Goal: Information Seeking & Learning: Check status

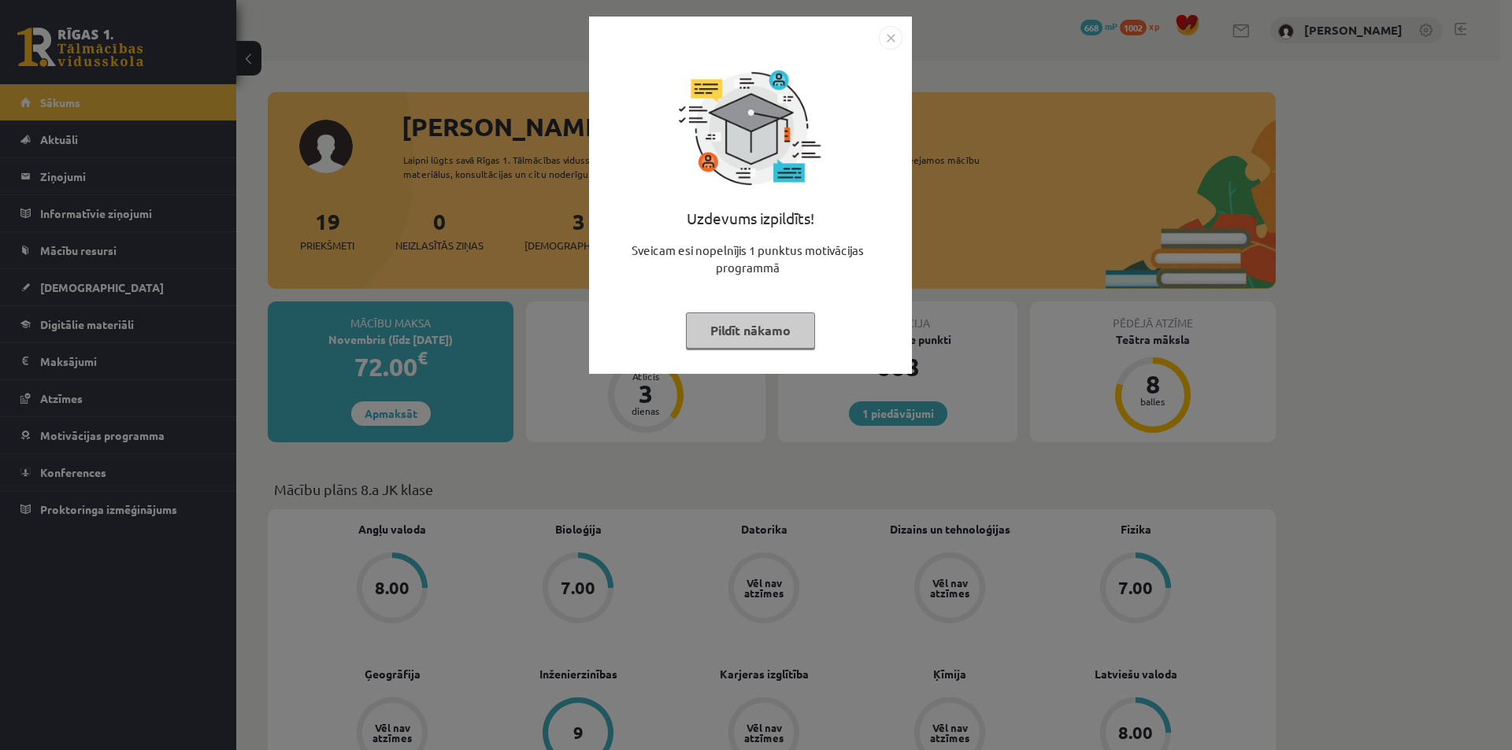
click at [887, 35] on img "Close" at bounding box center [891, 38] width 24 height 24
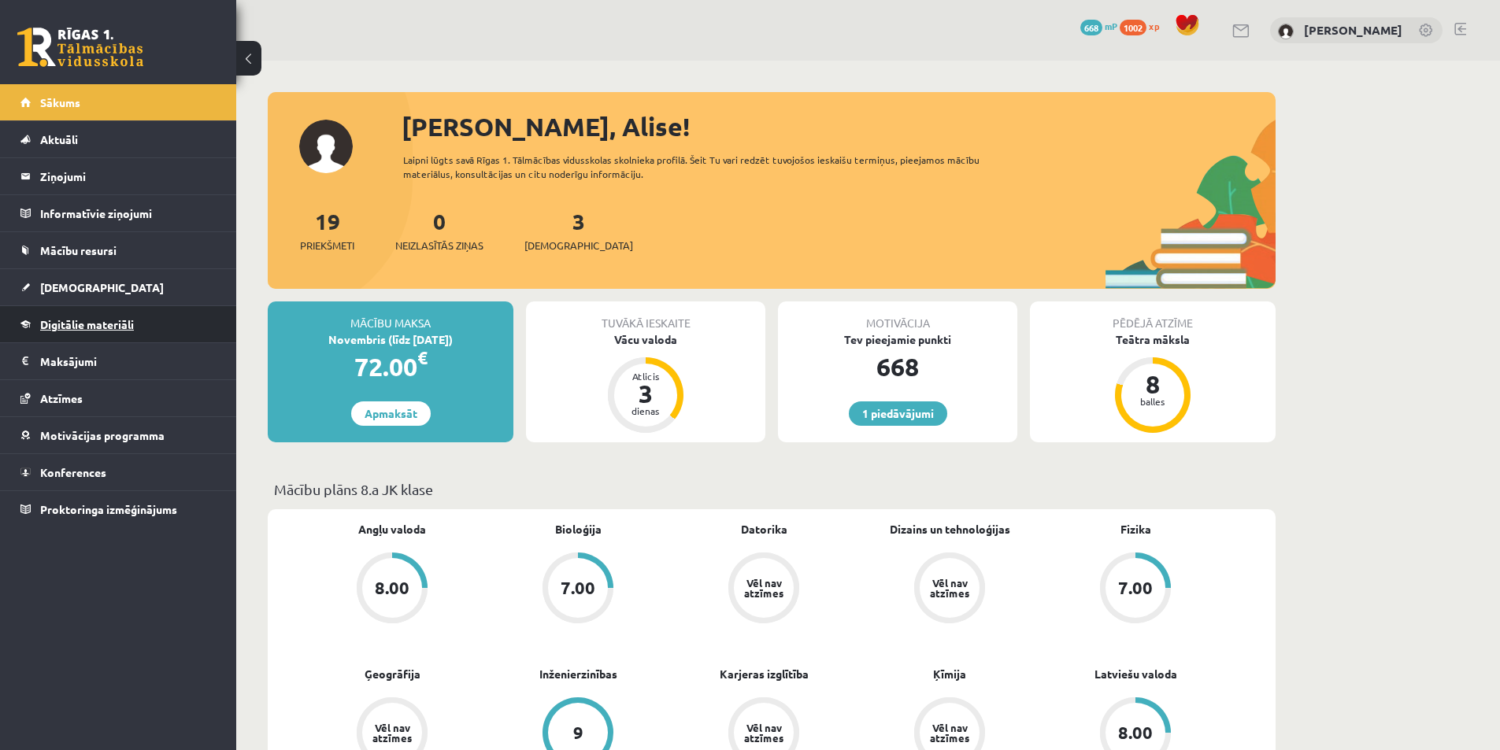
click at [109, 328] on span "Digitālie materiāli" at bounding box center [87, 324] width 94 height 14
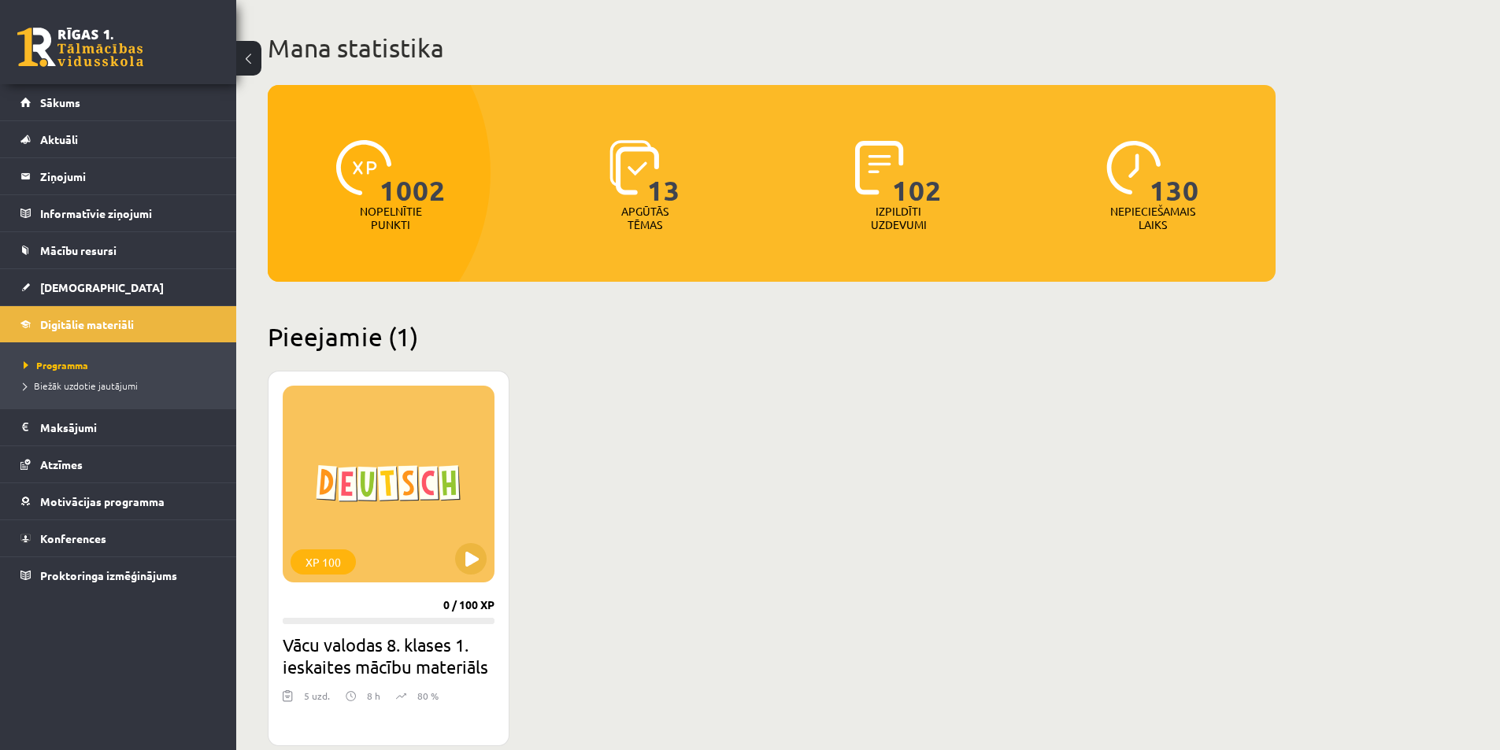
scroll to position [236, 0]
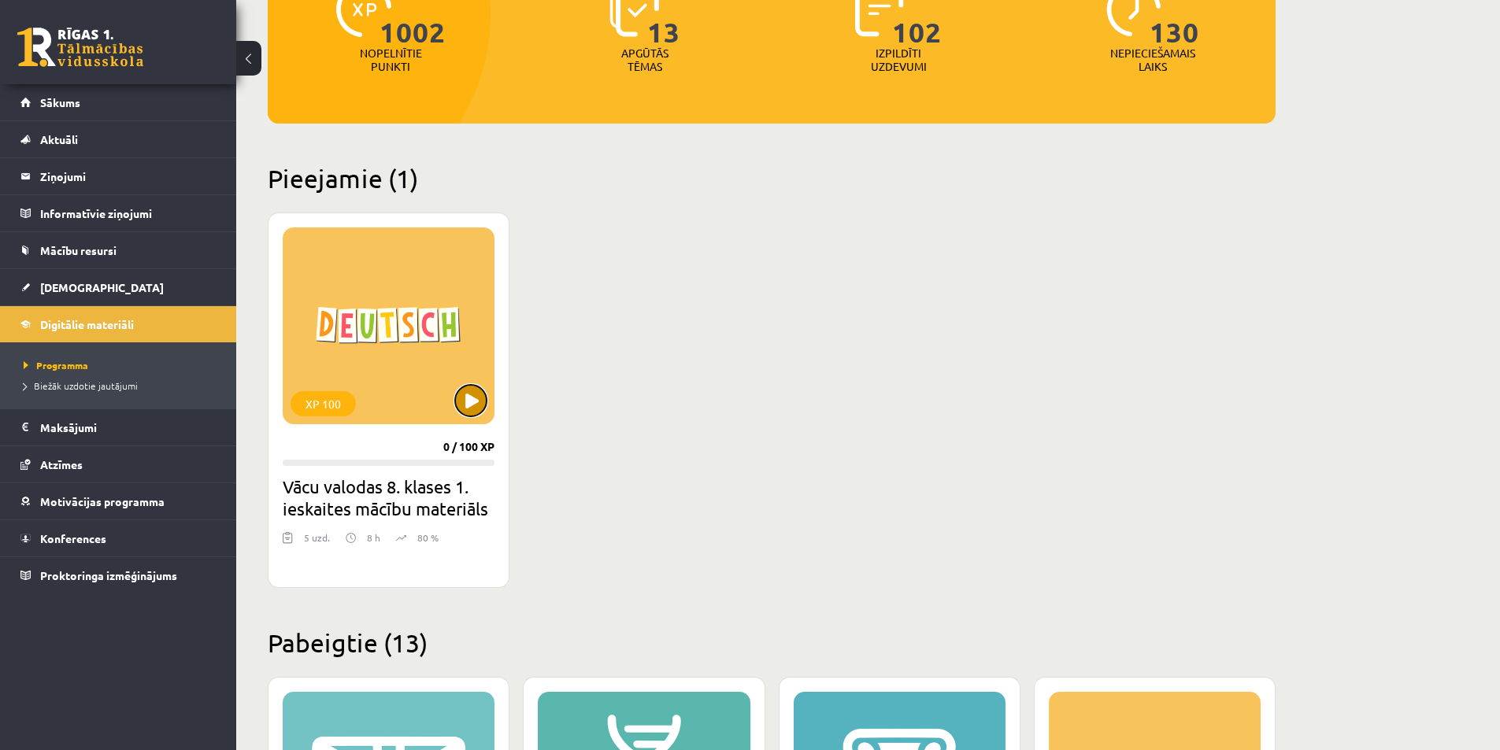
click at [480, 400] on button at bounding box center [471, 401] width 32 height 32
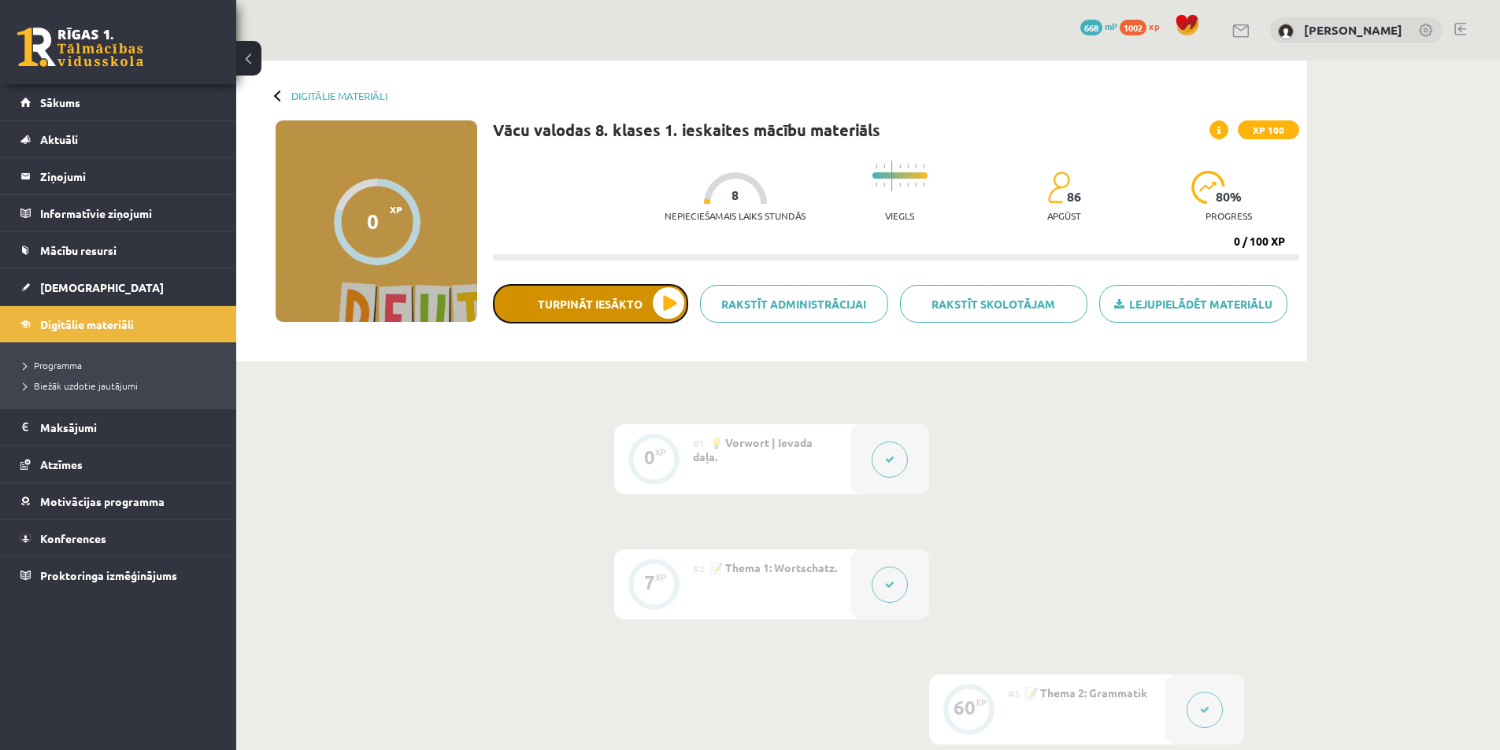
click at [658, 305] on button "Turpināt iesākto" at bounding box center [590, 303] width 195 height 39
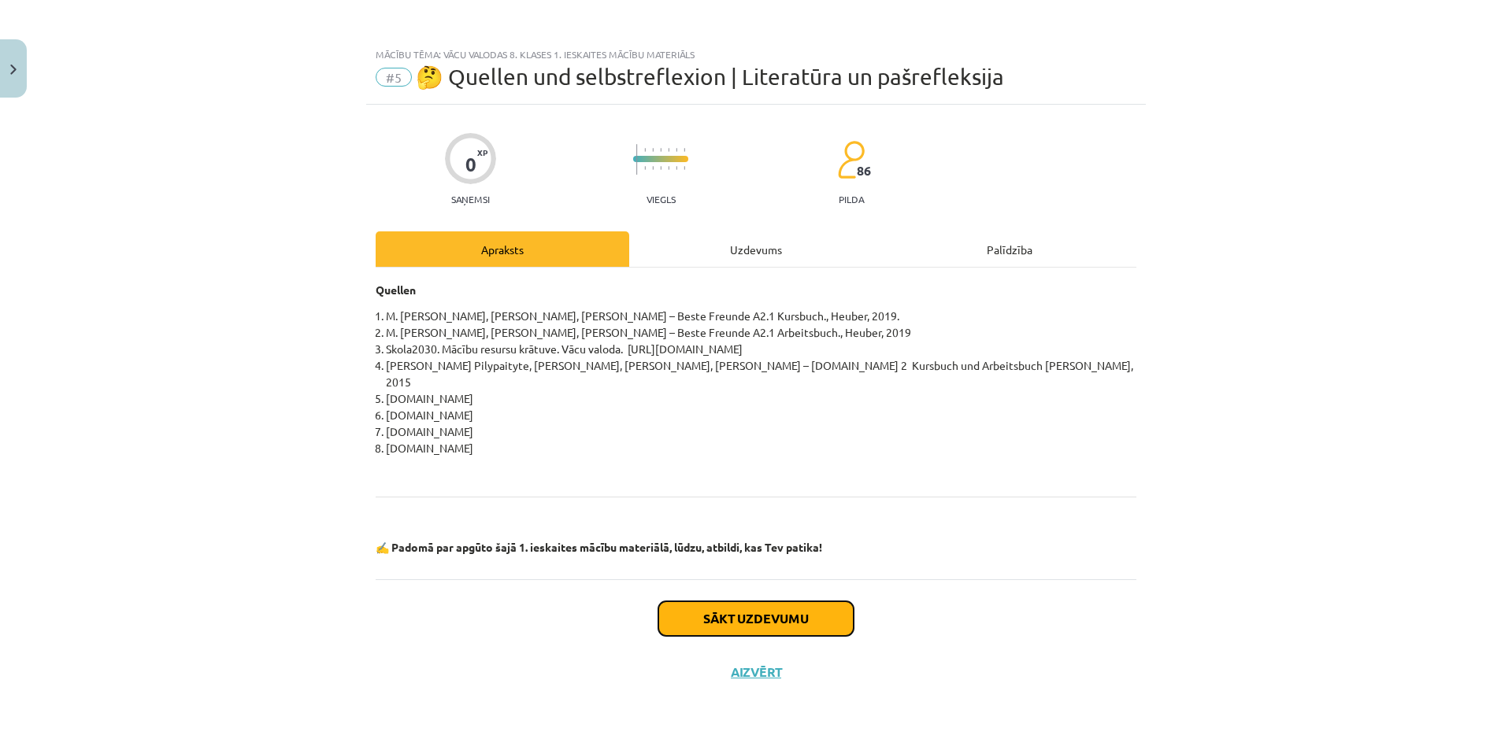
click at [762, 602] on button "Sākt uzdevumu" at bounding box center [755, 619] width 195 height 35
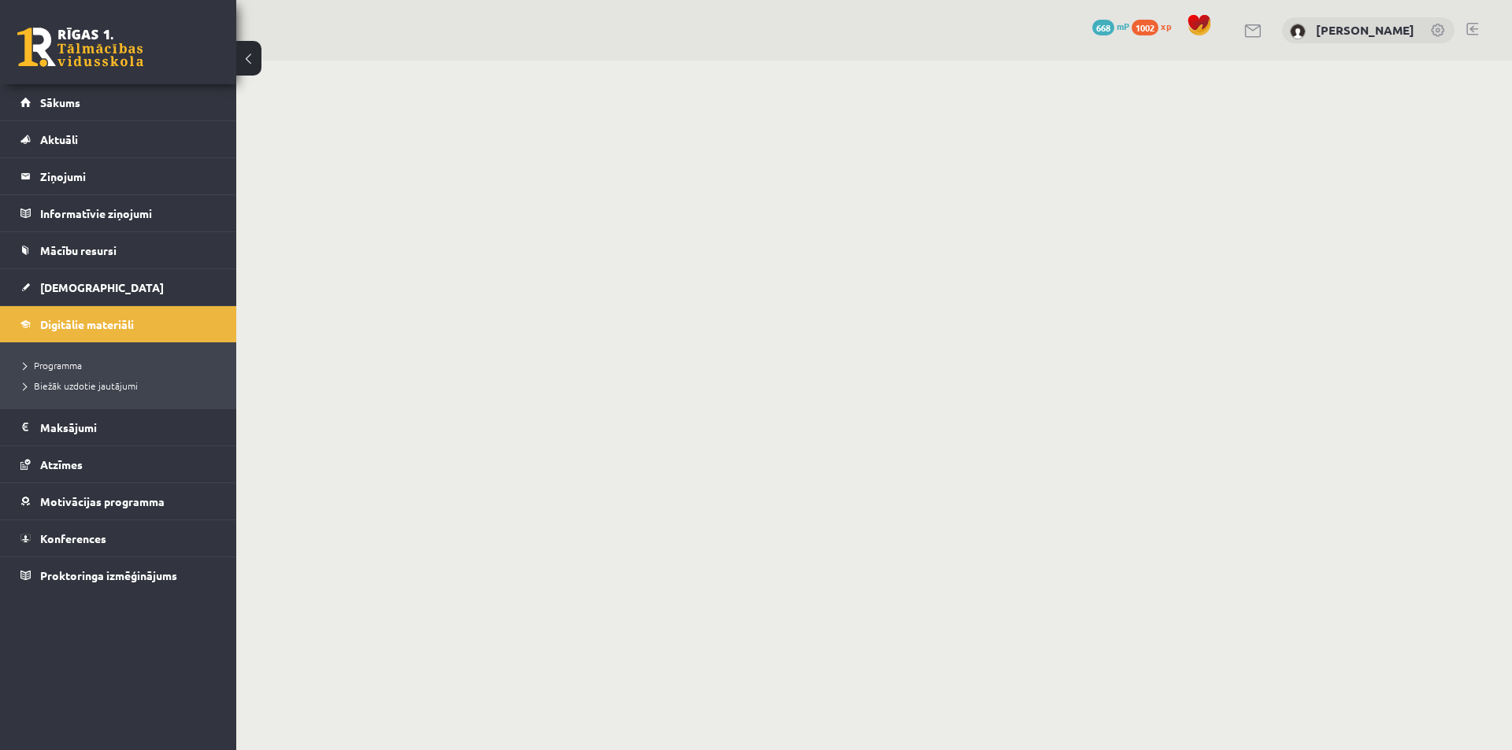
click at [248, 60] on button at bounding box center [248, 58] width 25 height 35
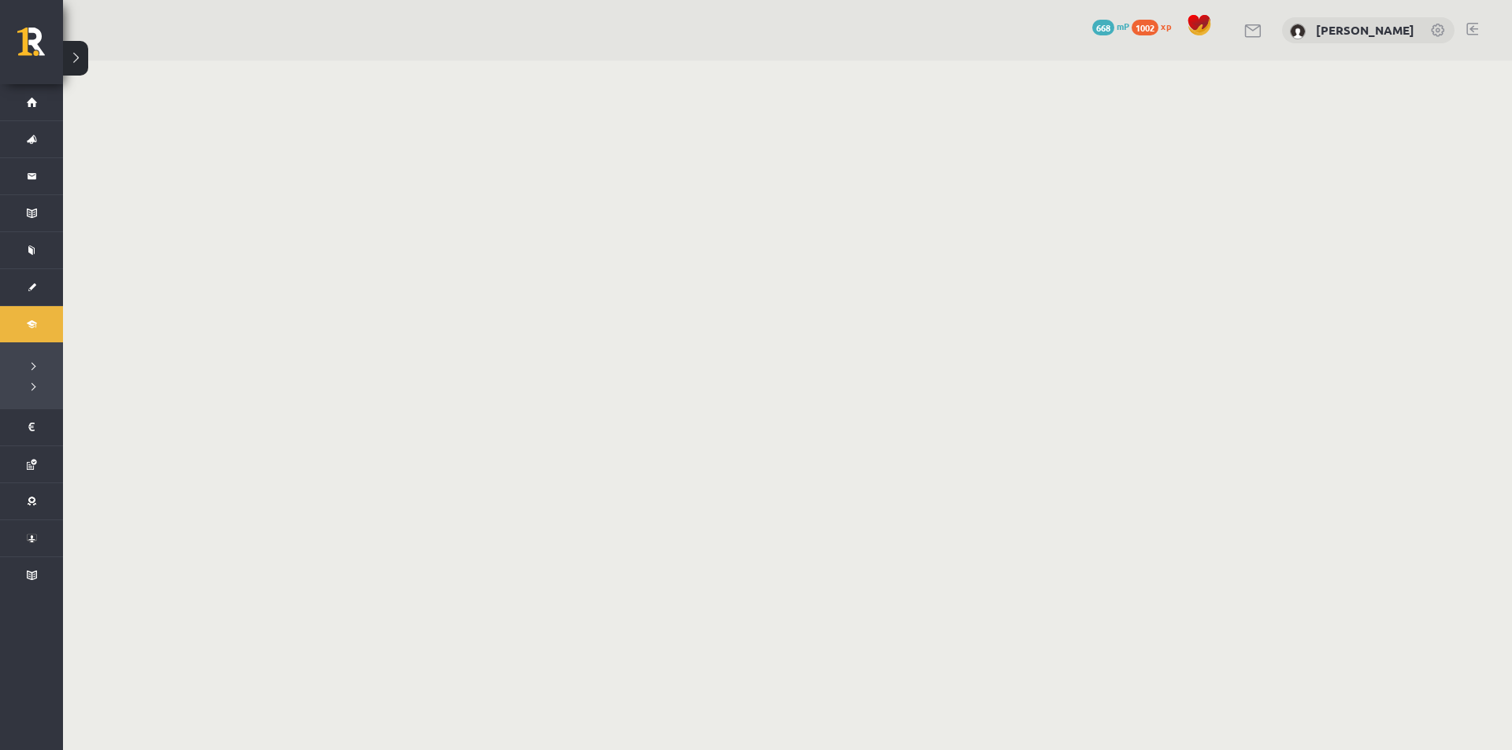
click at [83, 55] on button at bounding box center [75, 58] width 25 height 35
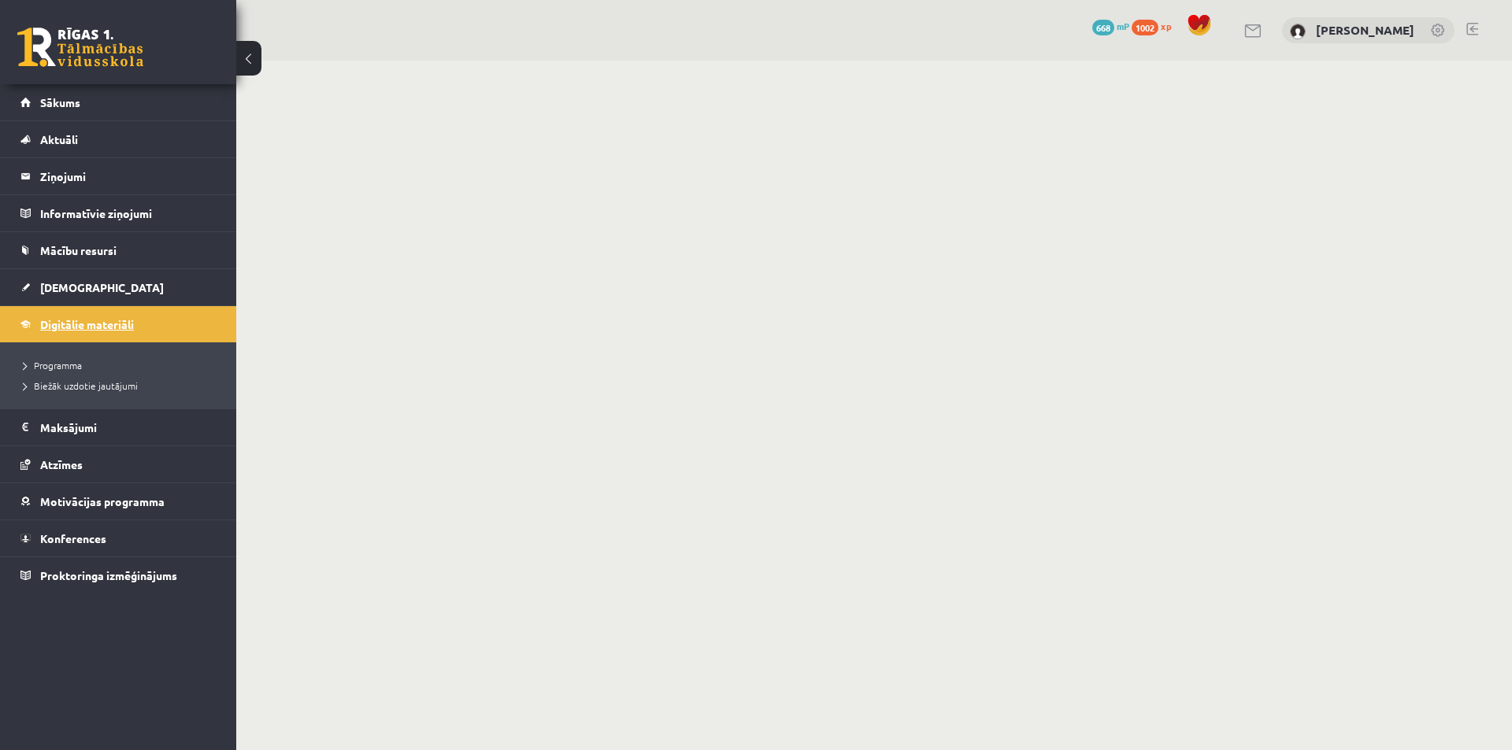
click at [98, 328] on span "Digitālie materiāli" at bounding box center [87, 324] width 94 height 14
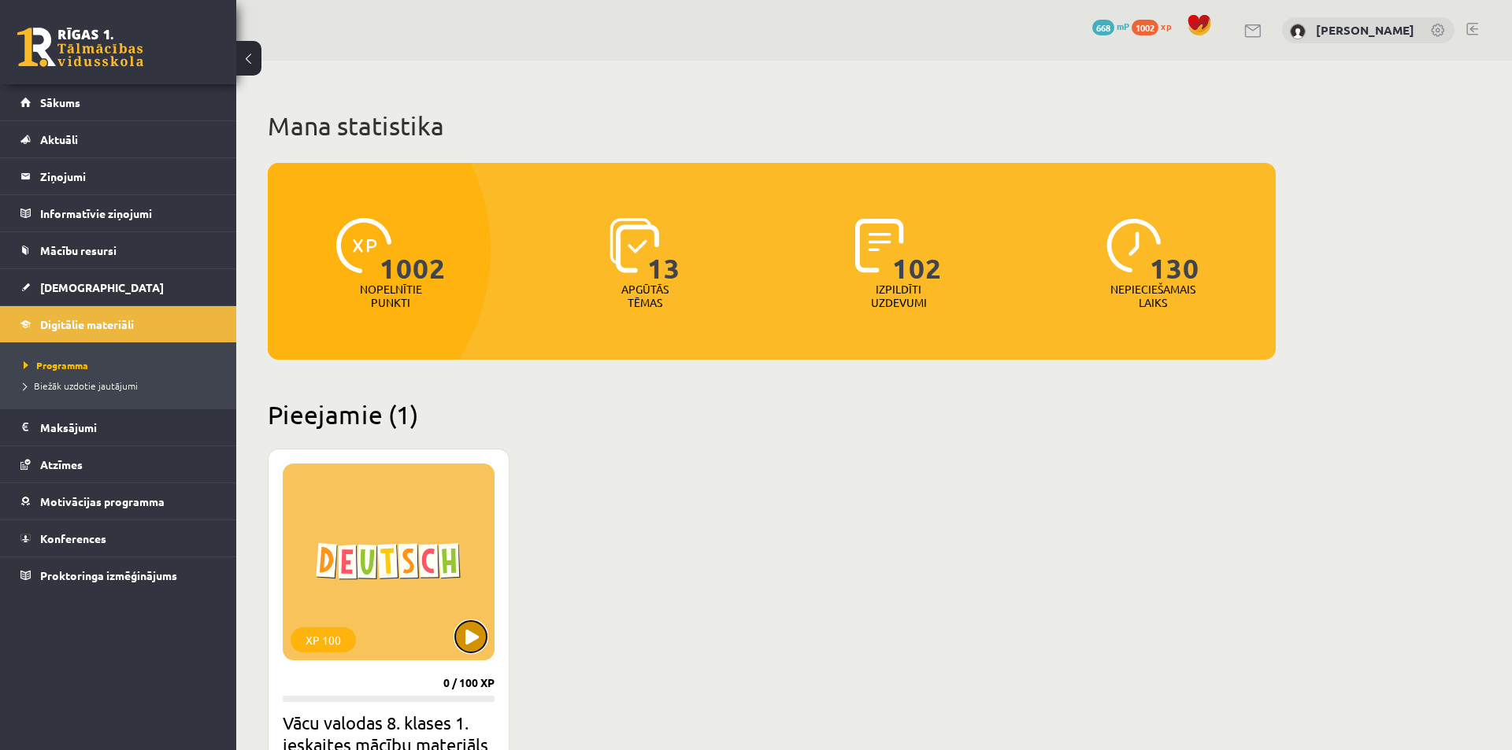
click at [471, 636] on button at bounding box center [471, 637] width 32 height 32
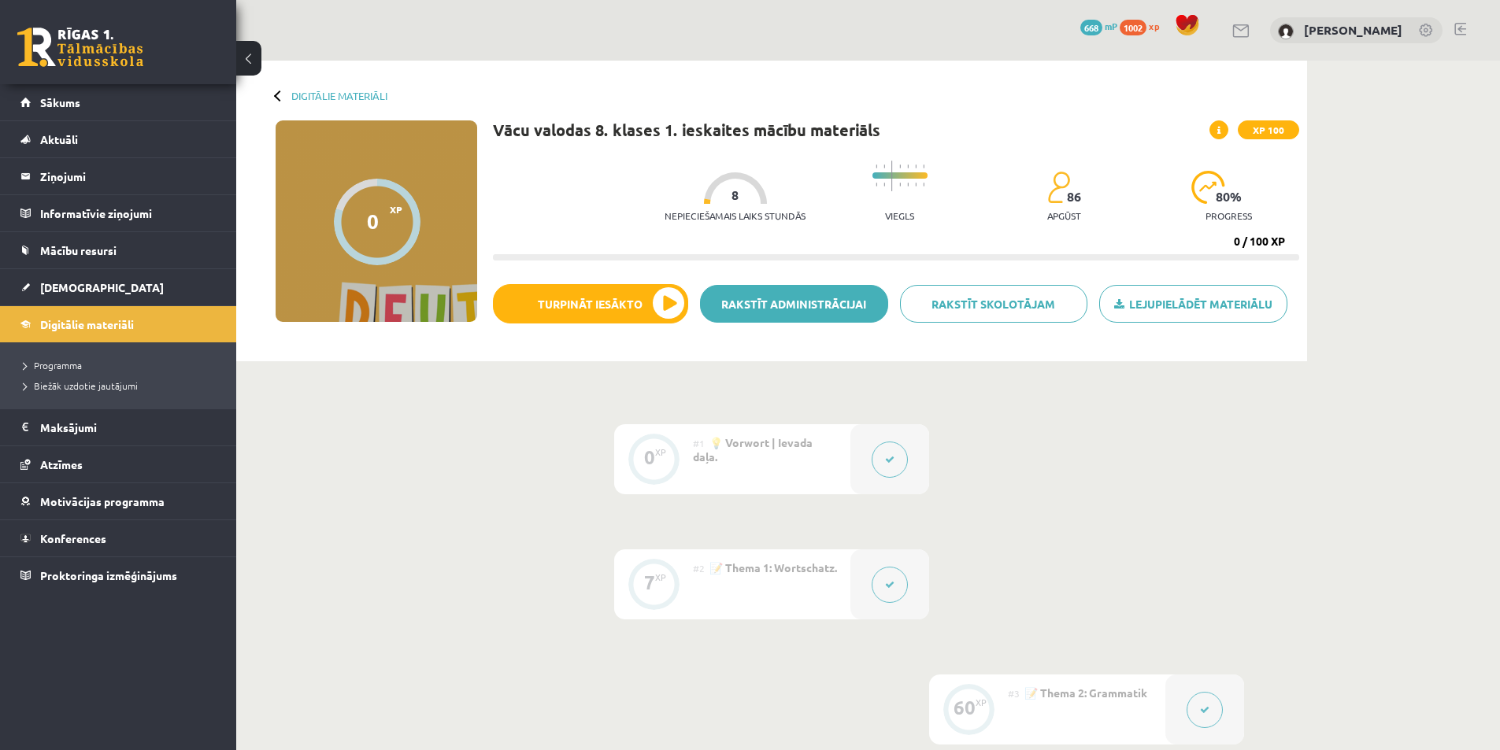
click at [784, 306] on link "Rakstīt administrācijai" at bounding box center [794, 304] width 188 height 38
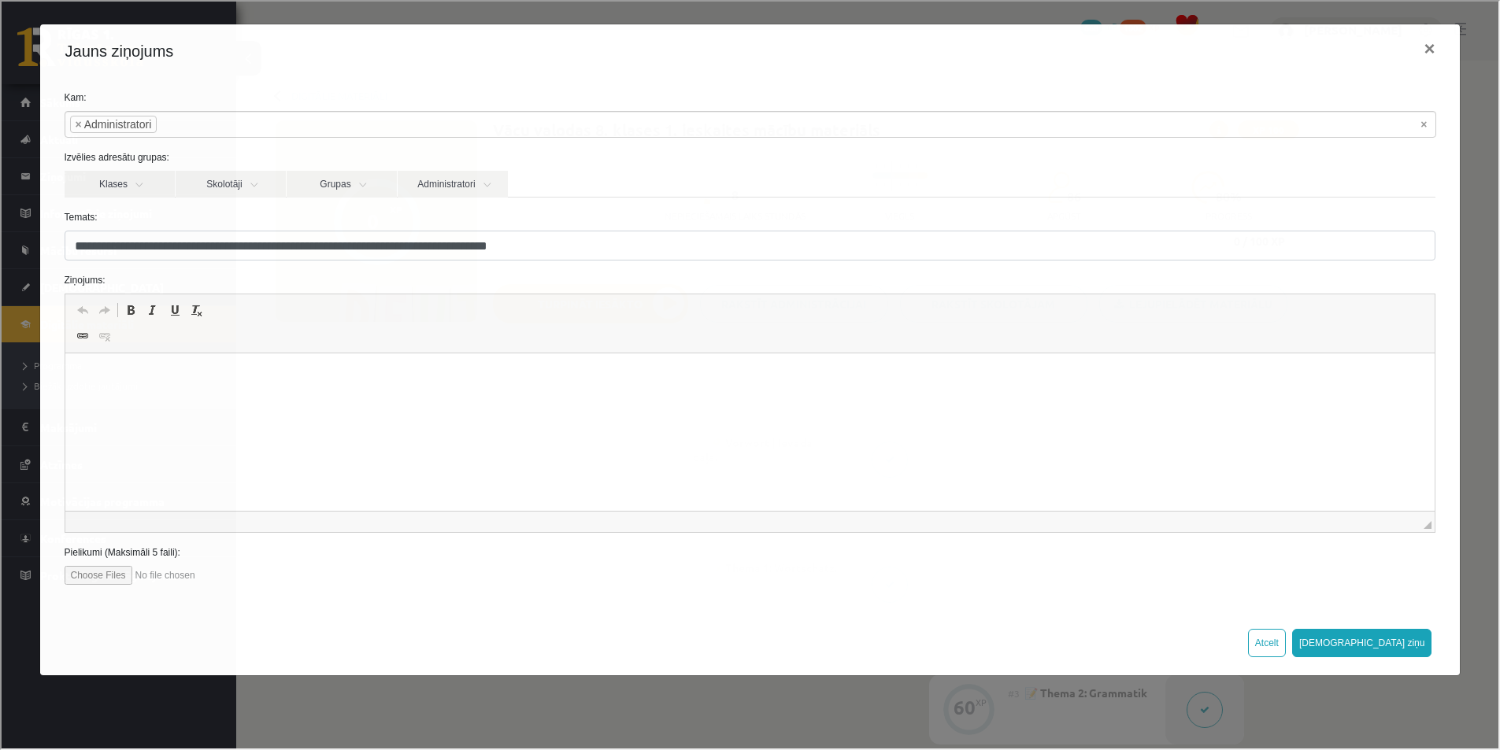
click at [89, 391] on html at bounding box center [750, 378] width 1370 height 48
click at [434, 402] on p "**********" at bounding box center [749, 404] width 1339 height 17
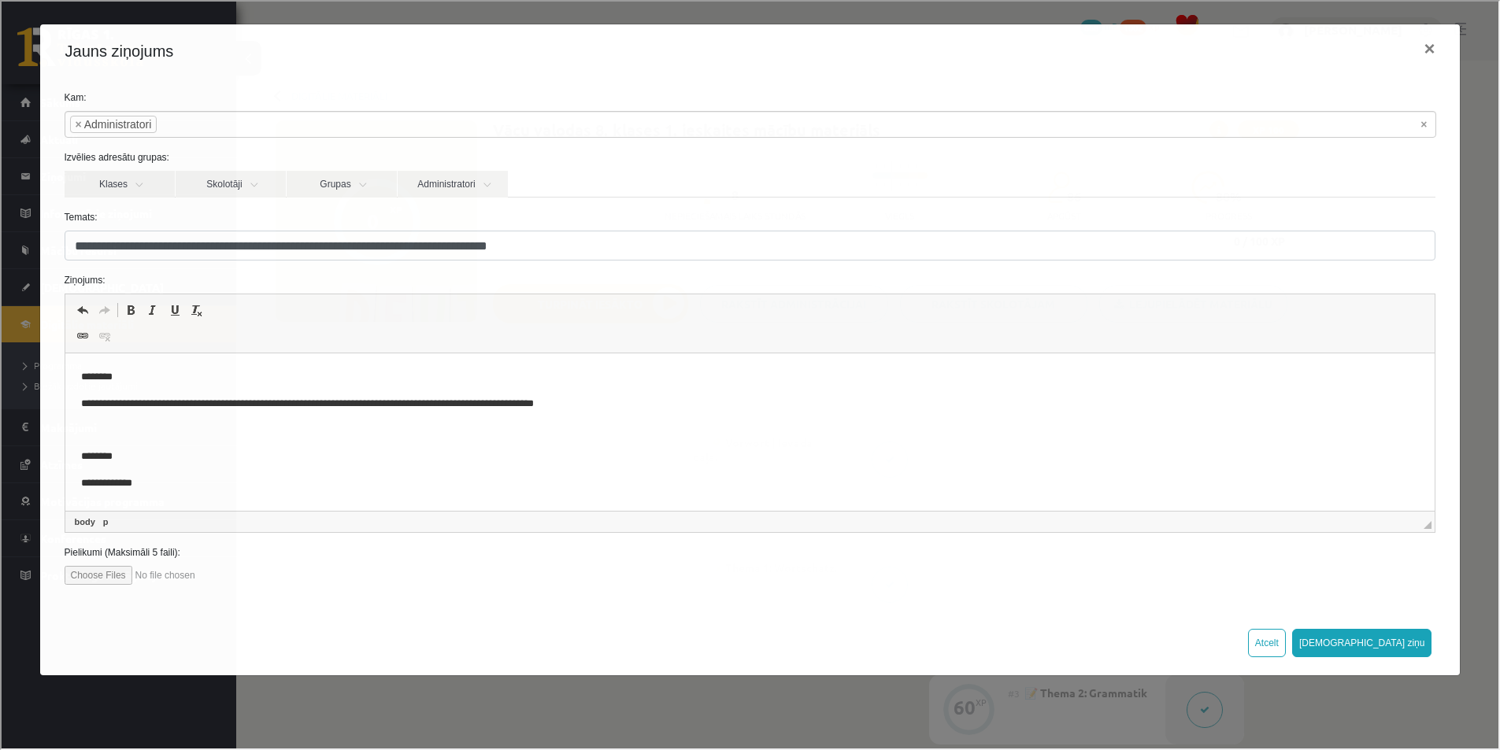
click at [557, 401] on p "**********" at bounding box center [749, 404] width 1339 height 17
click at [602, 402] on p "**********" at bounding box center [749, 404] width 1339 height 17
click at [1405, 639] on button "[DEMOGRAPHIC_DATA] ziņu" at bounding box center [1361, 642] width 140 height 28
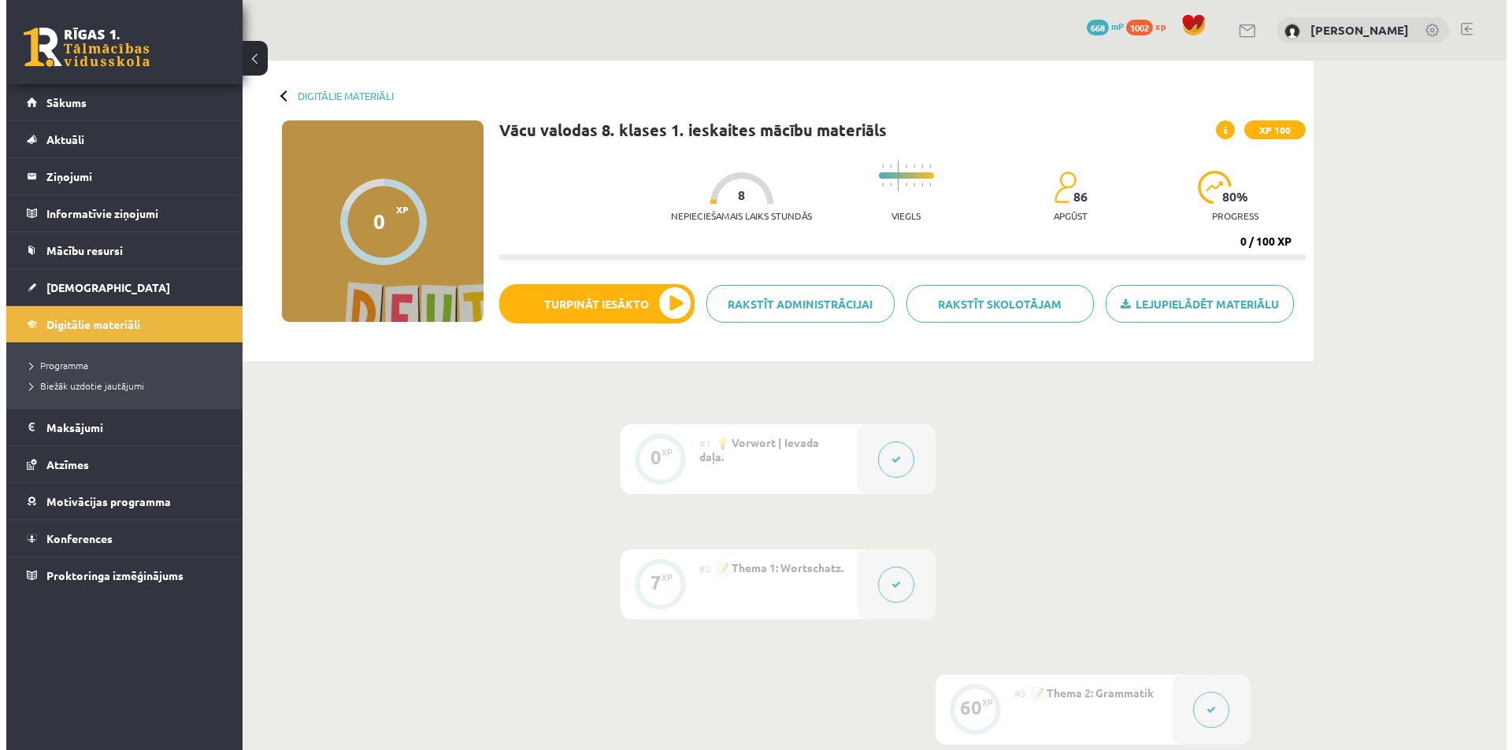
scroll to position [394, 0]
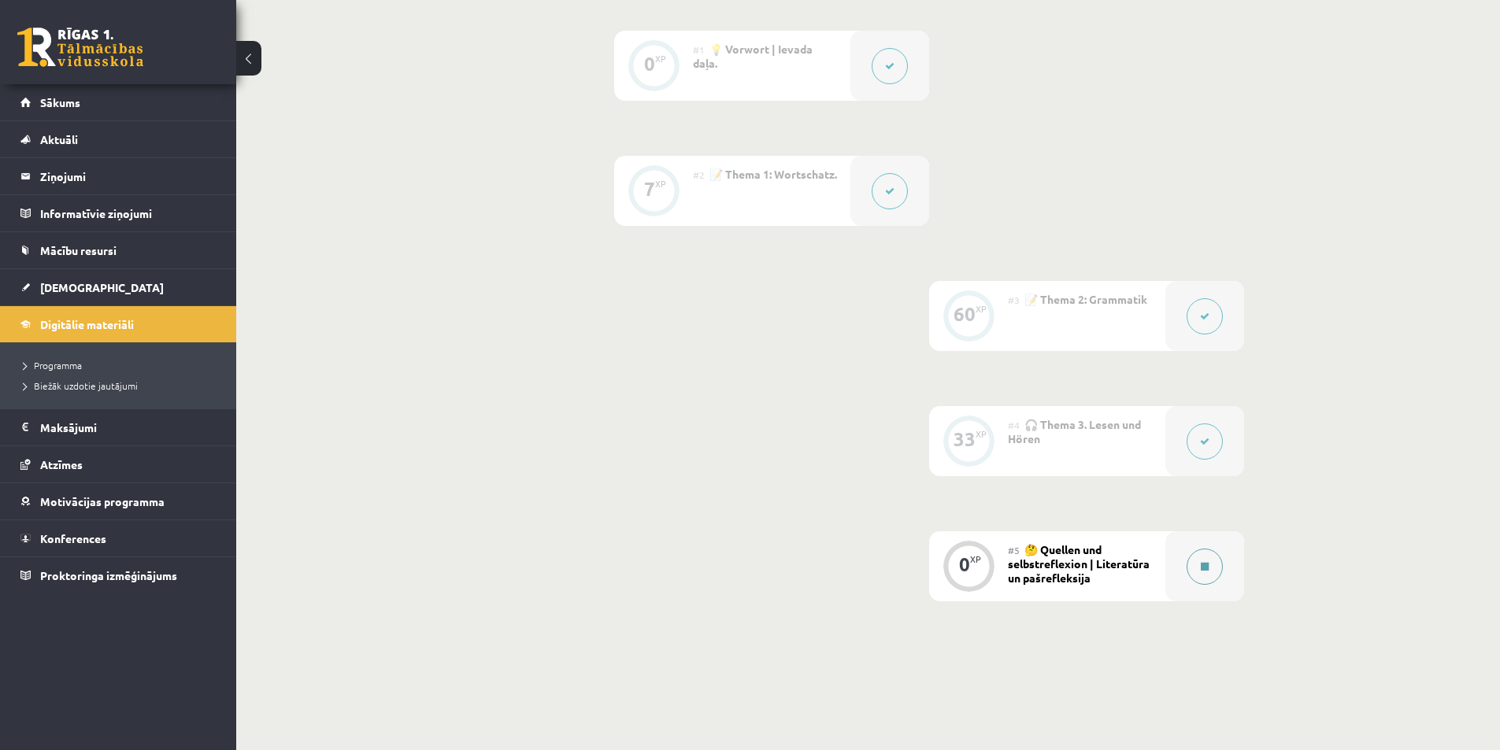
click at [1207, 568] on icon at bounding box center [1205, 566] width 8 height 9
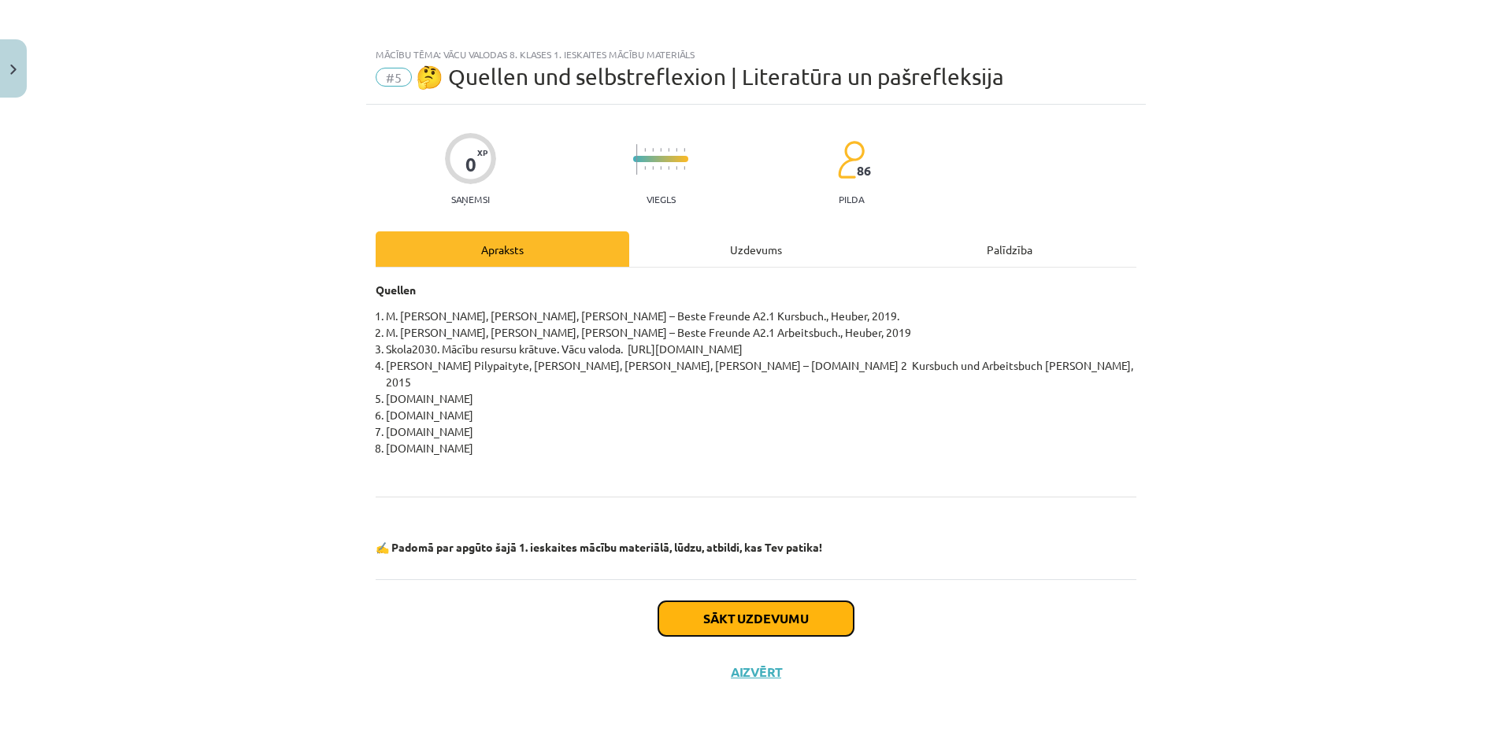
click at [738, 606] on button "Sākt uzdevumu" at bounding box center [755, 619] width 195 height 35
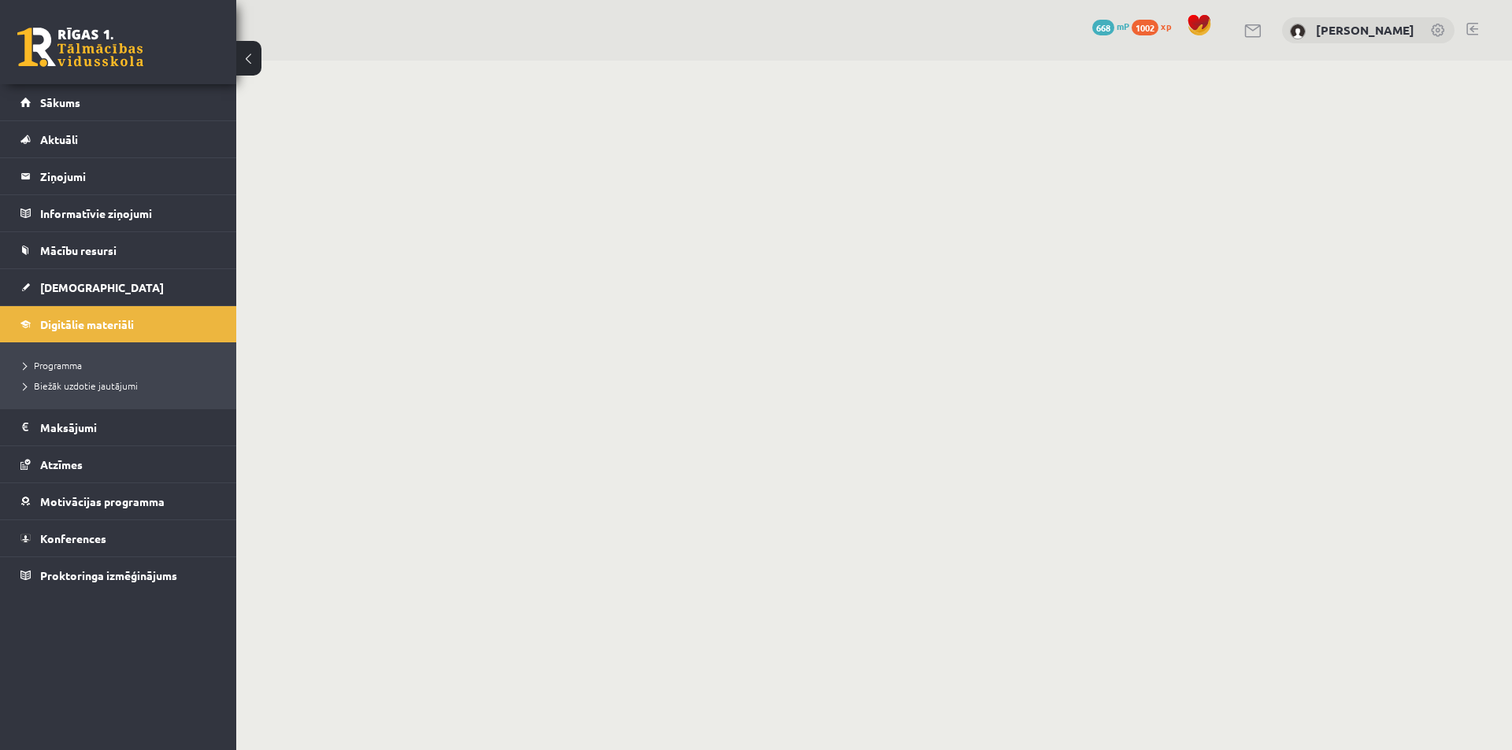
scroll to position [0, 0]
click at [246, 55] on button at bounding box center [248, 58] width 25 height 35
click at [49, 367] on span "Programma" at bounding box center [52, 365] width 65 height 13
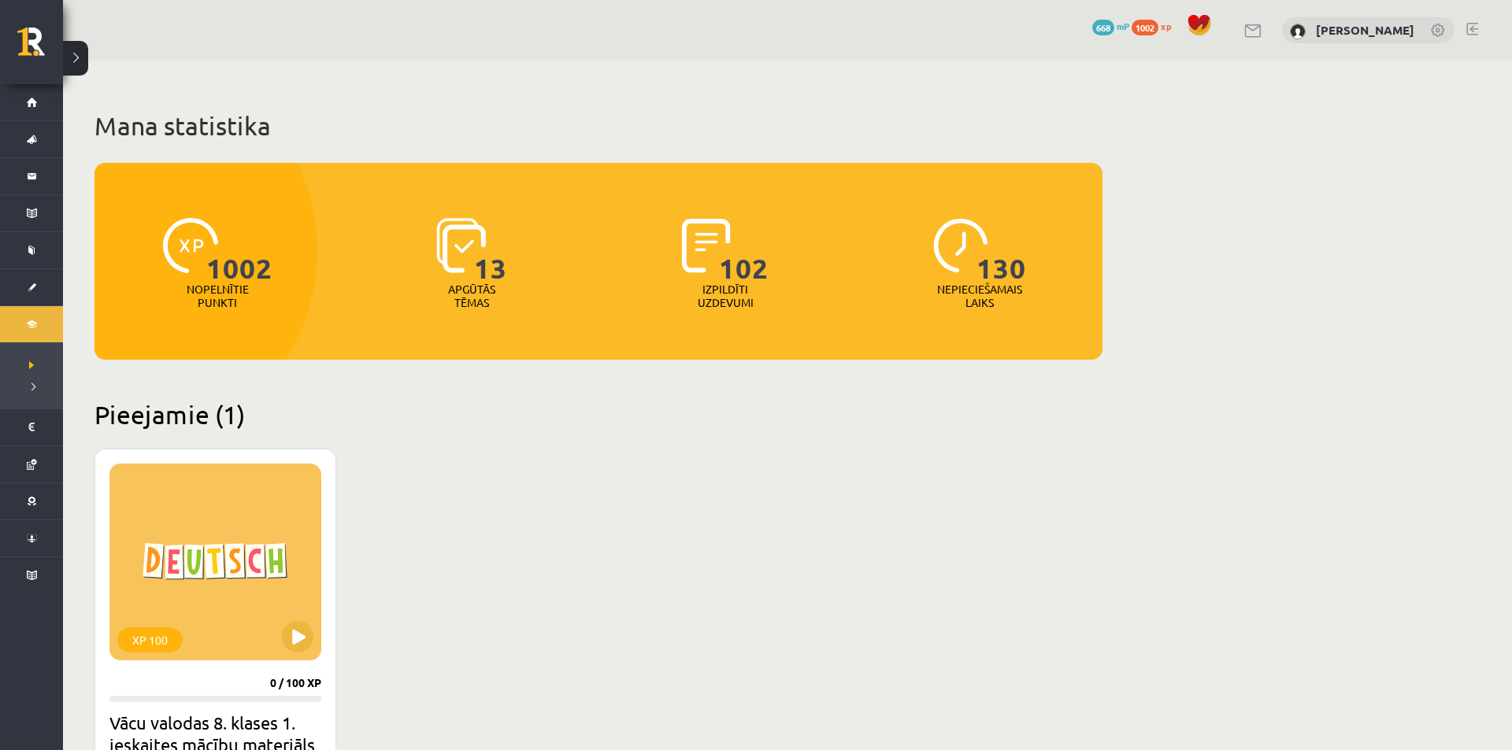
click at [83, 58] on button at bounding box center [75, 58] width 25 height 35
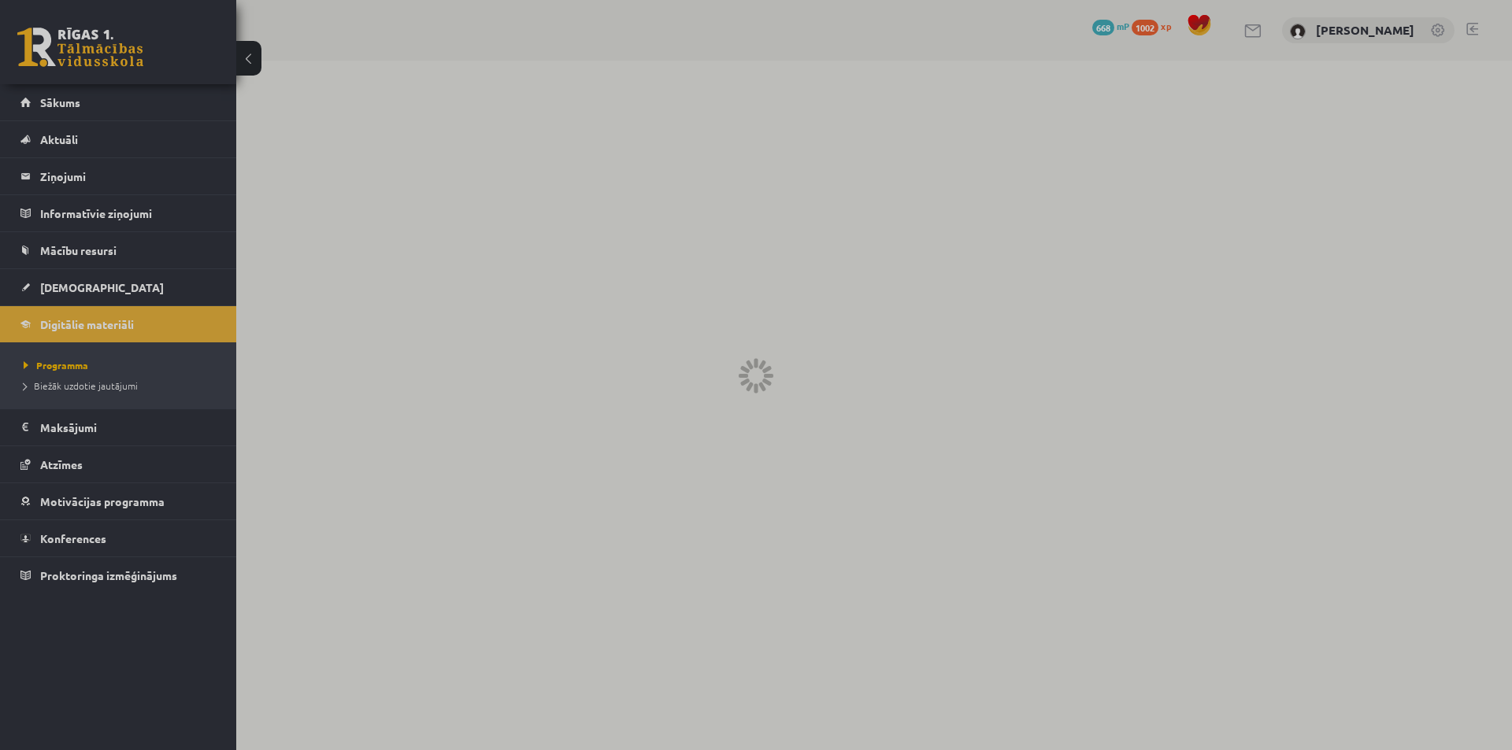
click at [69, 369] on div at bounding box center [756, 375] width 1512 height 750
click at [64, 286] on div at bounding box center [756, 375] width 1512 height 750
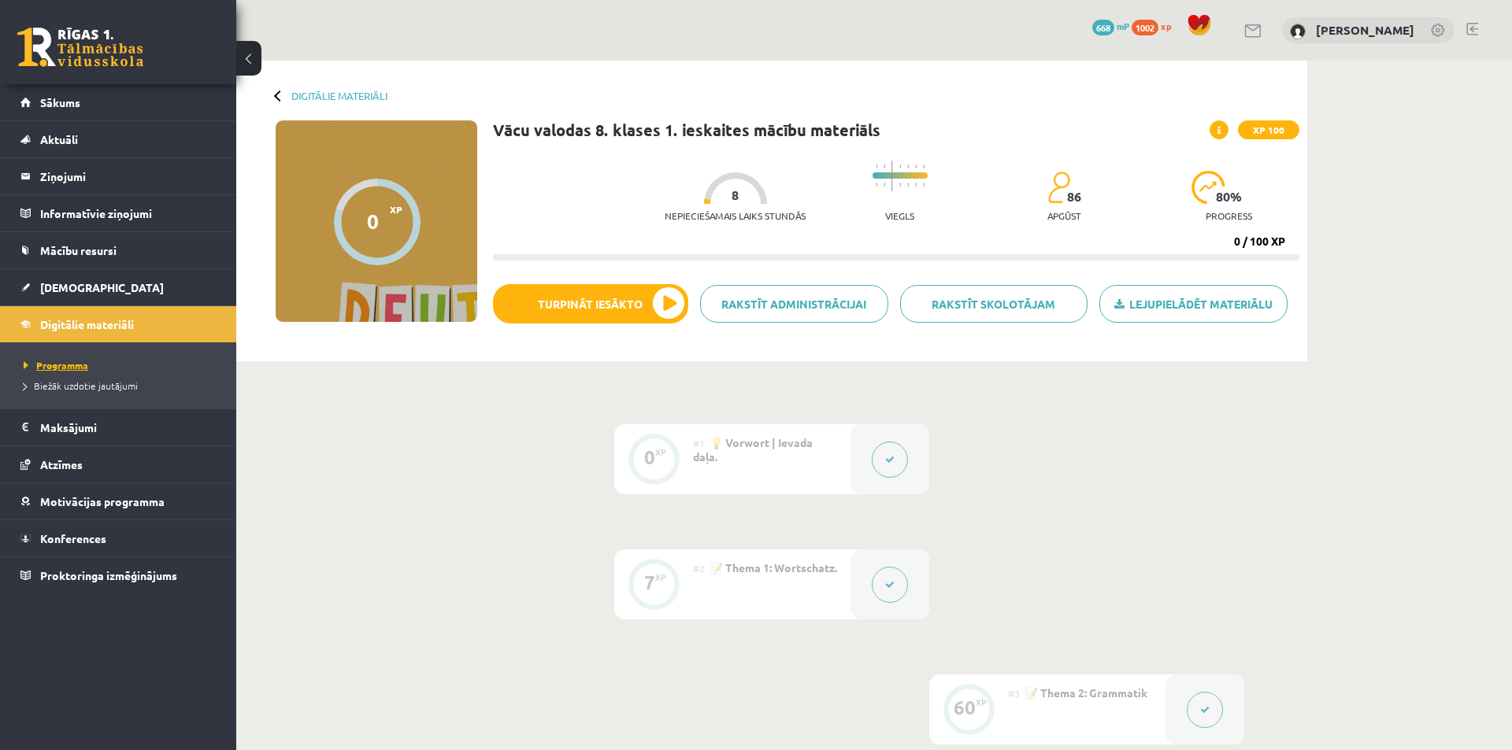
click at [71, 369] on span "Programma" at bounding box center [56, 365] width 65 height 13
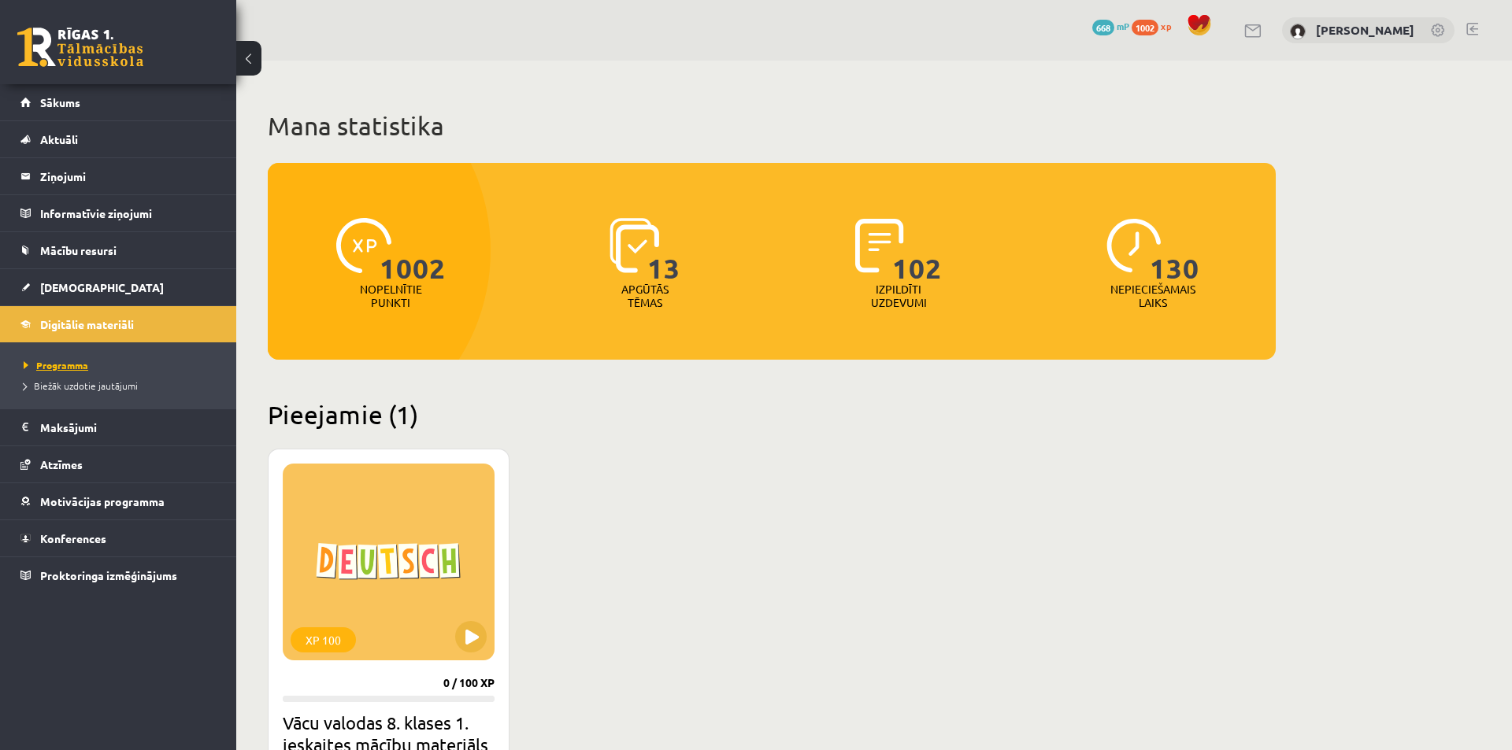
click at [69, 367] on span "Programma" at bounding box center [56, 365] width 65 height 13
click at [82, 285] on span "[DEMOGRAPHIC_DATA]" at bounding box center [102, 287] width 124 height 14
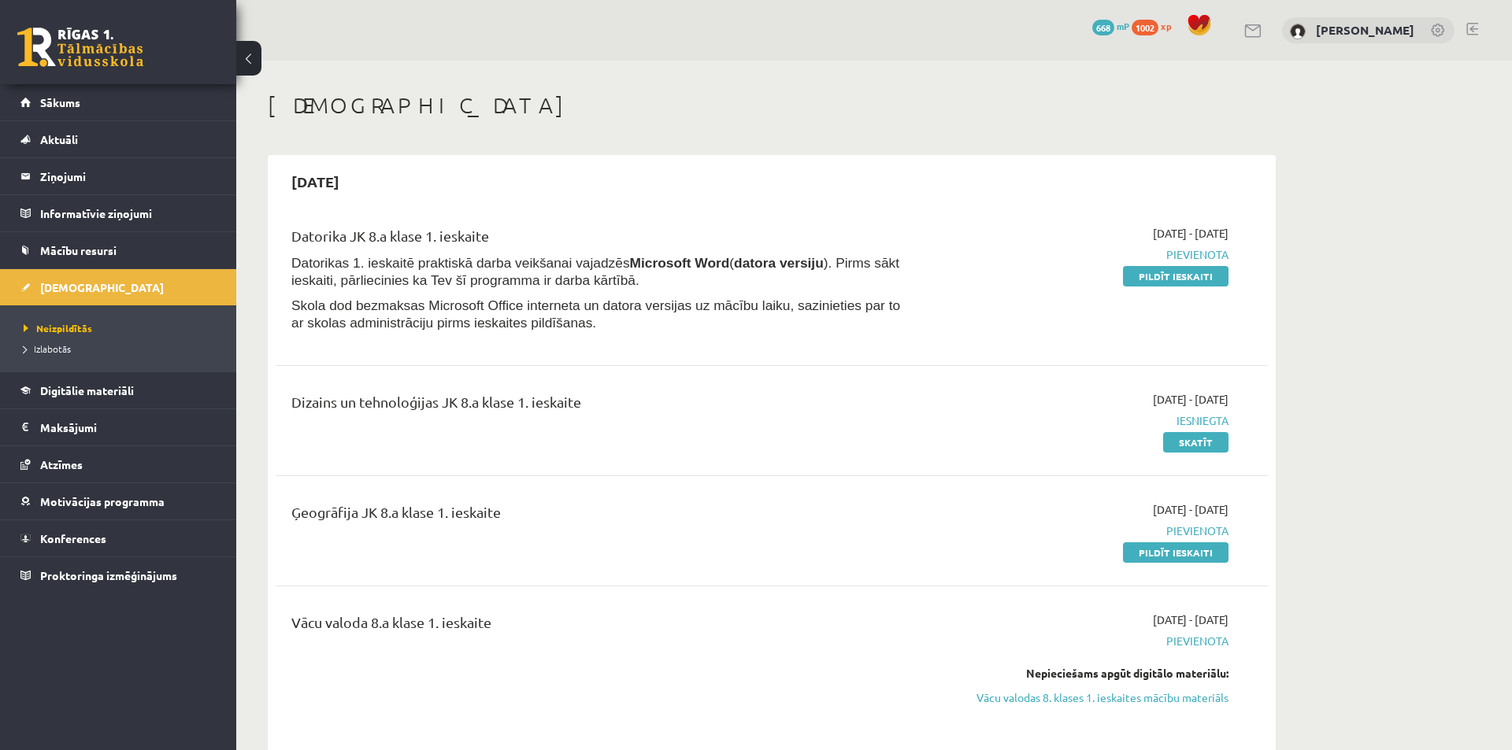
click at [59, 349] on span "Izlabotās" at bounding box center [47, 349] width 47 height 13
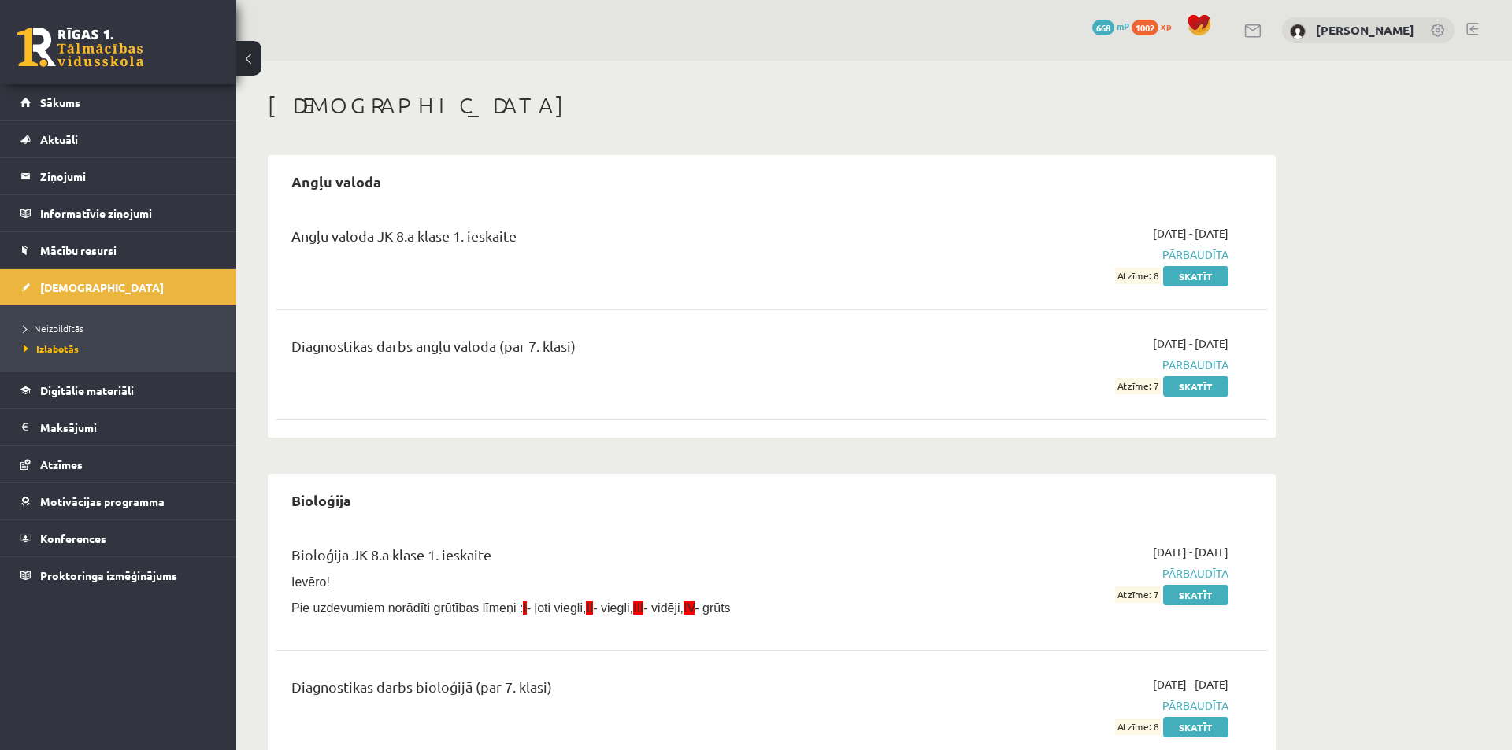
click at [48, 103] on span "Sākums" at bounding box center [60, 102] width 40 height 14
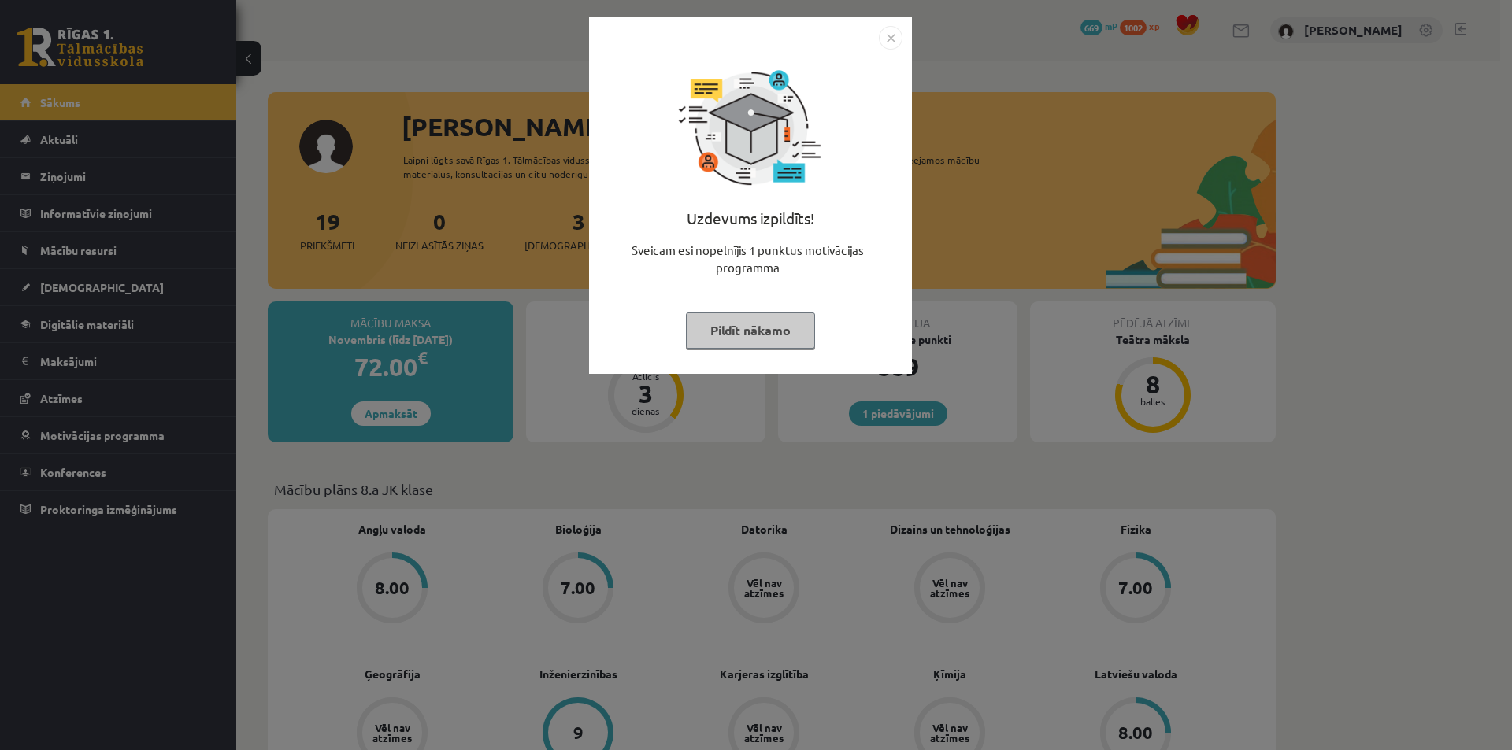
click at [893, 32] on img "Close" at bounding box center [891, 38] width 24 height 24
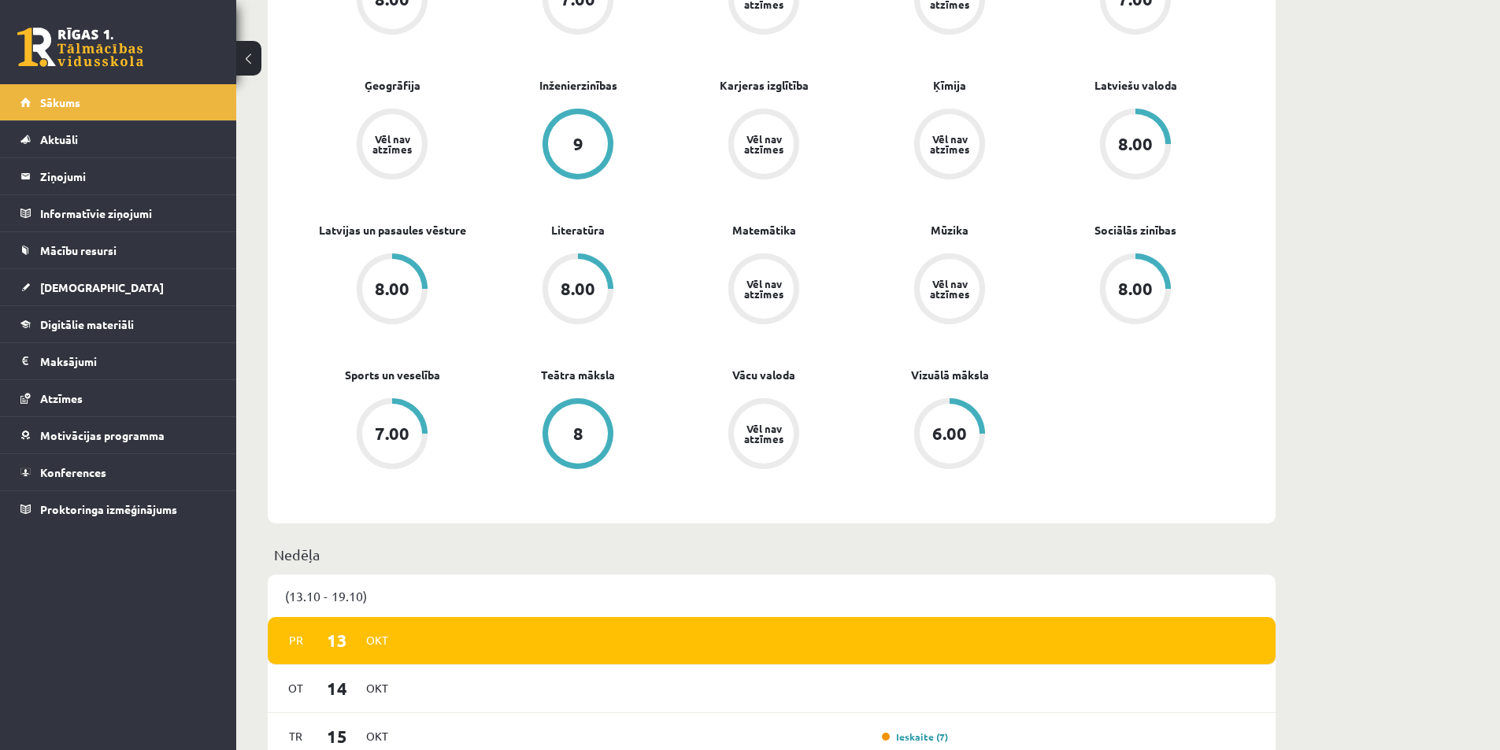
scroll to position [394, 0]
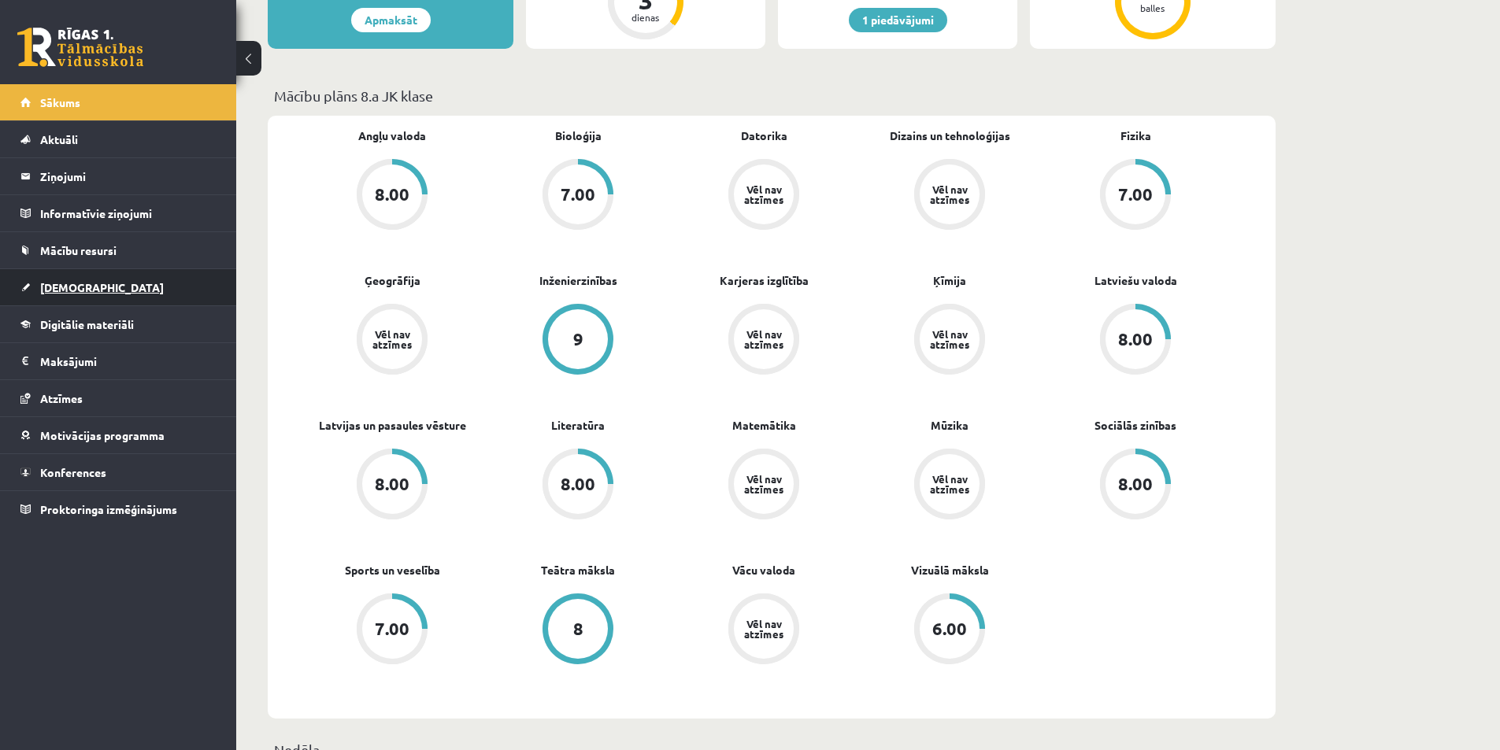
click at [69, 283] on span "[DEMOGRAPHIC_DATA]" at bounding box center [102, 287] width 124 height 14
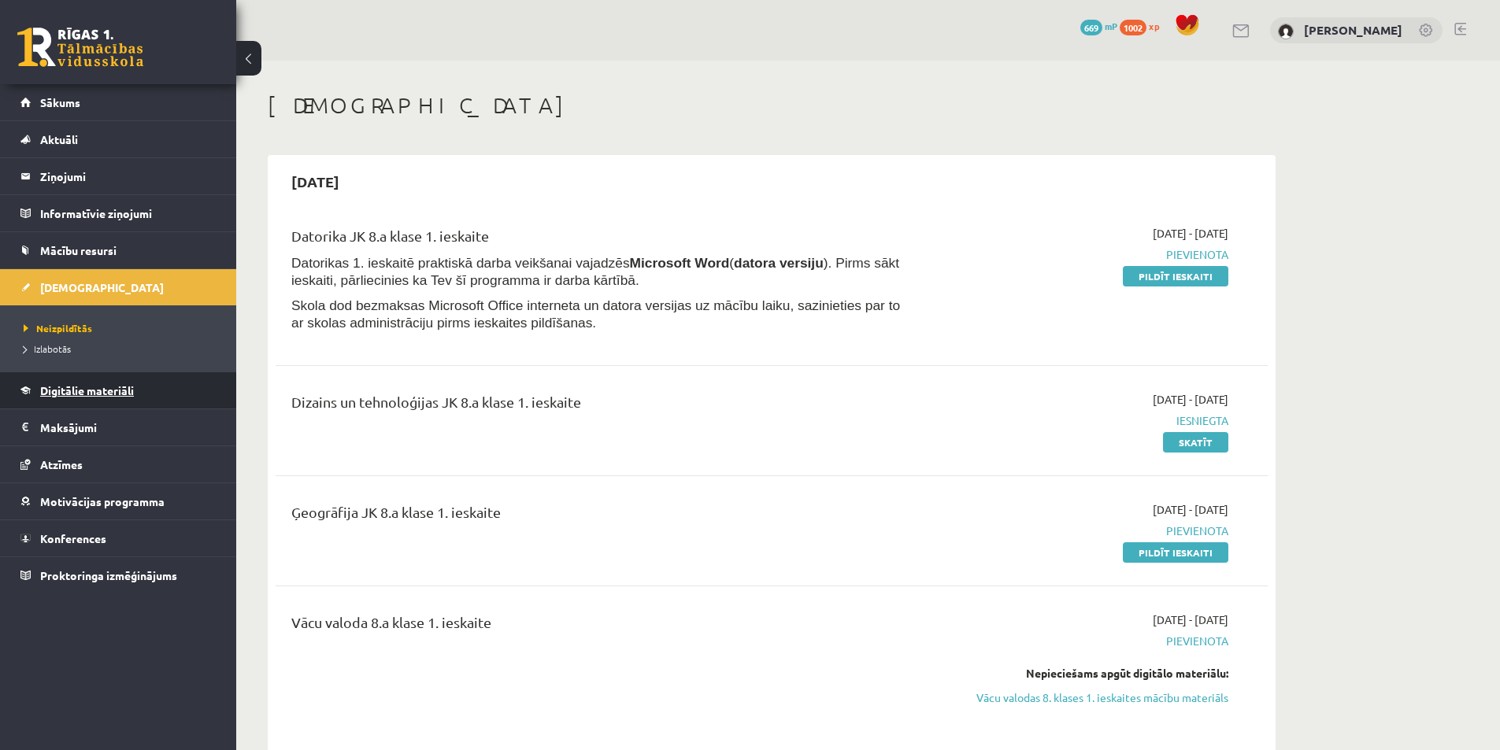
click at [72, 392] on span "Digitālie materiāli" at bounding box center [87, 391] width 94 height 14
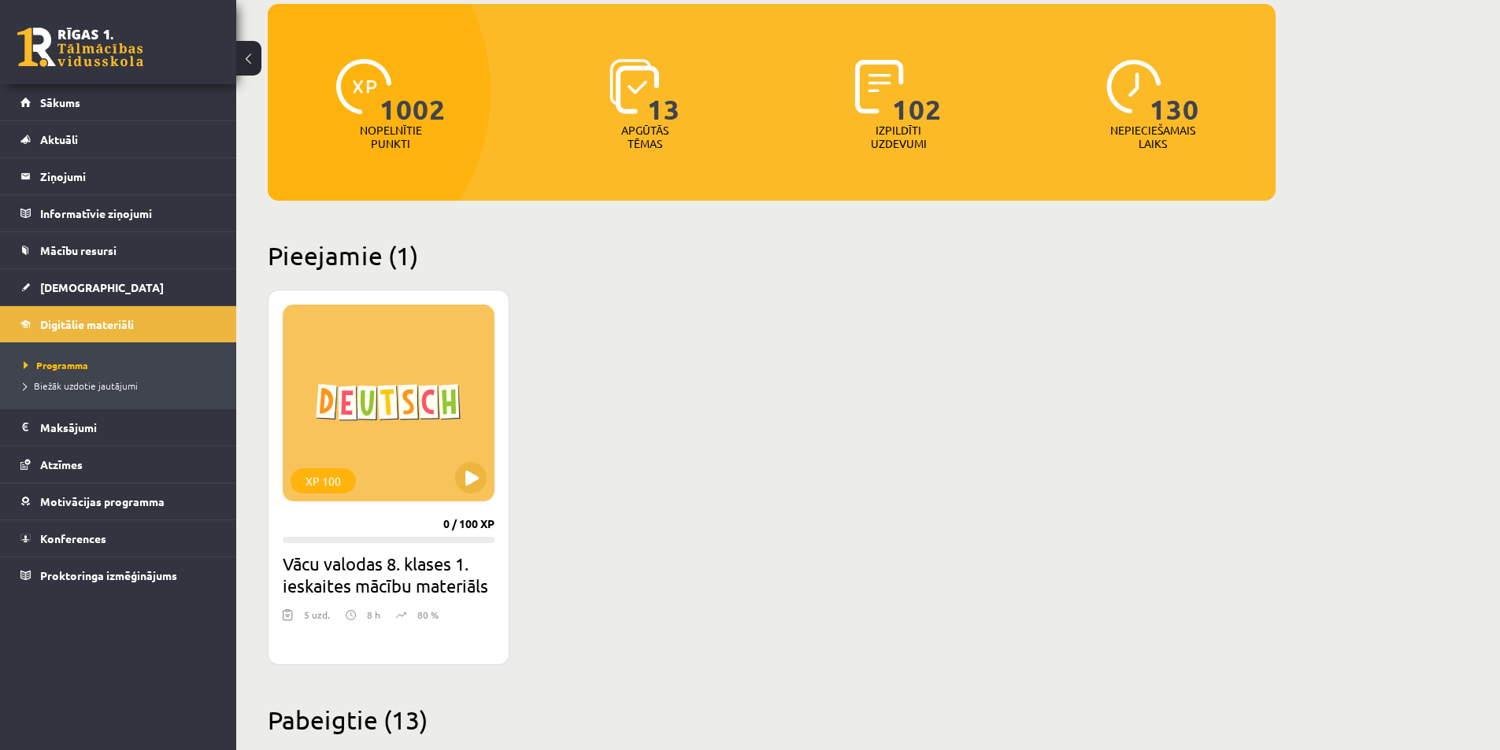
scroll to position [158, 0]
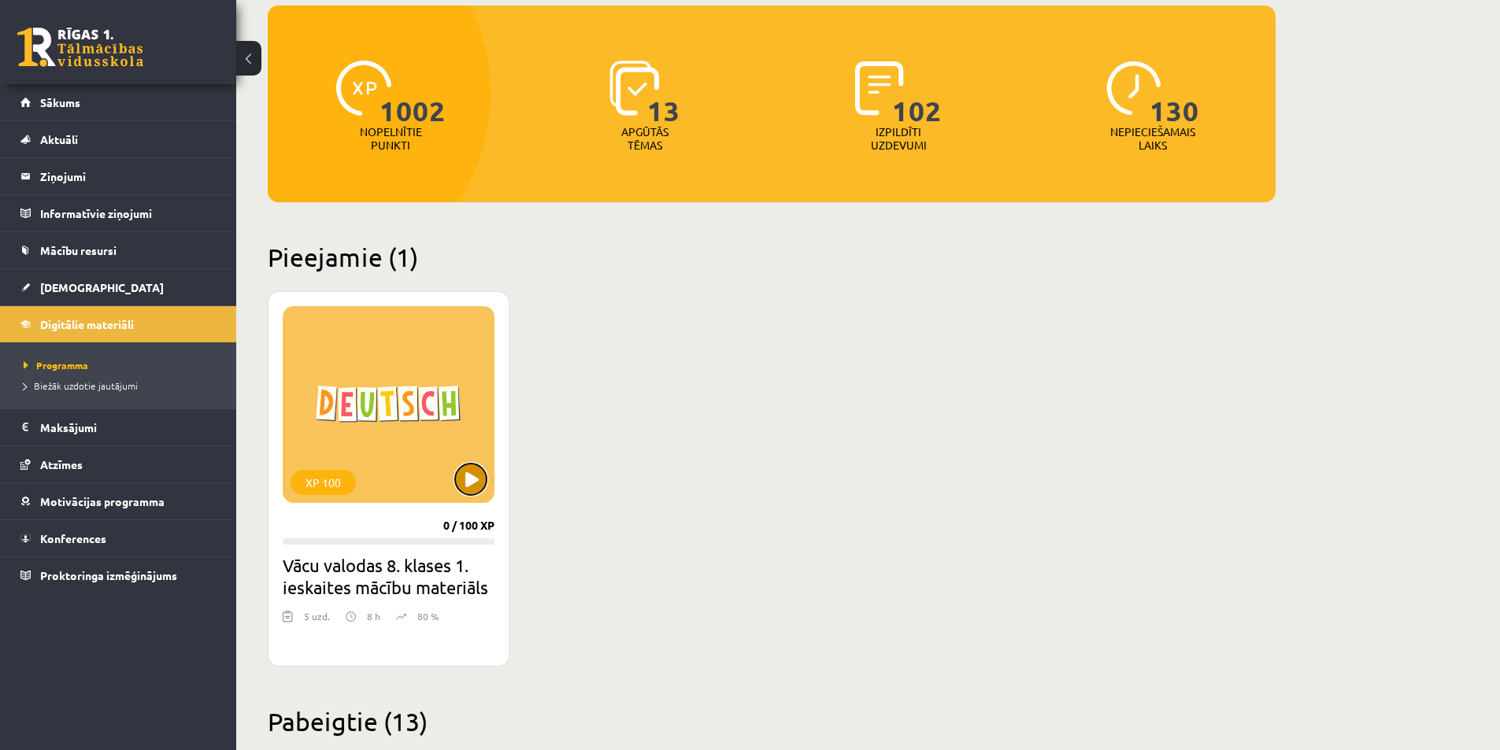
click at [471, 476] on button at bounding box center [471, 480] width 32 height 32
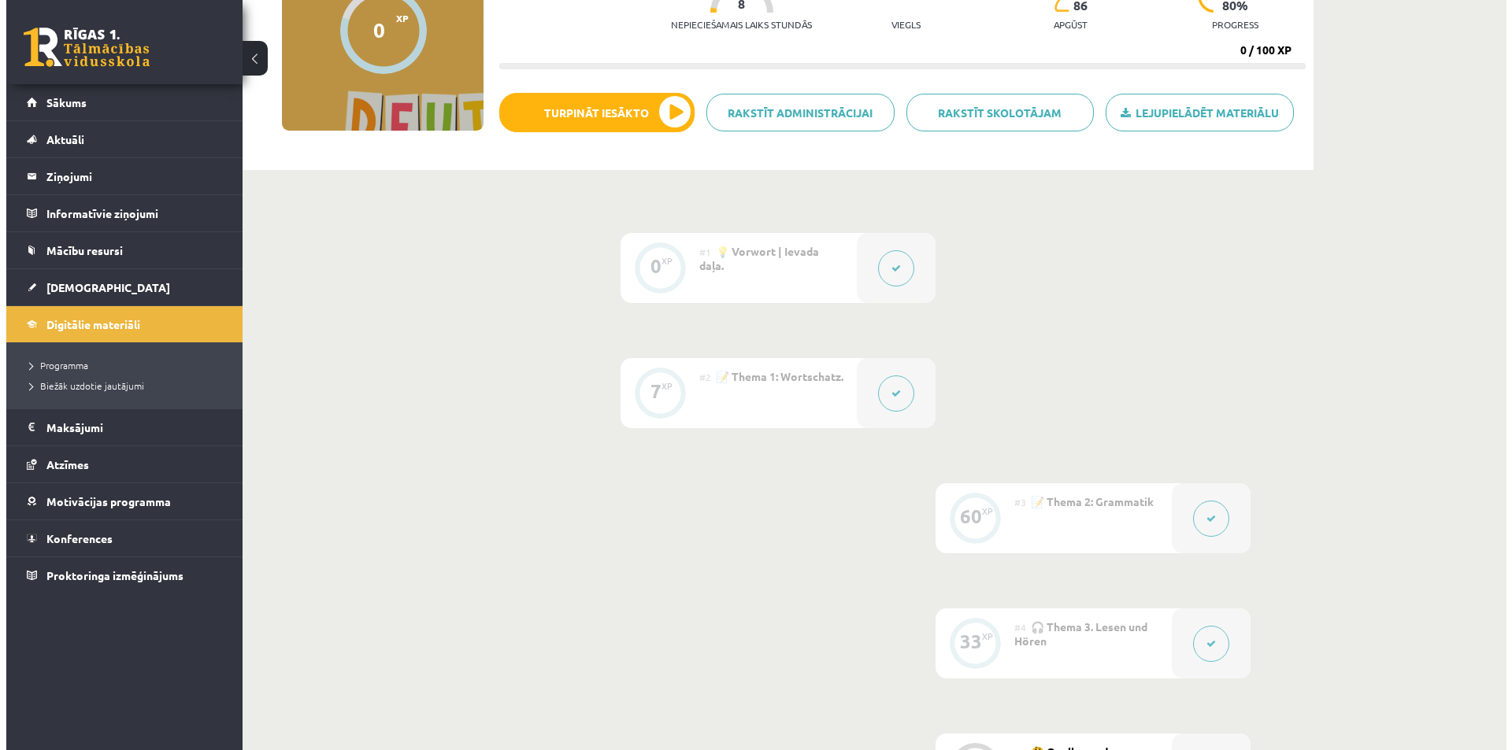
scroll to position [521, 0]
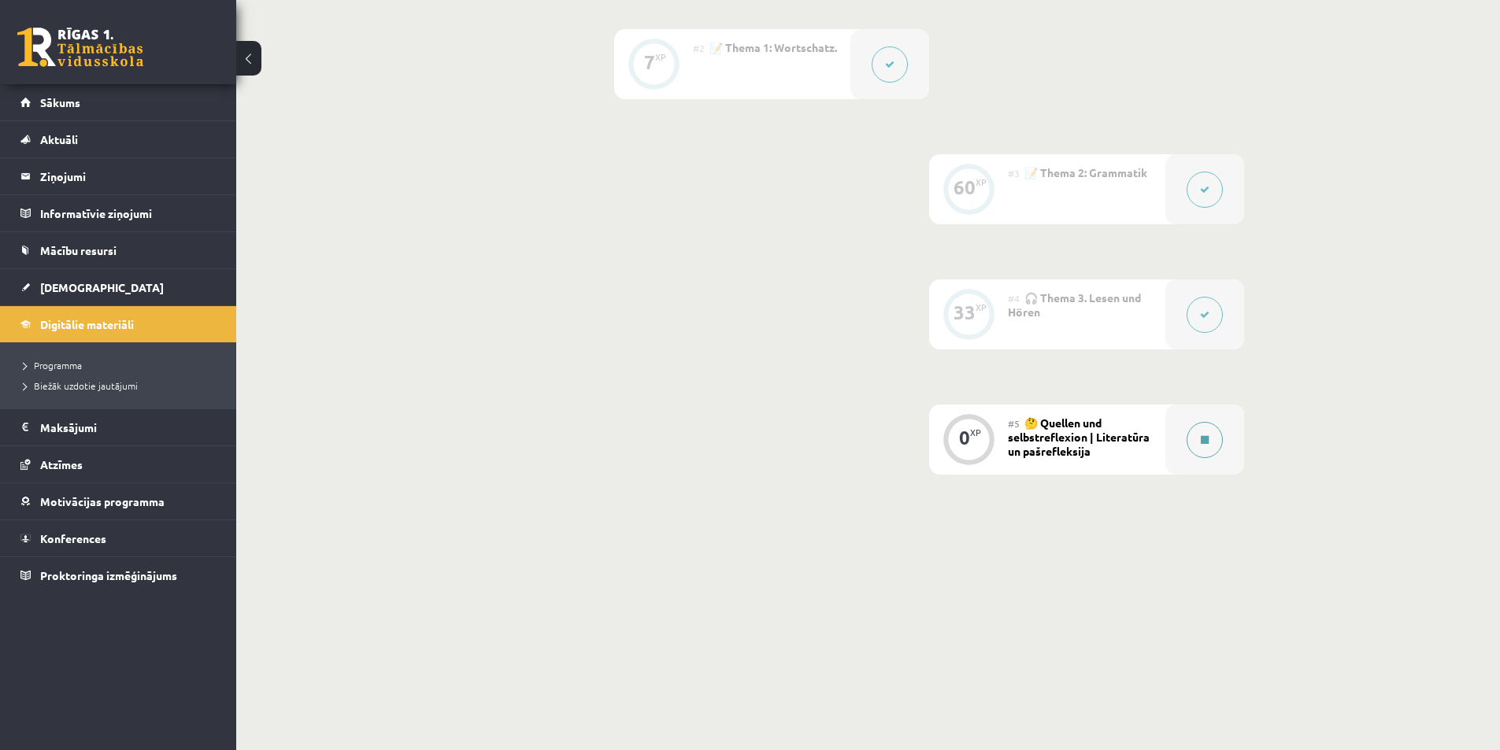
click at [1203, 438] on icon at bounding box center [1205, 439] width 8 height 9
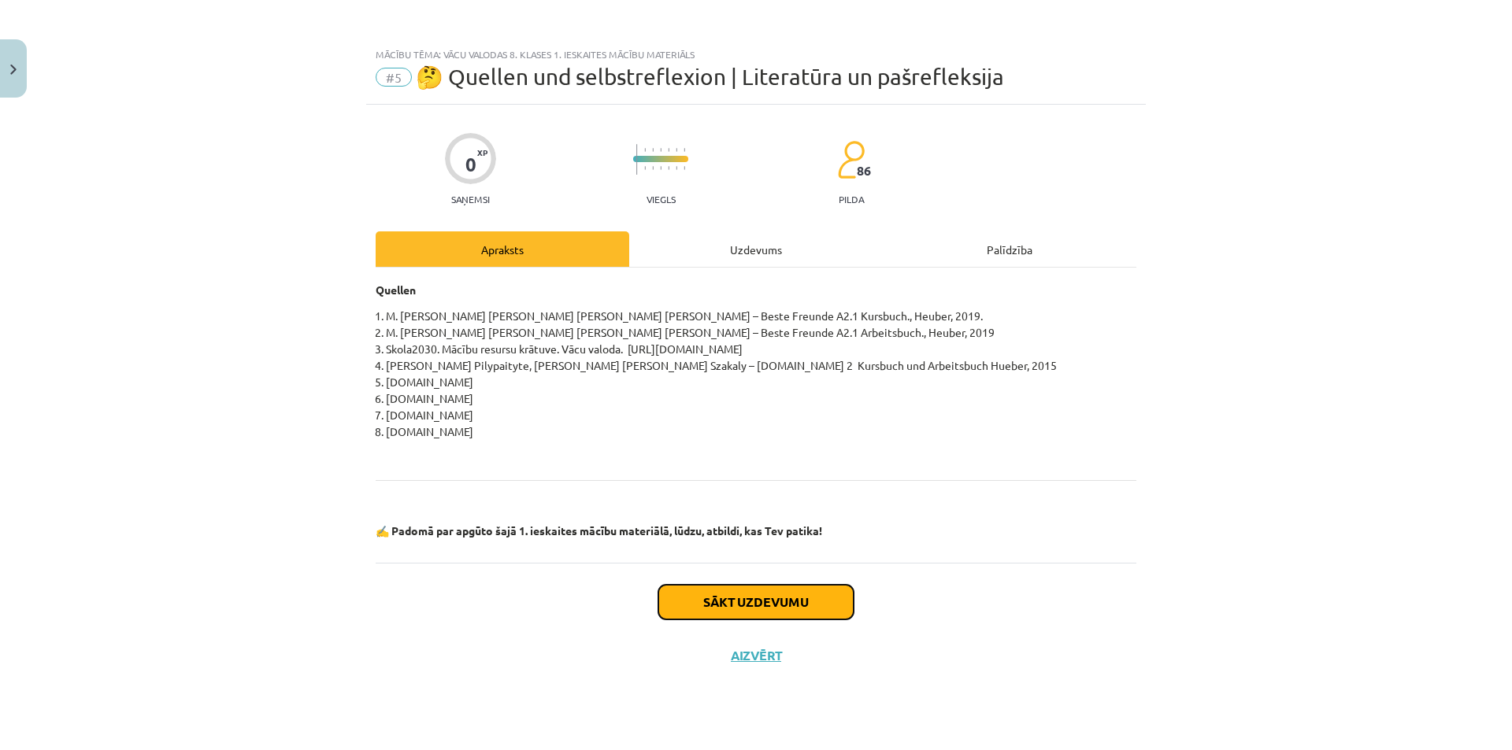
click at [810, 601] on button "Sākt uzdevumu" at bounding box center [755, 602] width 195 height 35
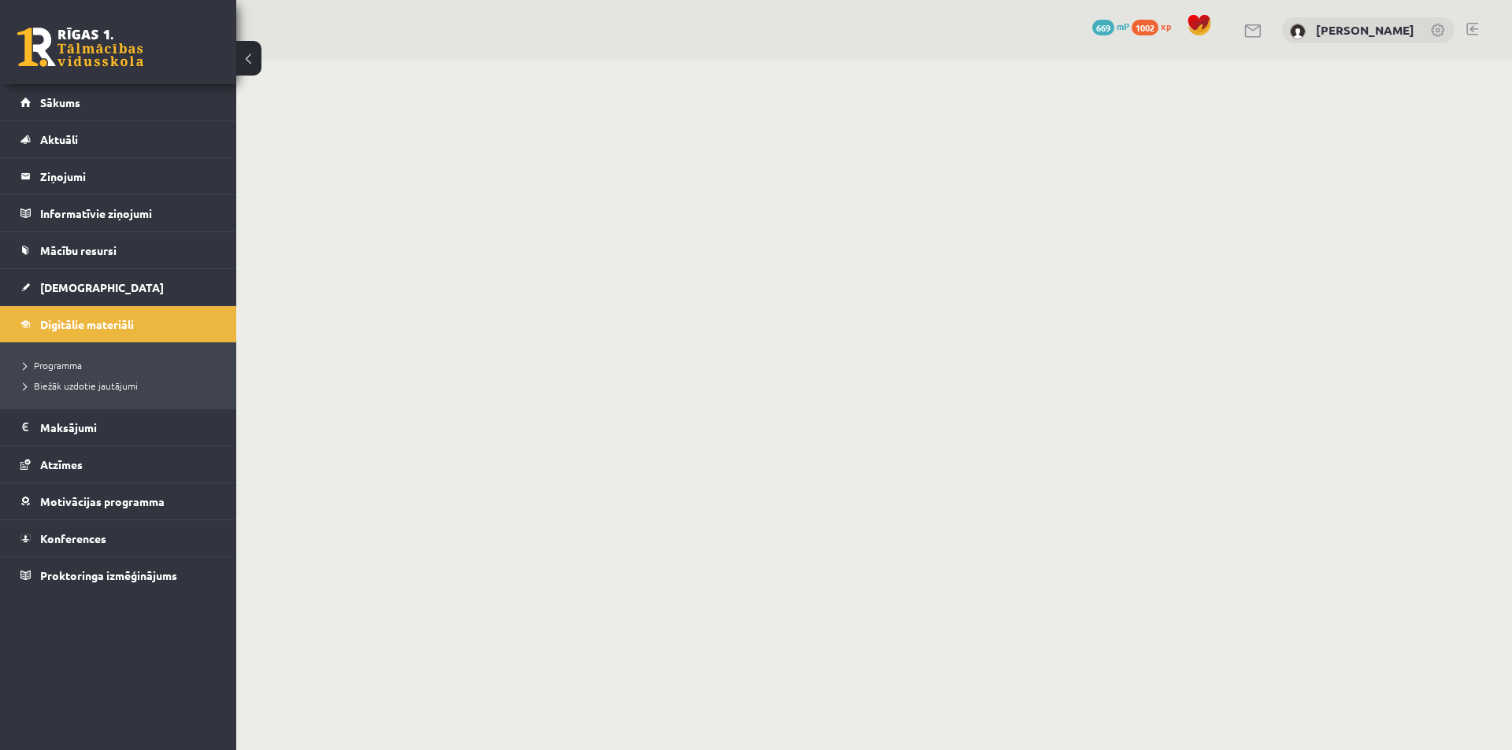
scroll to position [0, 0]
click at [76, 363] on span "Programma" at bounding box center [53, 365] width 58 height 13
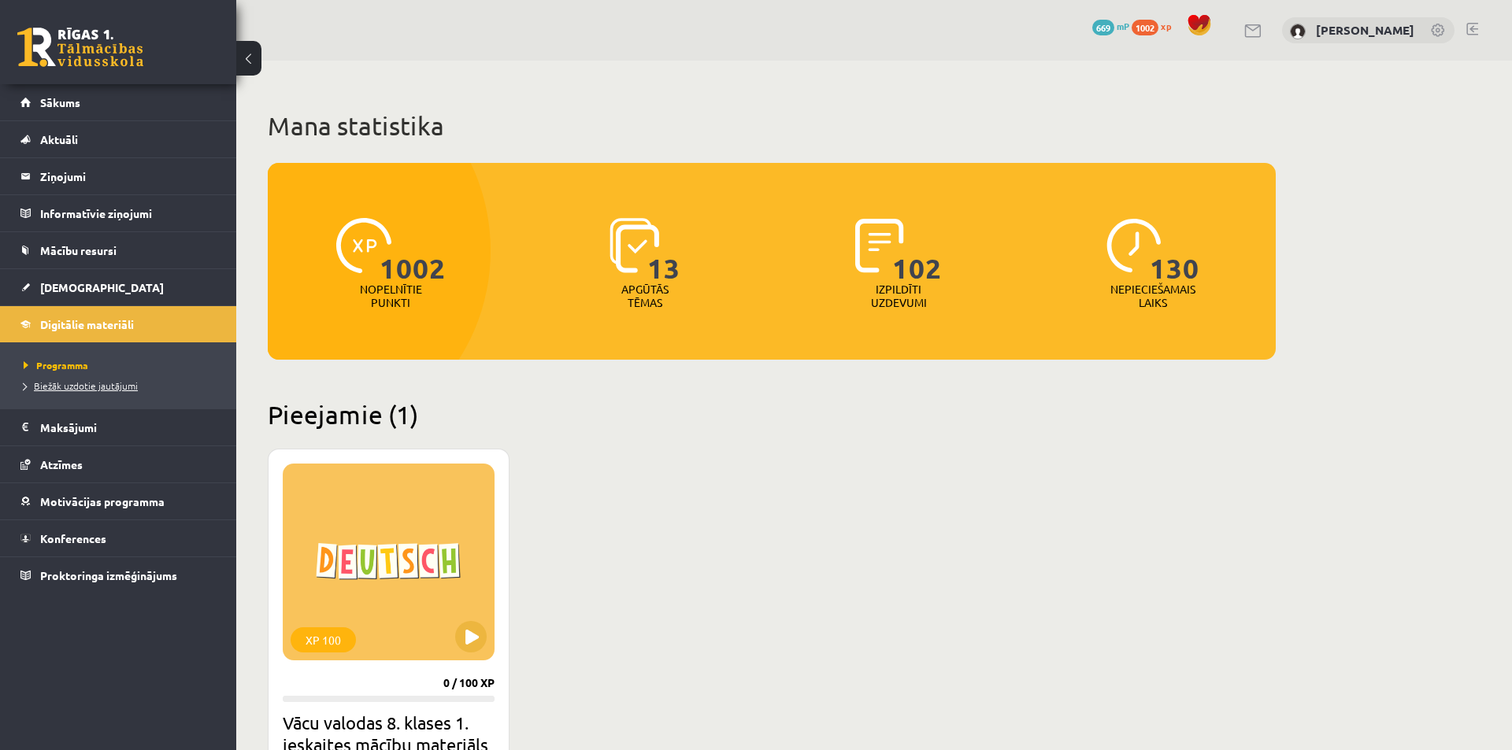
click at [78, 383] on span "Biežāk uzdotie jautājumi" at bounding box center [81, 386] width 114 height 13
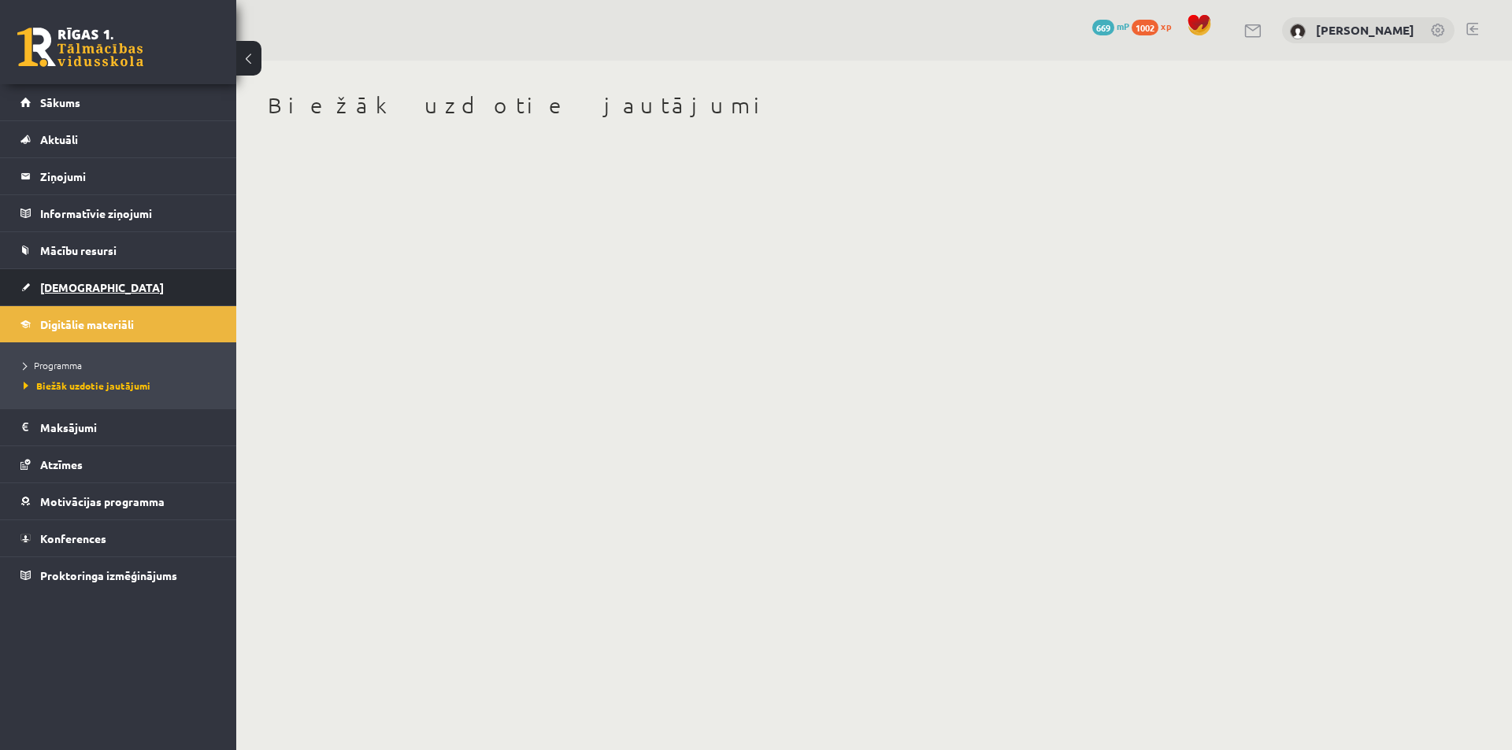
click at [50, 285] on span "[DEMOGRAPHIC_DATA]" at bounding box center [102, 287] width 124 height 14
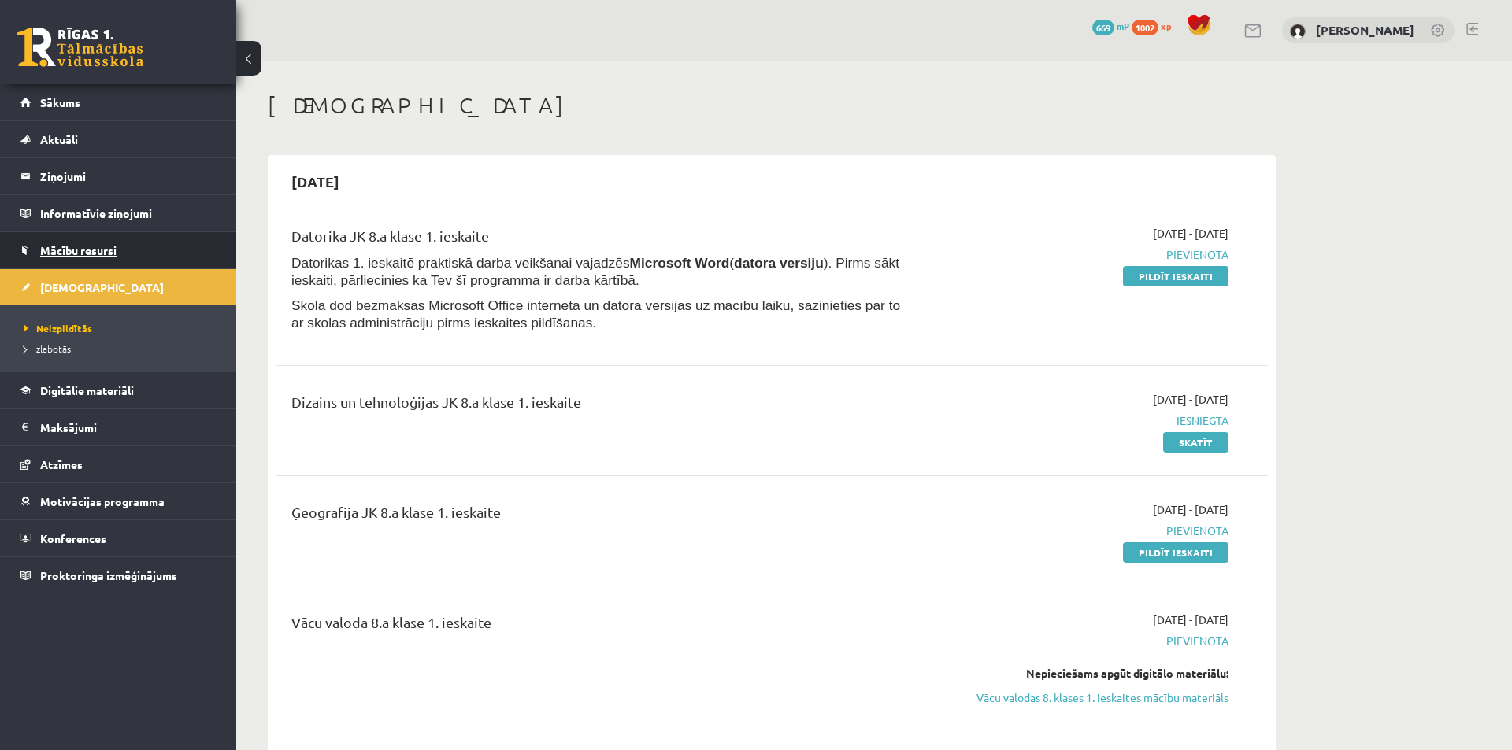
click at [88, 248] on span "Mācību resursi" at bounding box center [78, 250] width 76 height 14
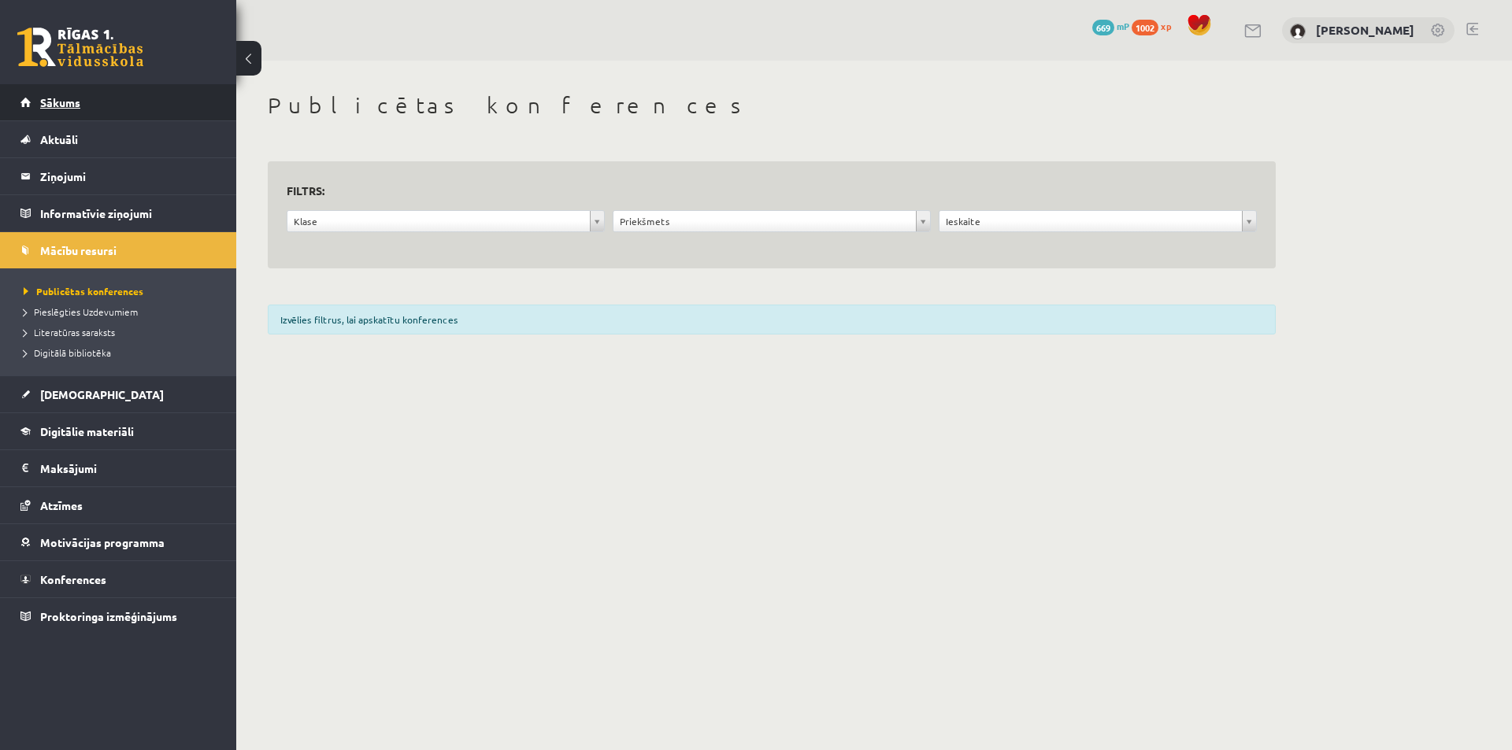
click at [58, 98] on span "Sākums" at bounding box center [60, 102] width 40 height 14
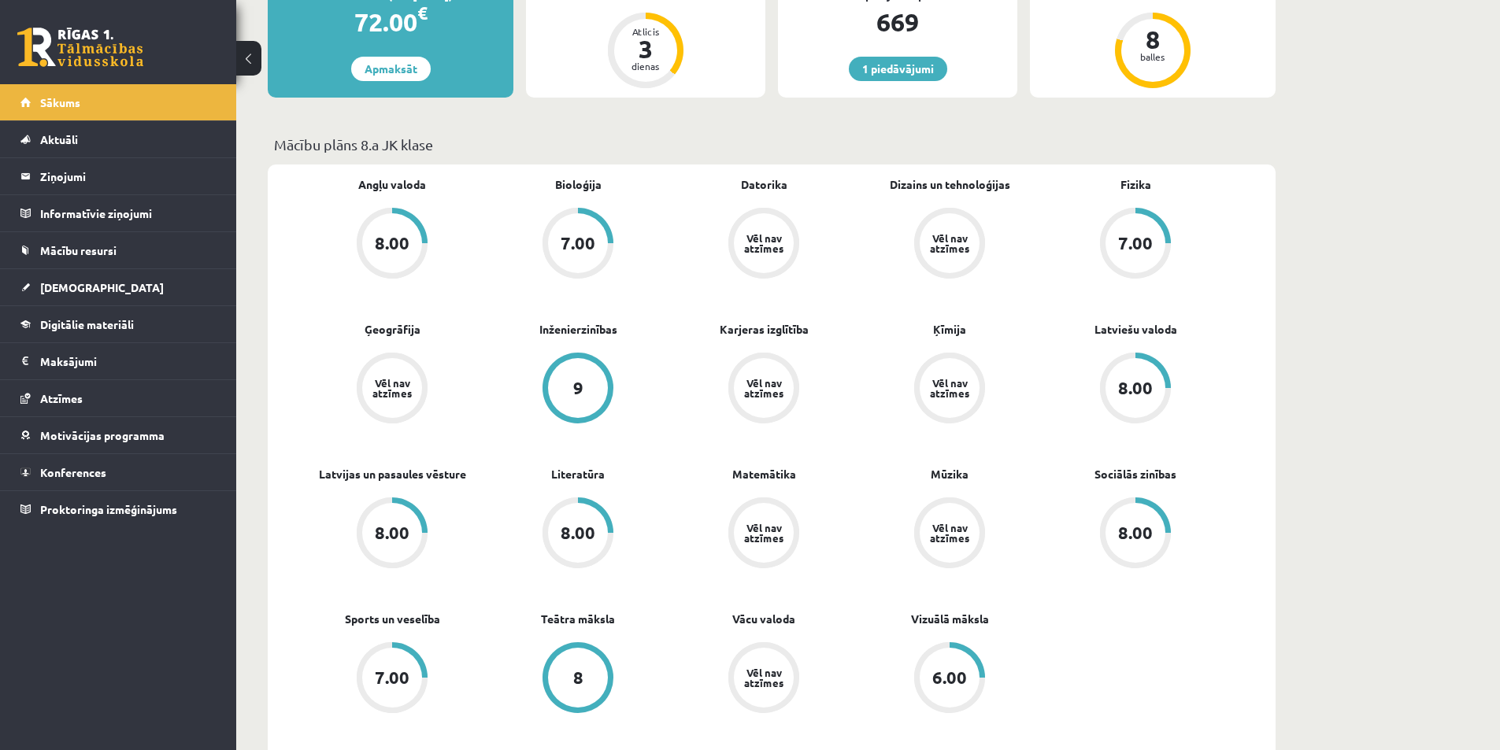
scroll to position [394, 0]
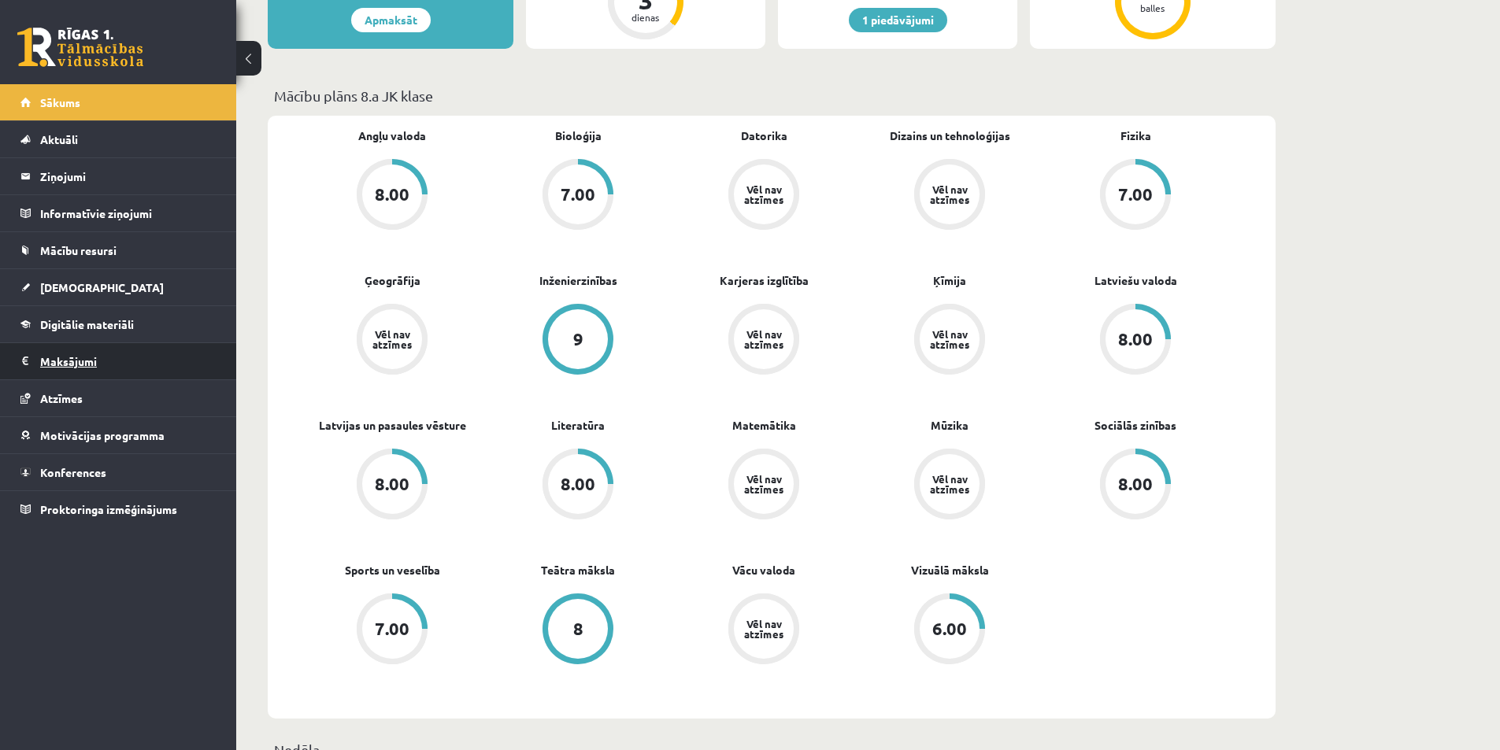
click at [73, 364] on legend "Maksājumi 0" at bounding box center [128, 361] width 176 height 36
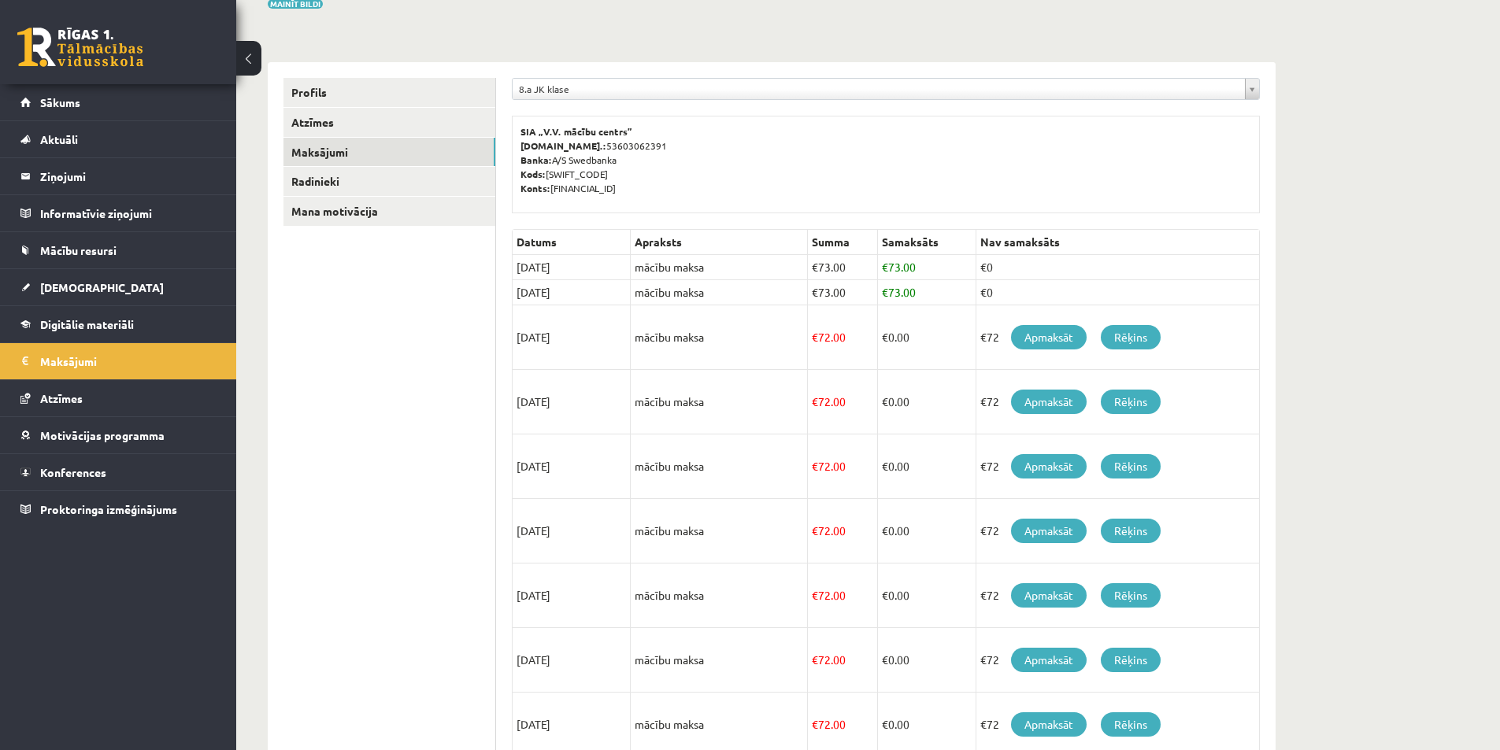
scroll to position [105, 0]
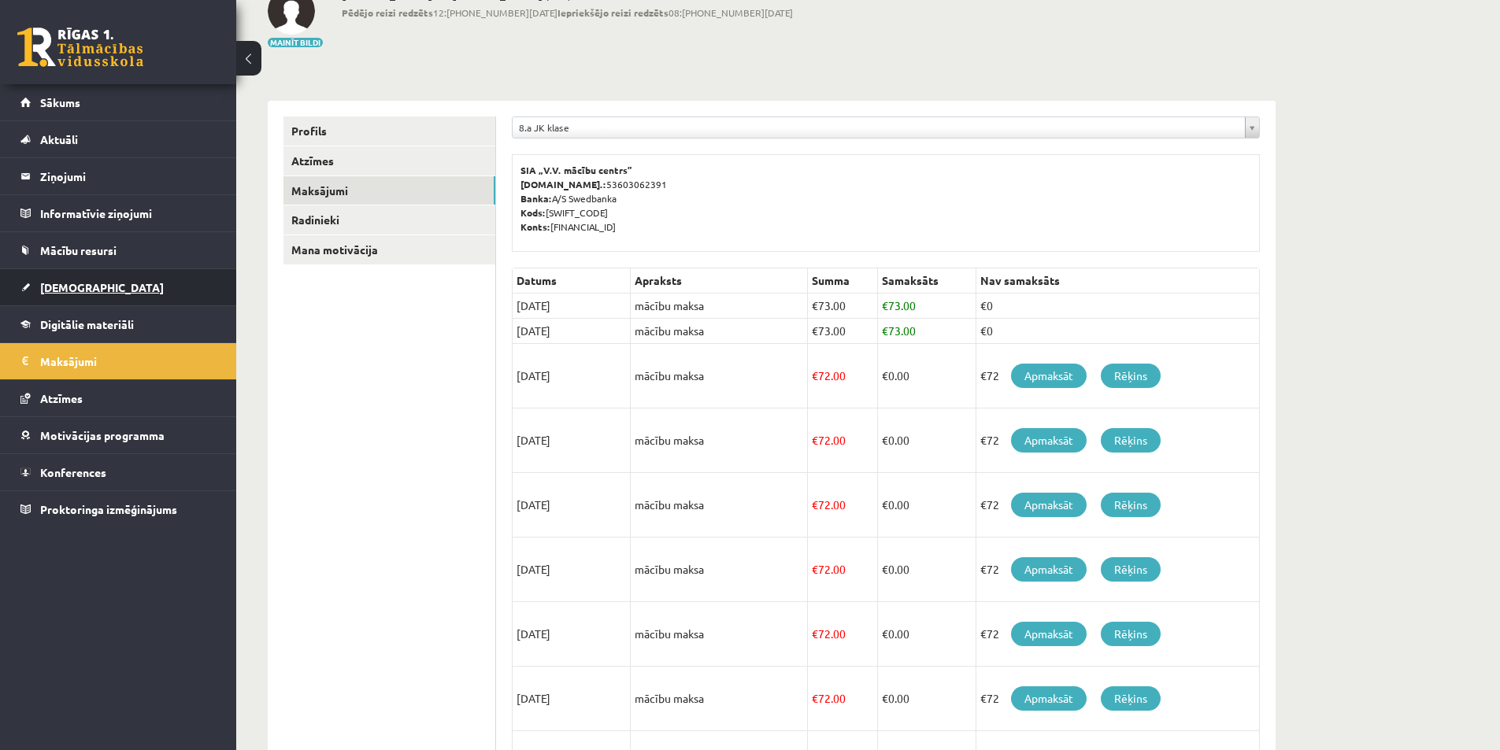
click at [70, 288] on span "[DEMOGRAPHIC_DATA]" at bounding box center [102, 287] width 124 height 14
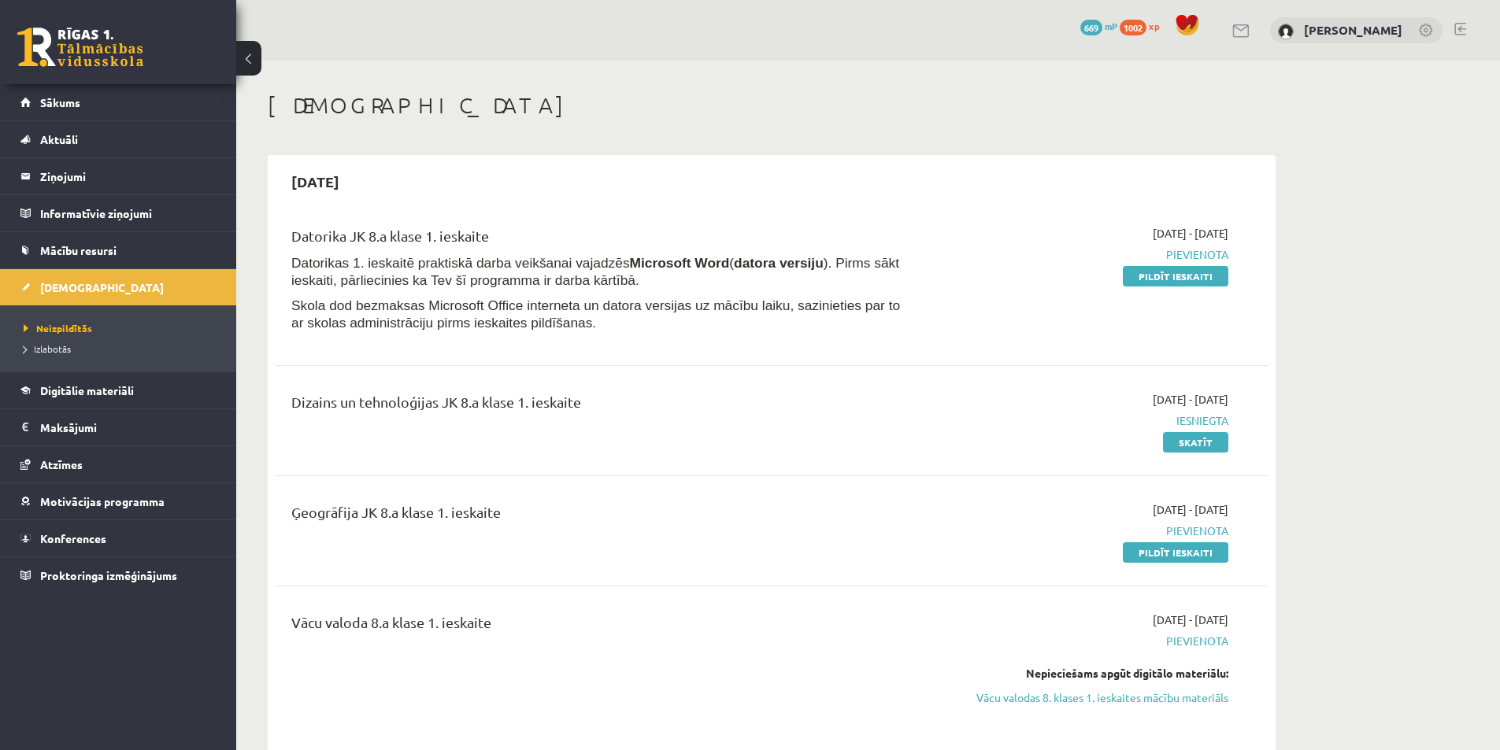
click at [1461, 27] on link at bounding box center [1461, 29] width 12 height 13
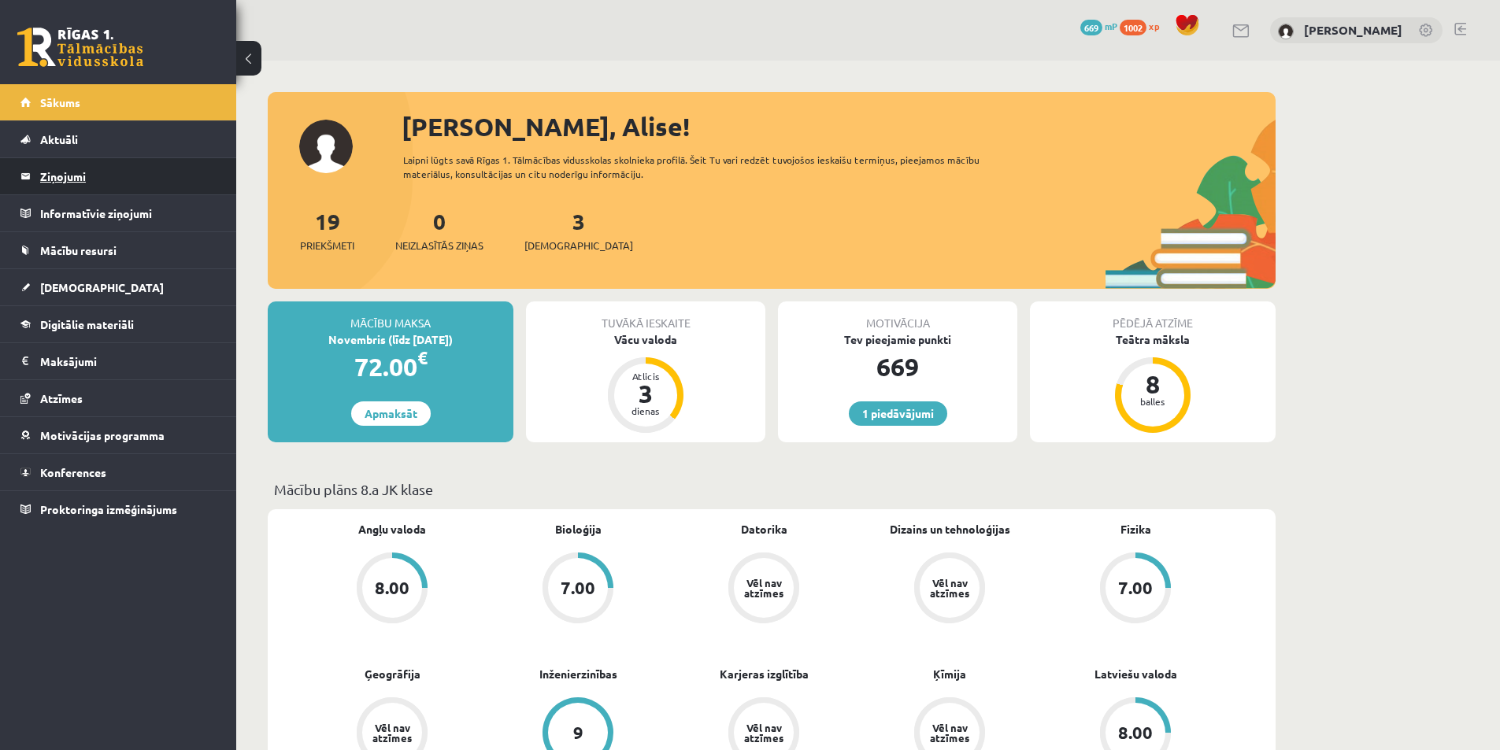
click at [78, 181] on legend "Ziņojumi 0" at bounding box center [128, 176] width 176 height 36
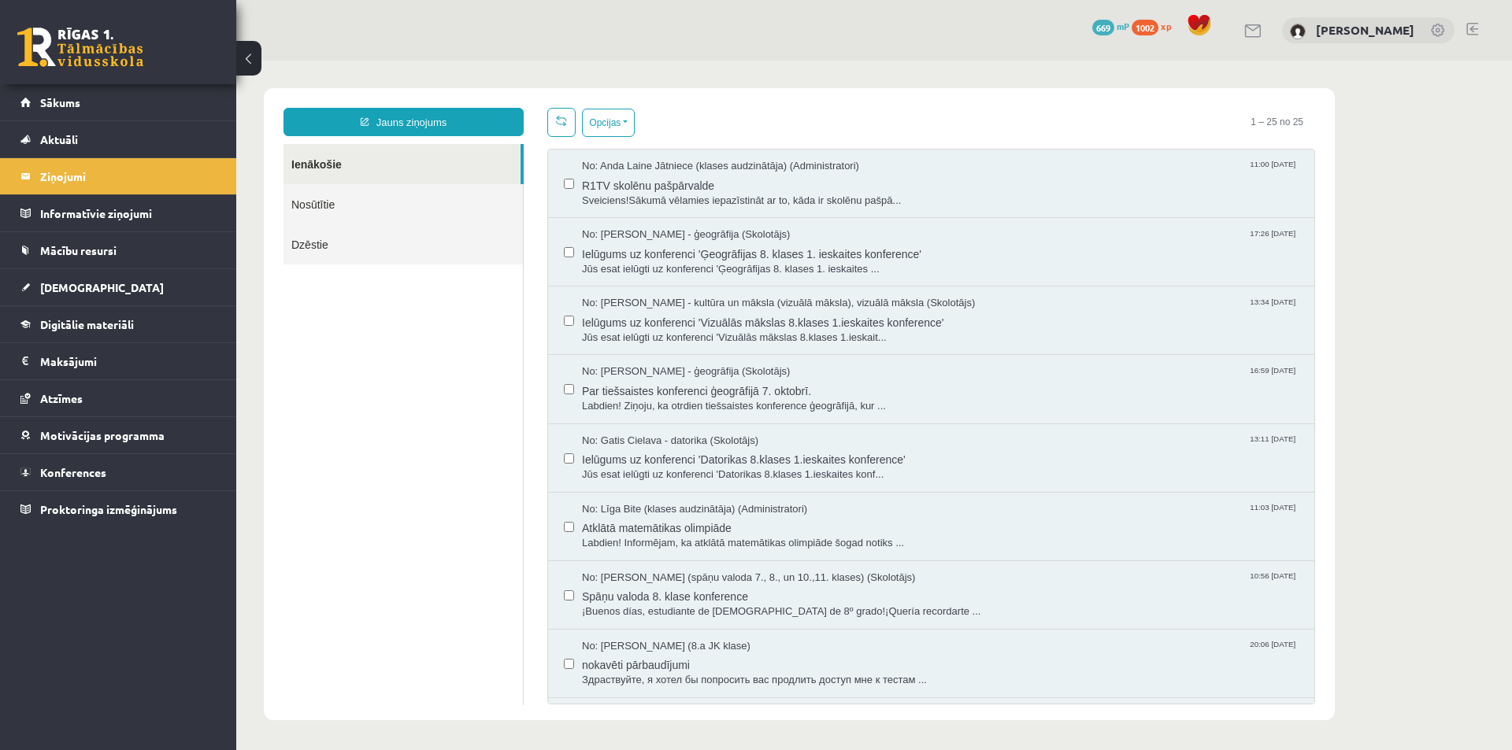
click at [403, 211] on link "Nosūtītie" at bounding box center [403, 204] width 239 height 40
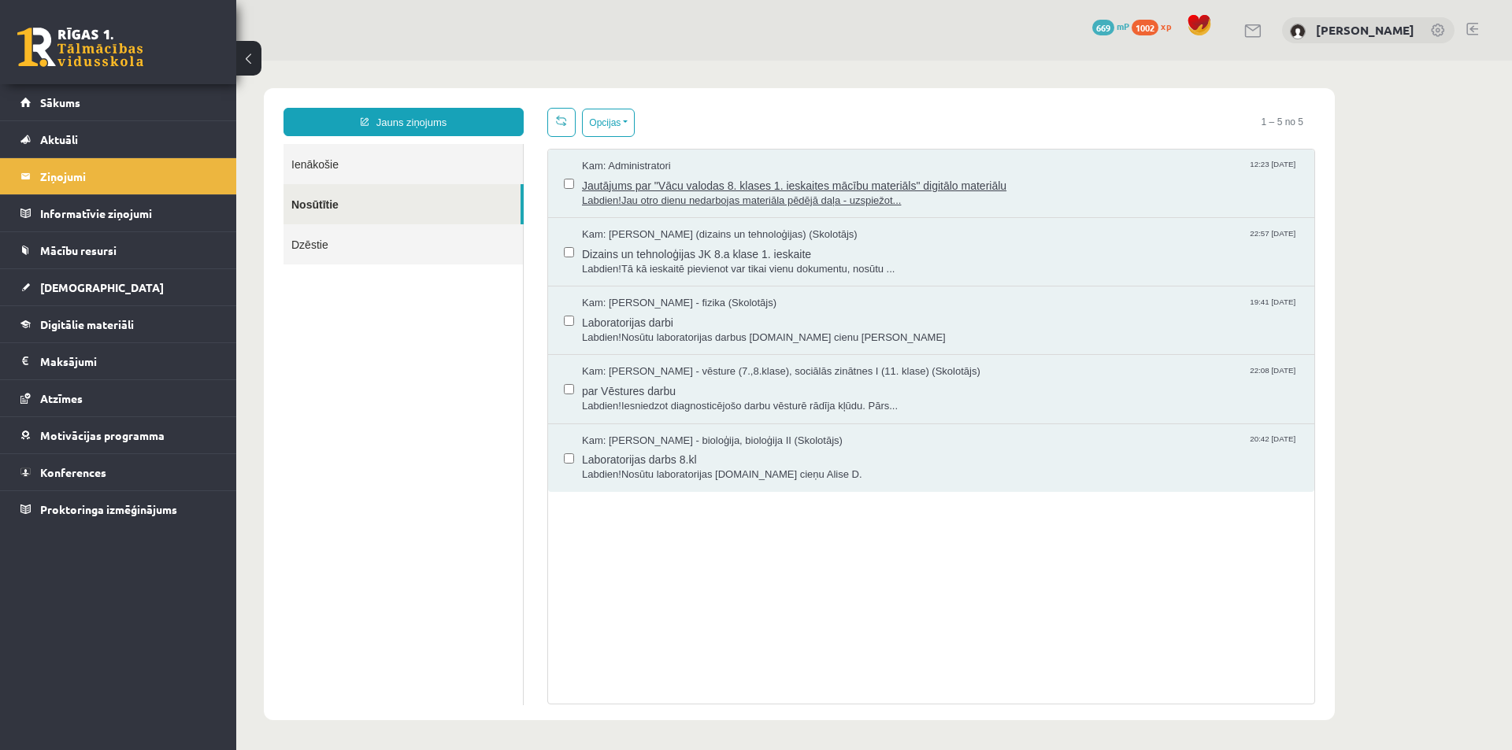
click at [742, 198] on span "Labdien!Jau otro dienu nedarbojas materiāla pēdējā daļa - uzspiežot..." at bounding box center [940, 201] width 717 height 15
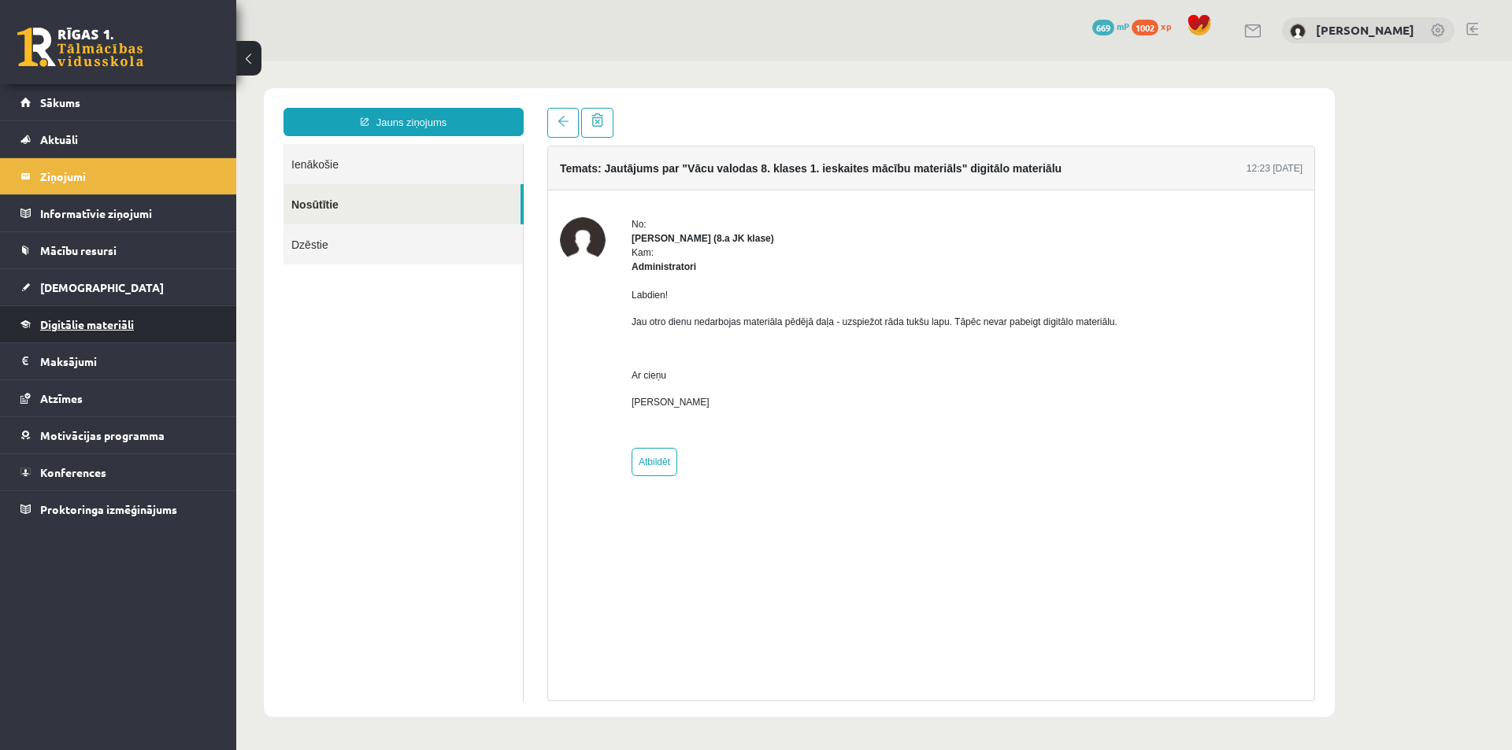
click at [100, 324] on span "Digitālie materiāli" at bounding box center [87, 324] width 94 height 14
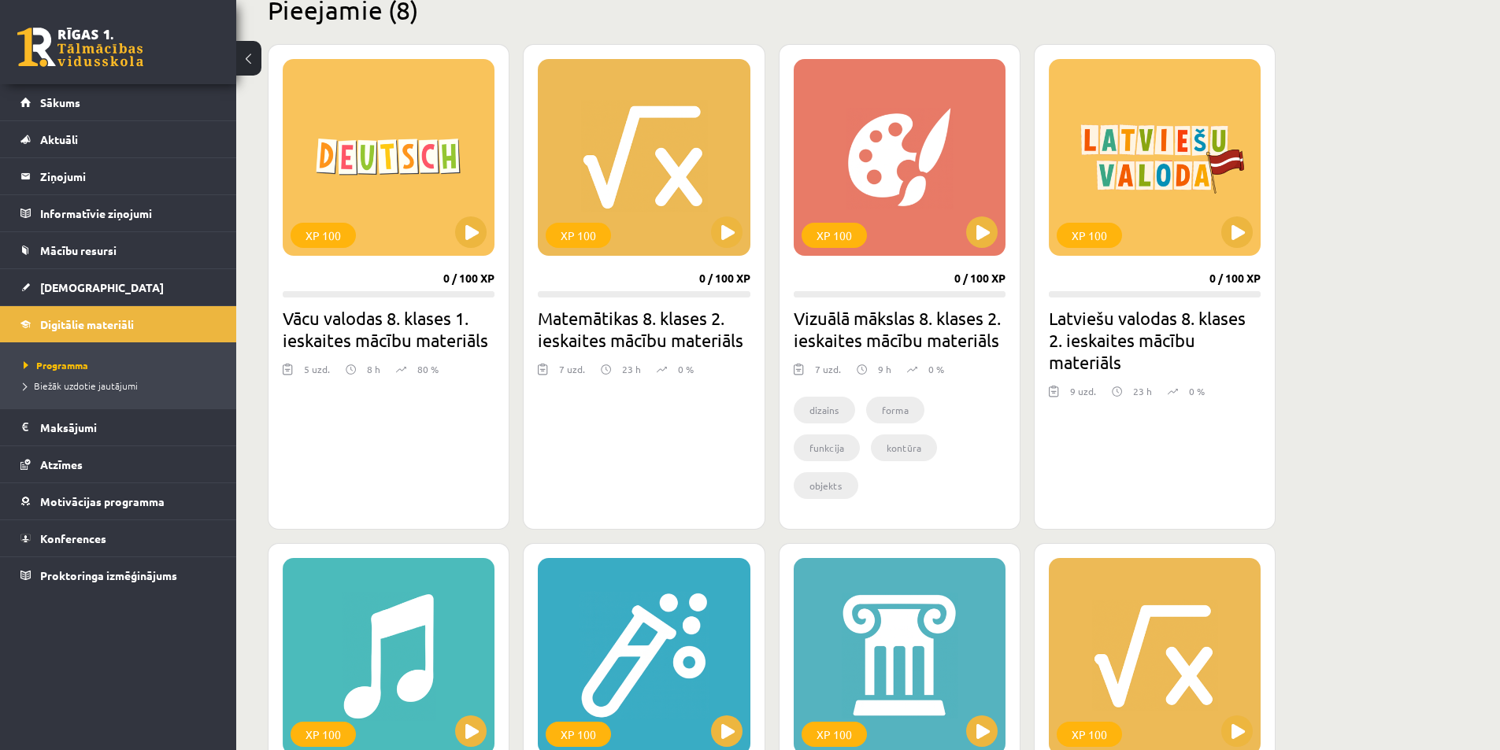
scroll to position [447, 0]
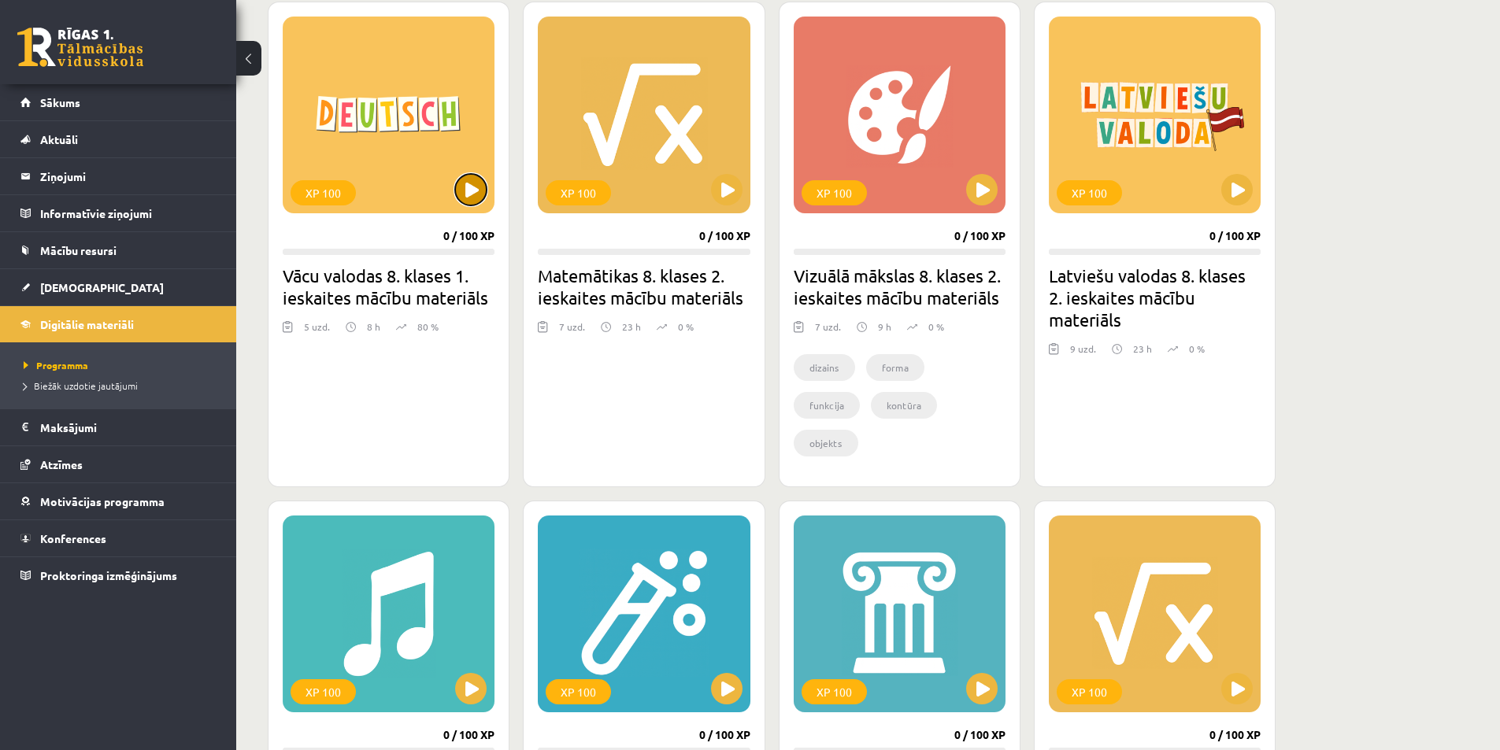
click at [468, 187] on button at bounding box center [471, 190] width 32 height 32
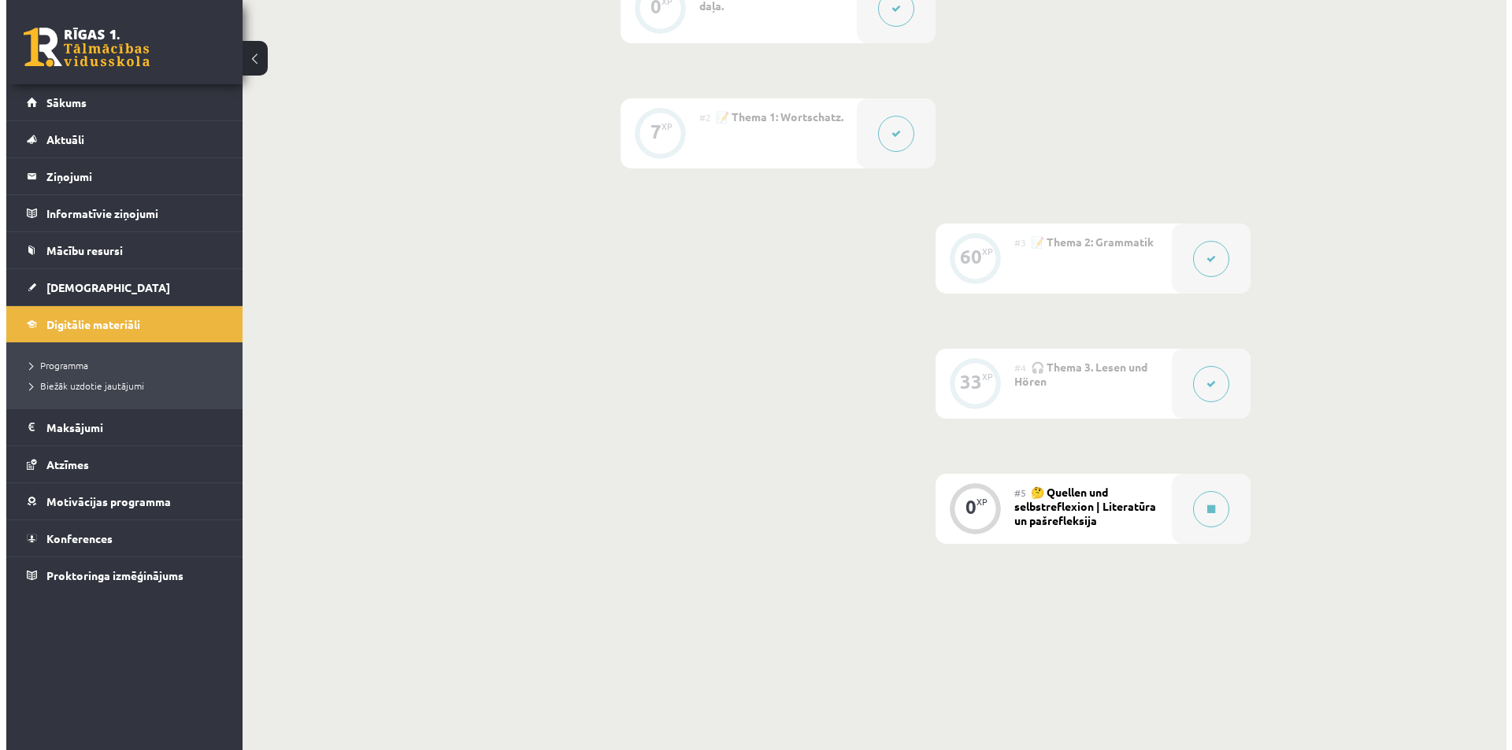
scroll to position [521, 0]
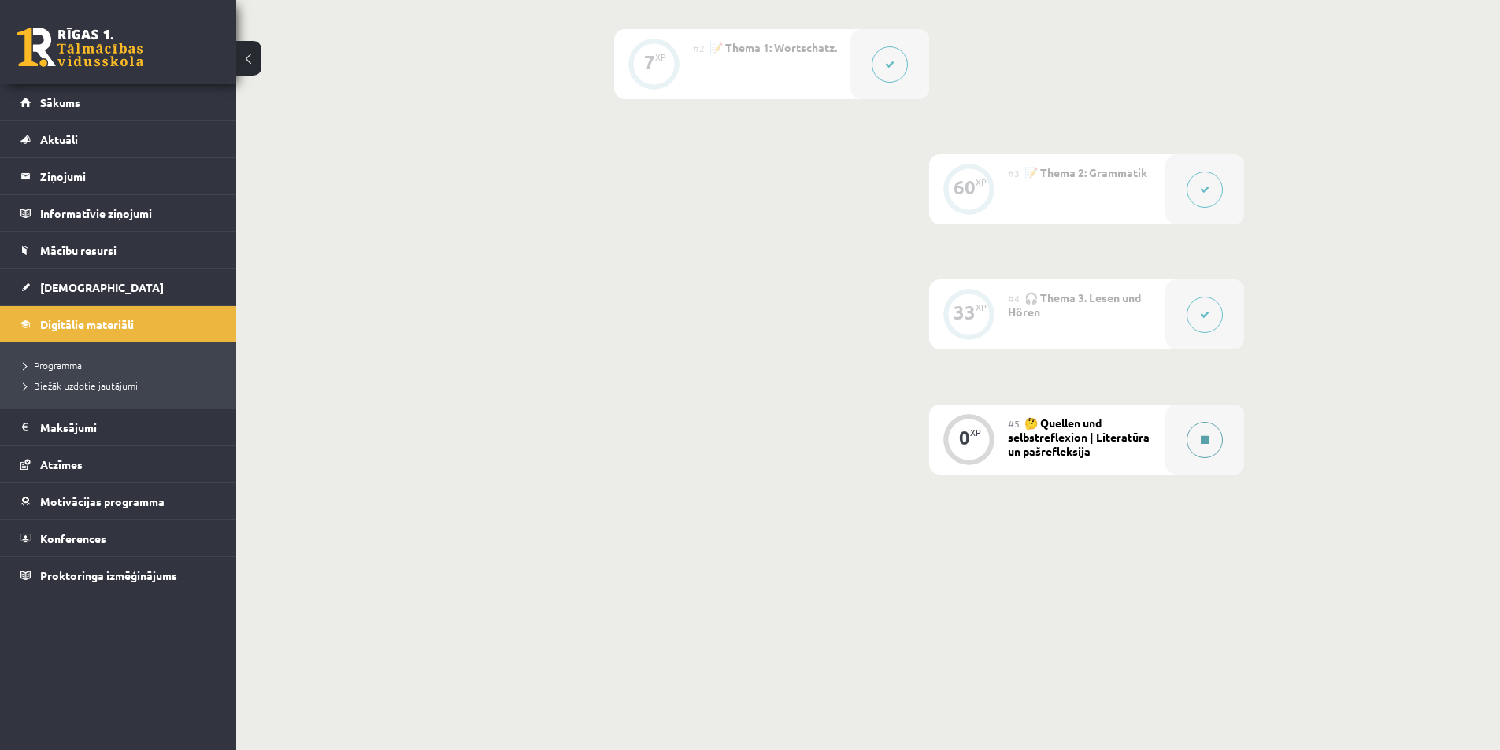
click at [1206, 443] on icon at bounding box center [1205, 439] width 8 height 9
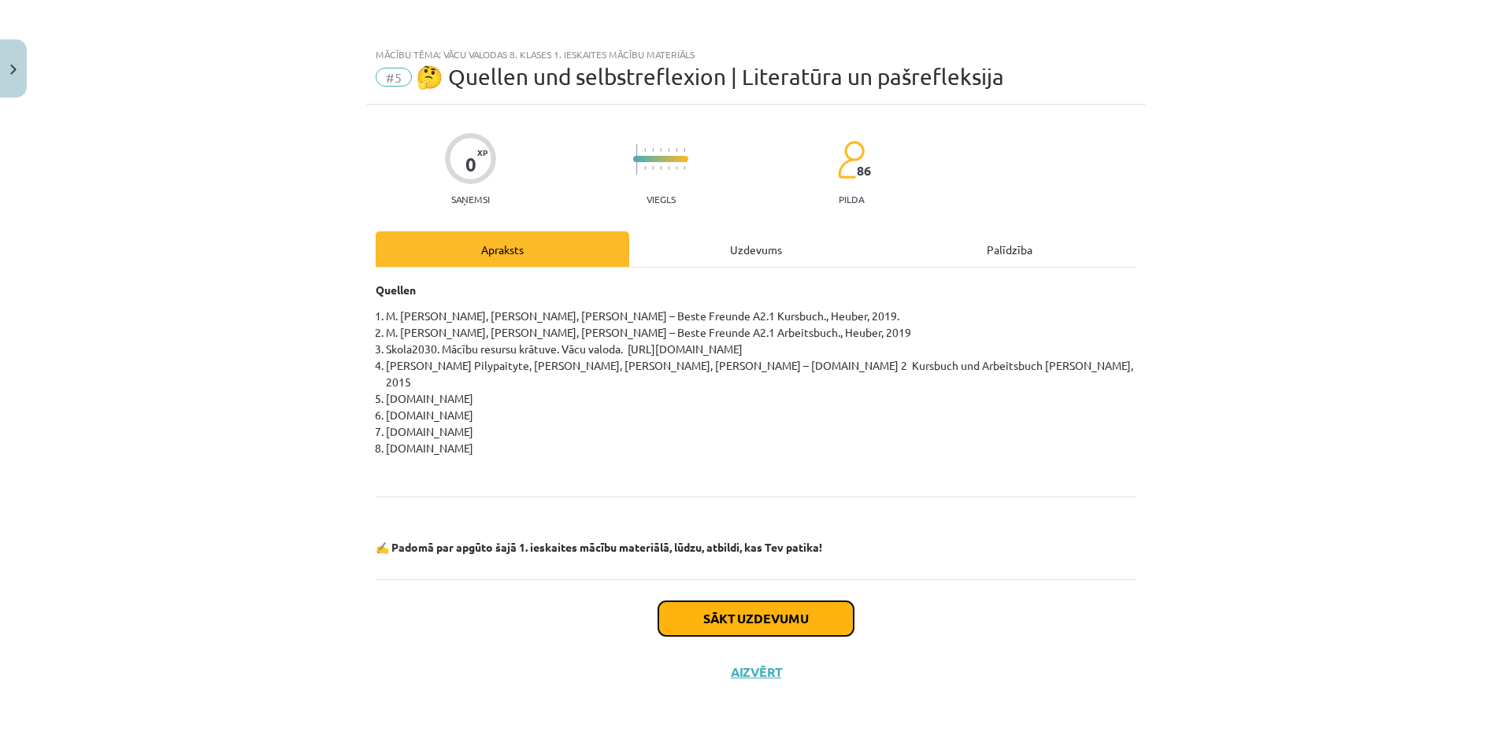
click at [803, 602] on button "Sākt uzdevumu" at bounding box center [755, 619] width 195 height 35
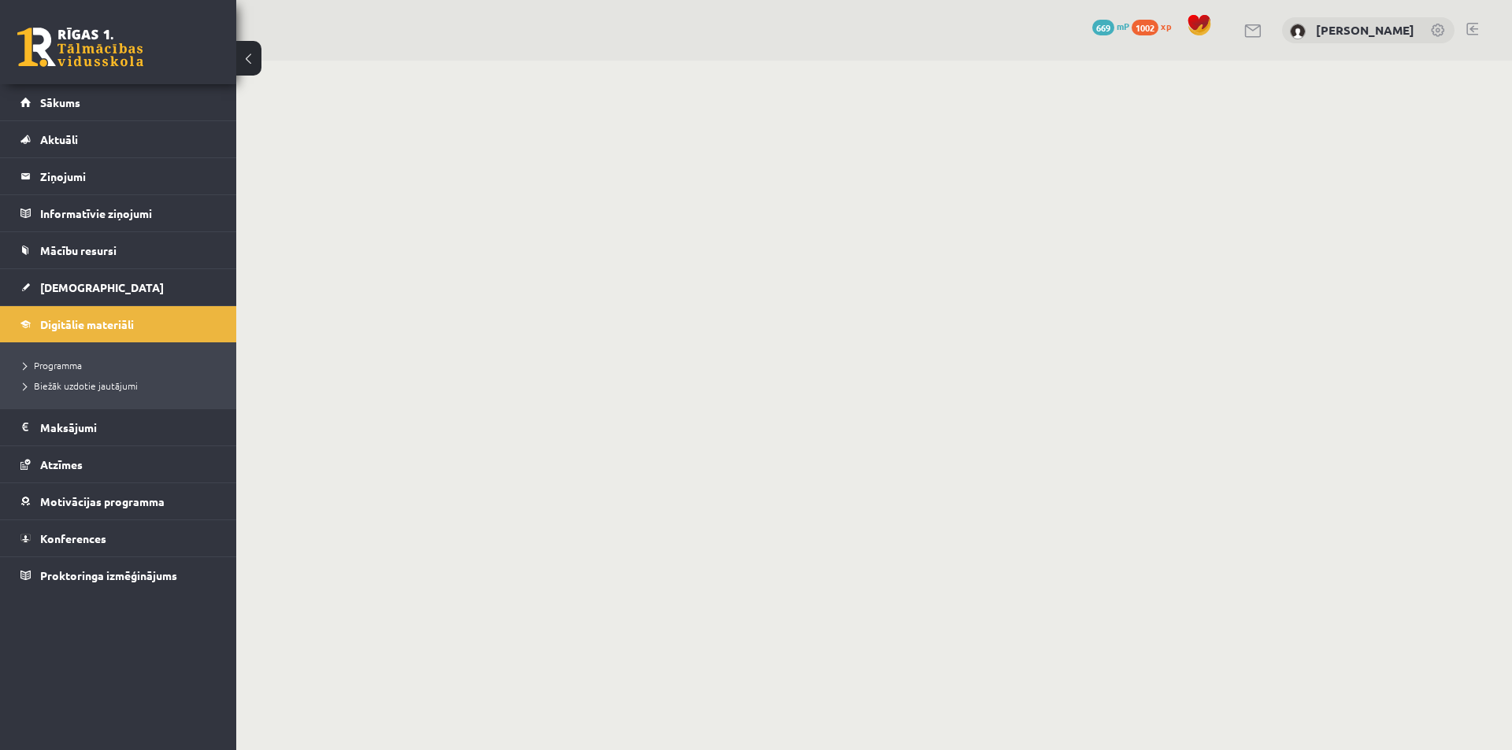
click at [249, 55] on button at bounding box center [248, 58] width 25 height 35
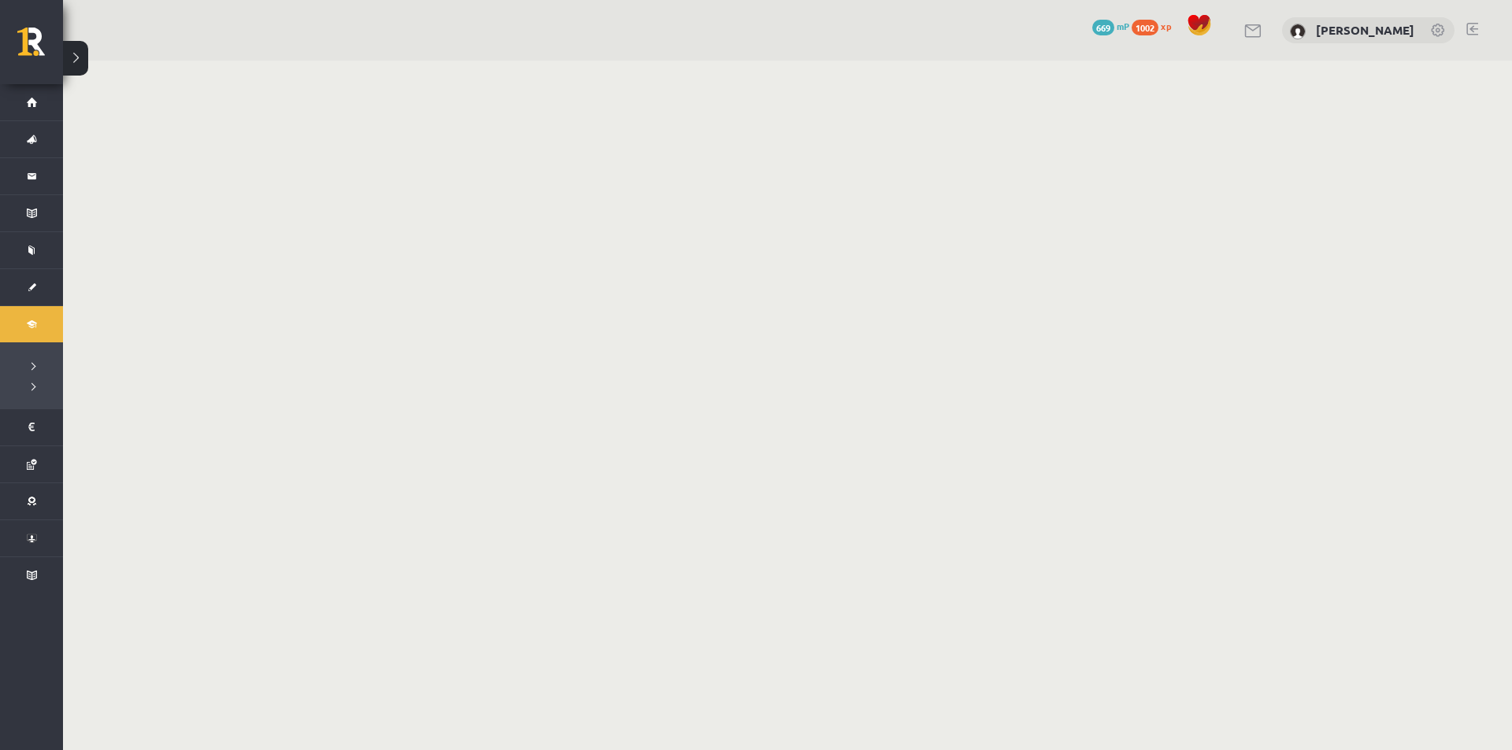
click at [72, 57] on button at bounding box center [75, 58] width 25 height 35
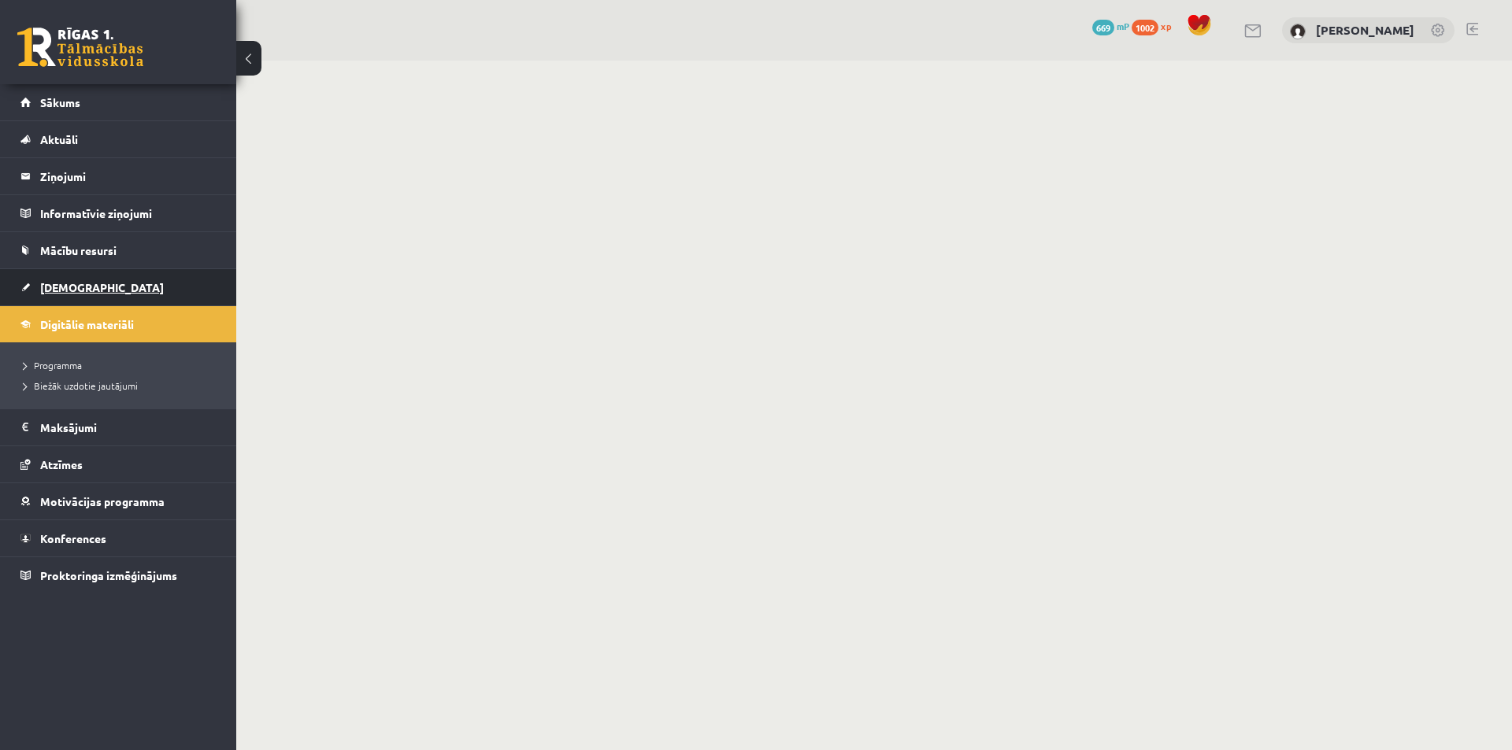
click at [69, 281] on link "[DEMOGRAPHIC_DATA]" at bounding box center [118, 287] width 196 height 36
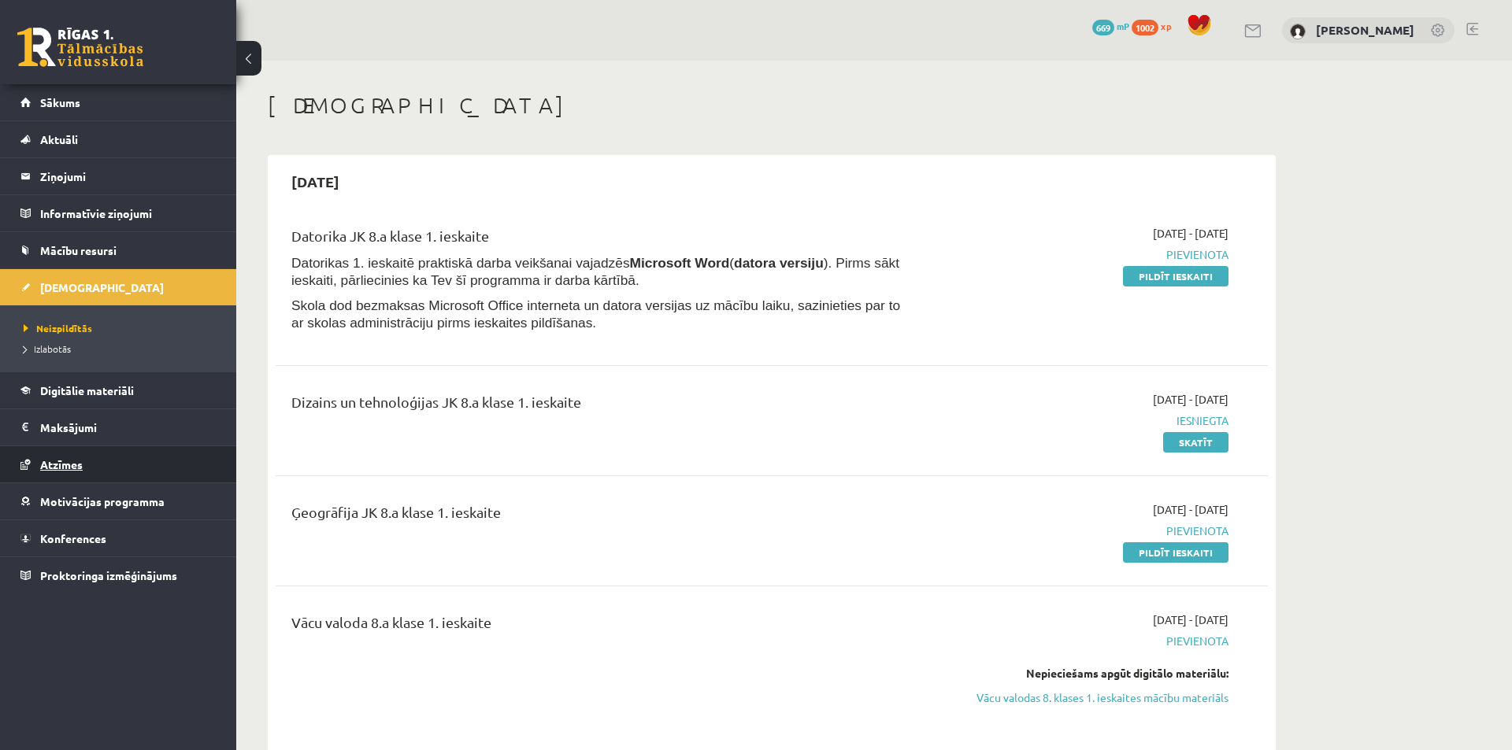
click at [87, 467] on link "Atzīmes" at bounding box center [118, 465] width 196 height 36
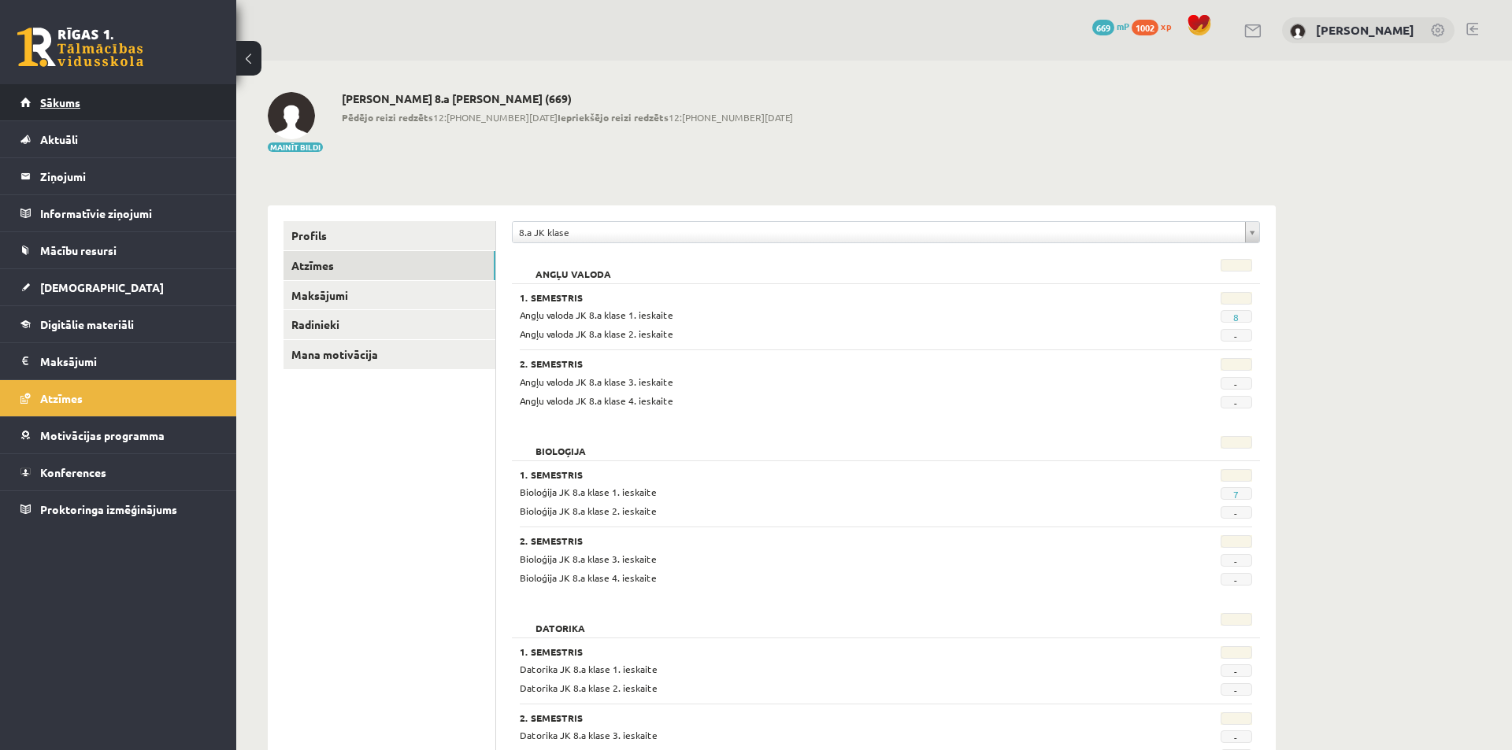
click at [46, 100] on span "Sākums" at bounding box center [60, 102] width 40 height 14
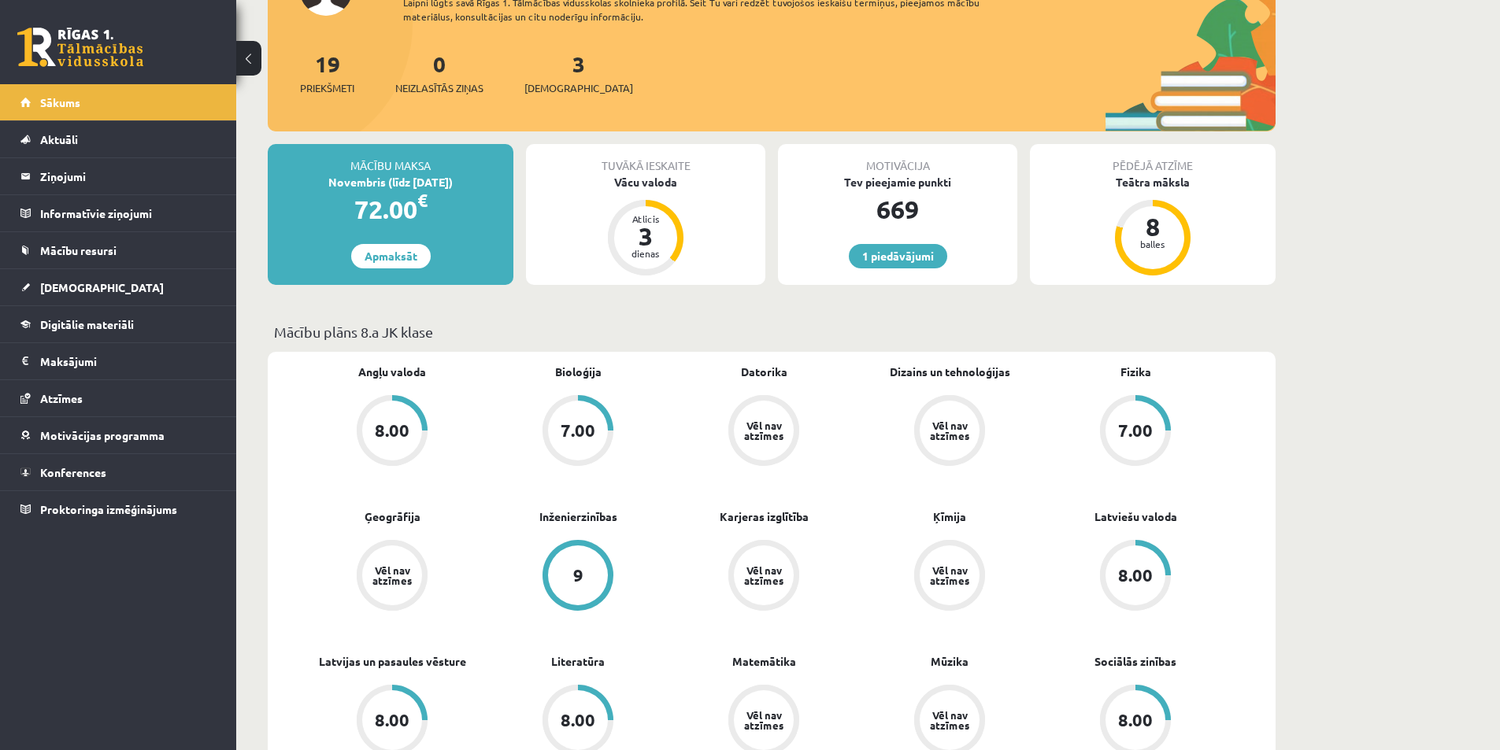
scroll to position [79, 0]
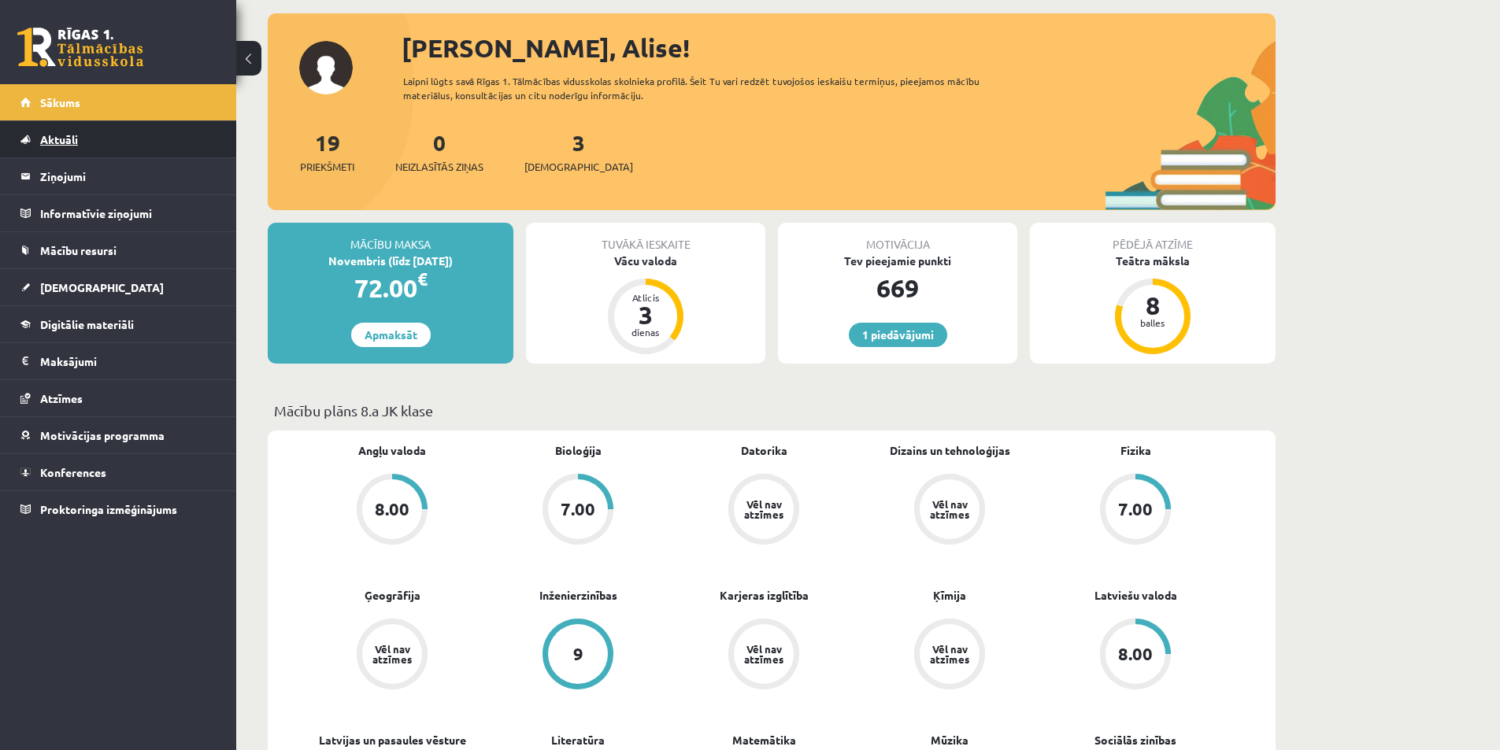
click at [50, 136] on span "Aktuāli" at bounding box center [59, 139] width 38 height 14
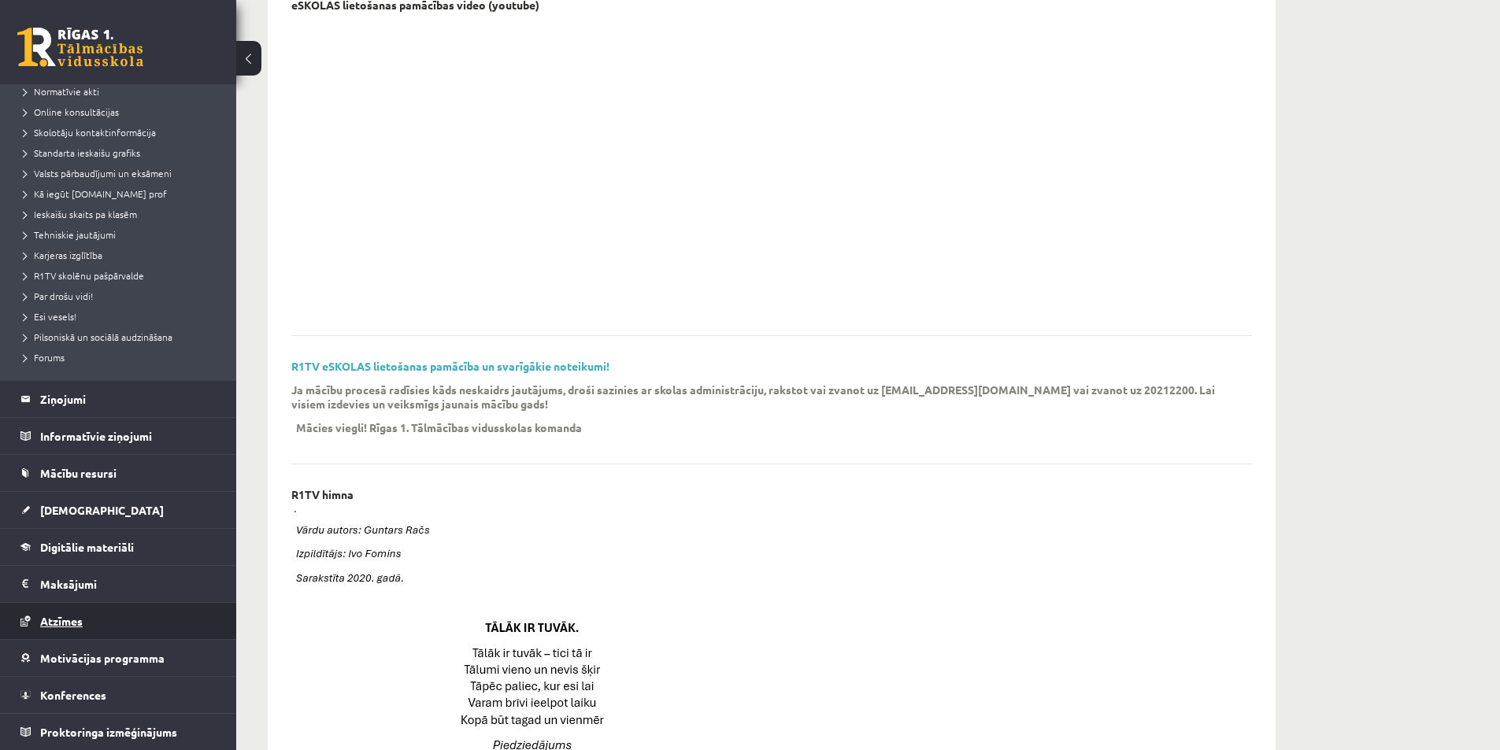
scroll to position [236, 0]
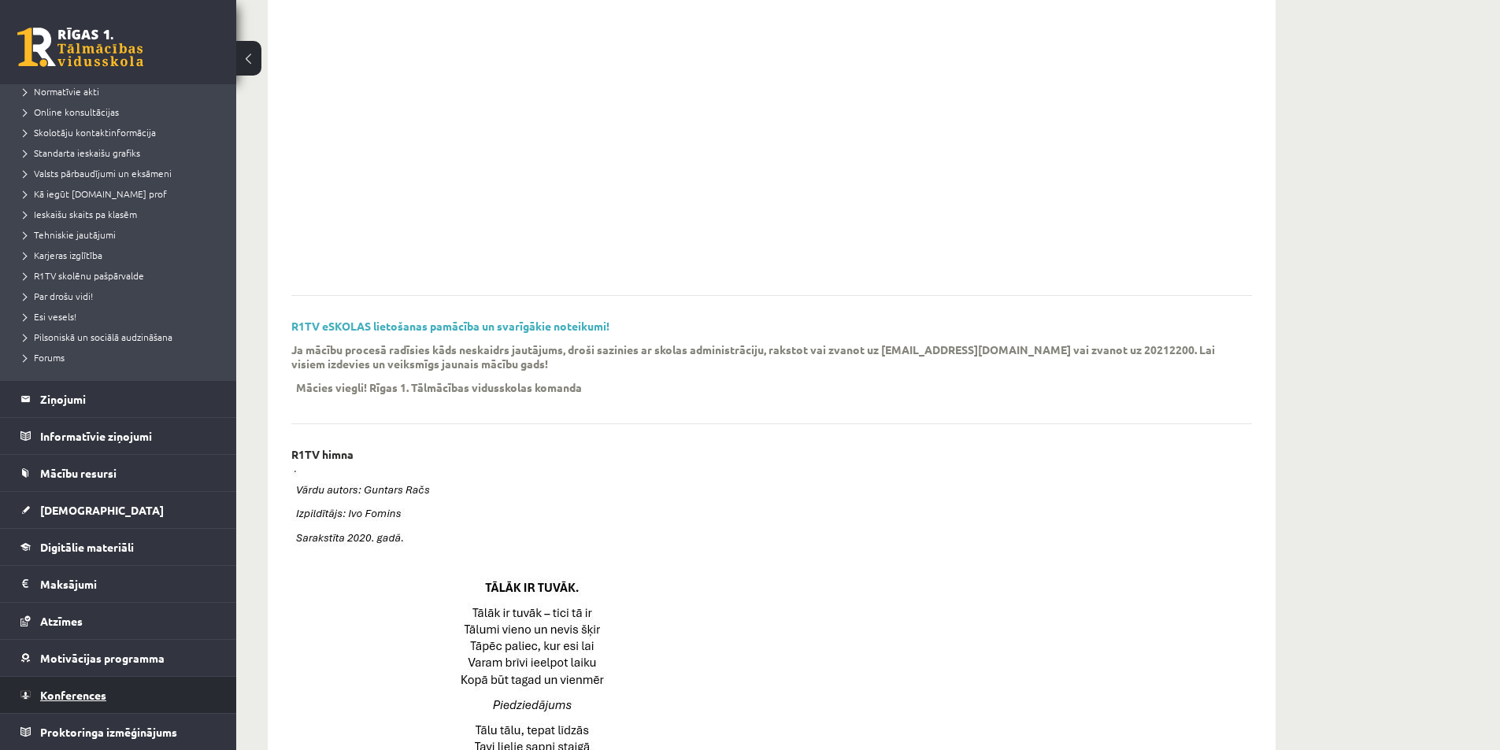
click at [93, 698] on span "Konferences" at bounding box center [73, 695] width 66 height 14
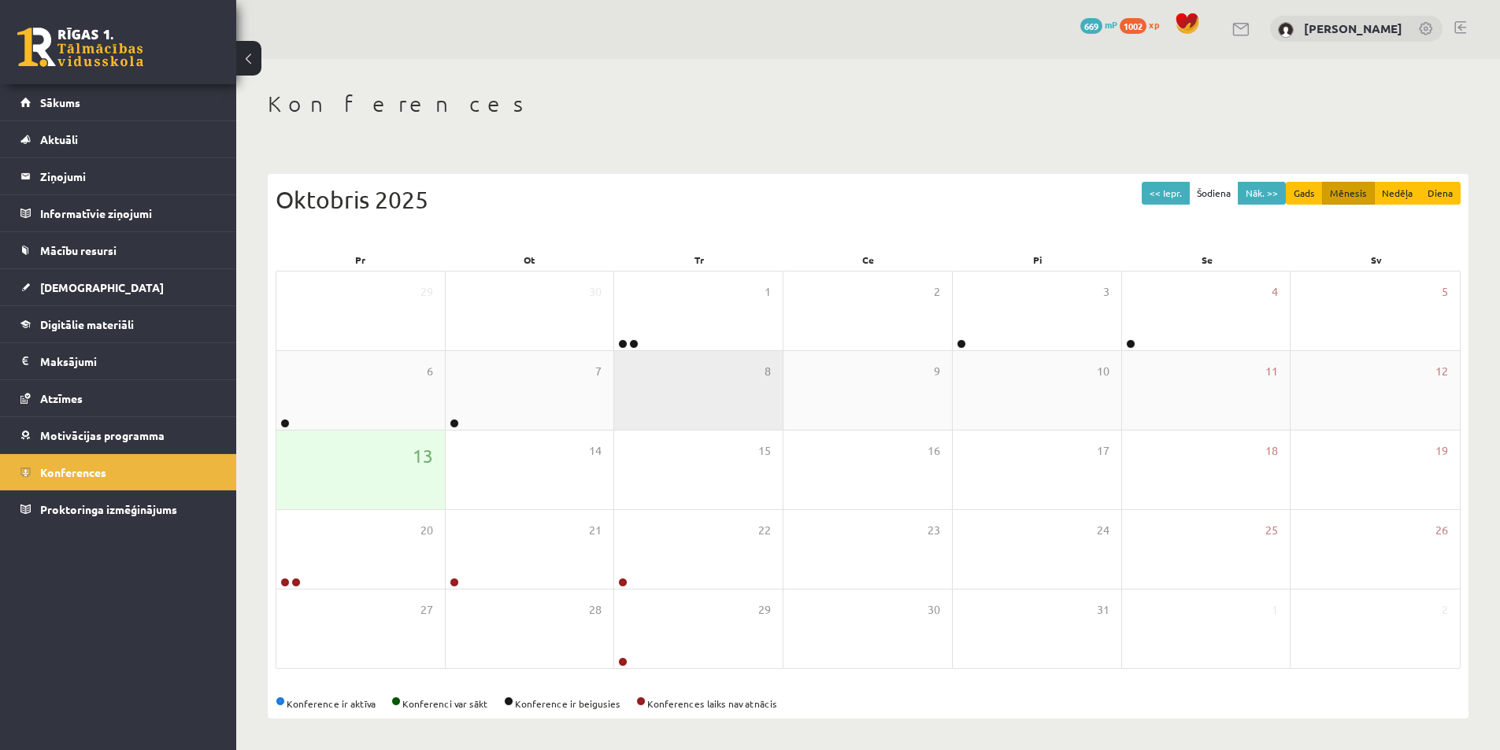
scroll to position [2, 0]
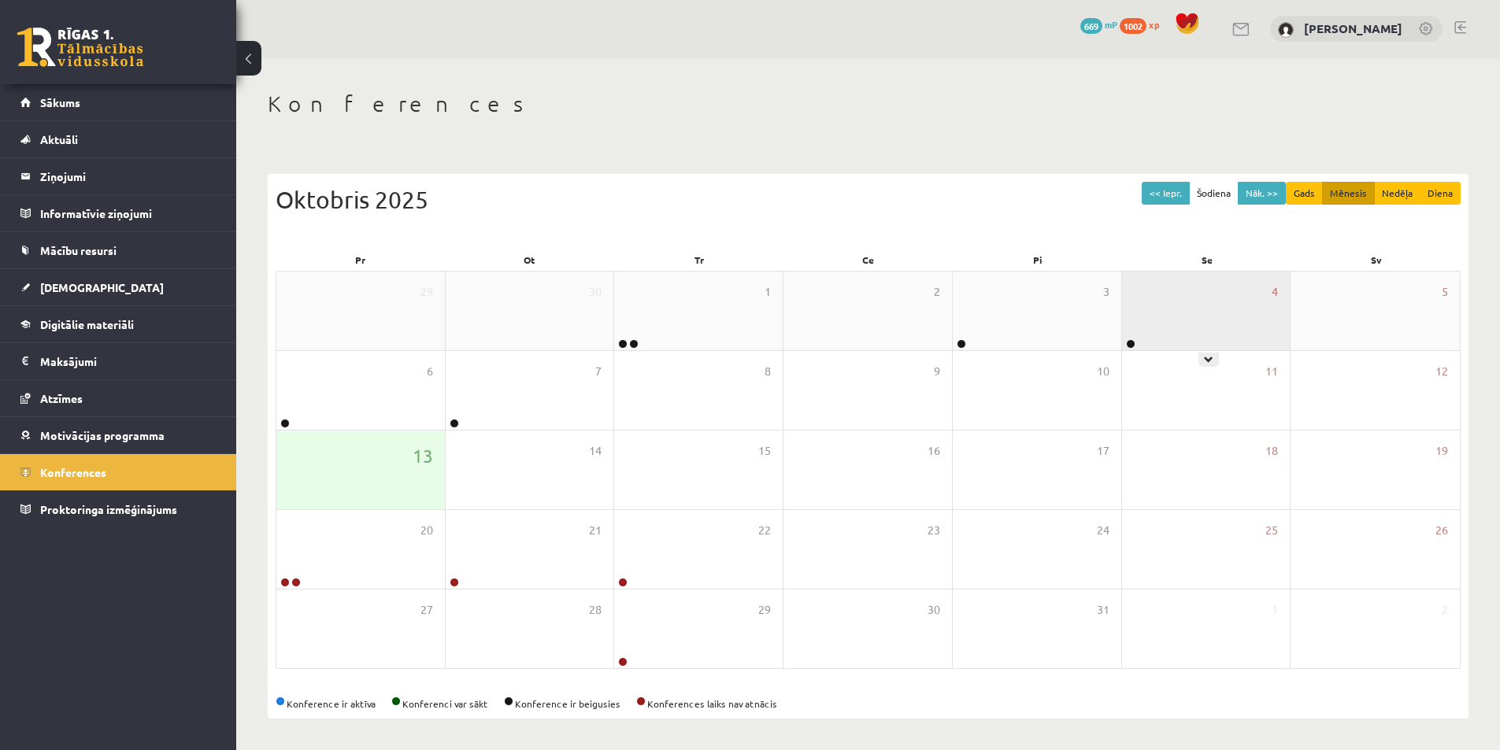
click at [1138, 339] on div "4" at bounding box center [1206, 311] width 169 height 79
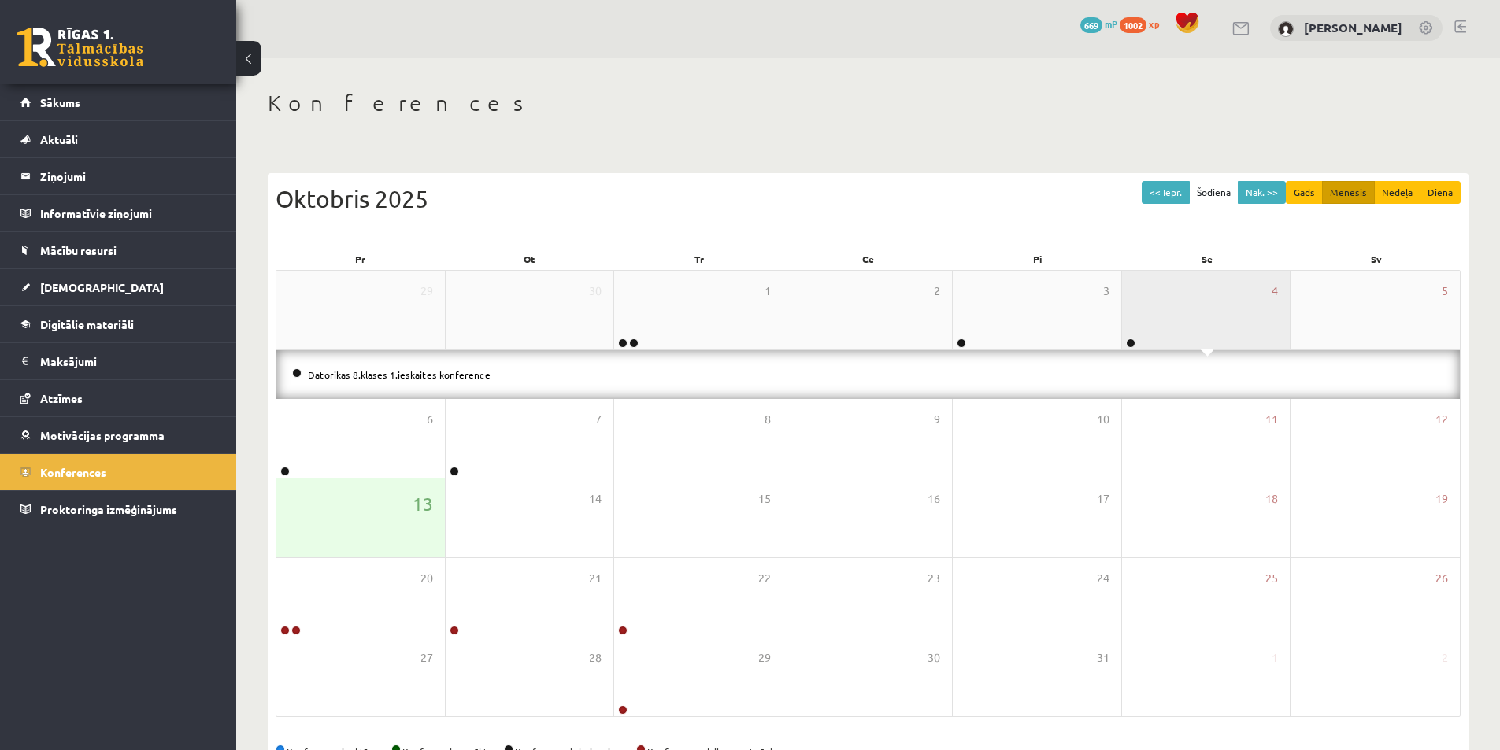
click at [1147, 318] on div "4" at bounding box center [1206, 310] width 169 height 79
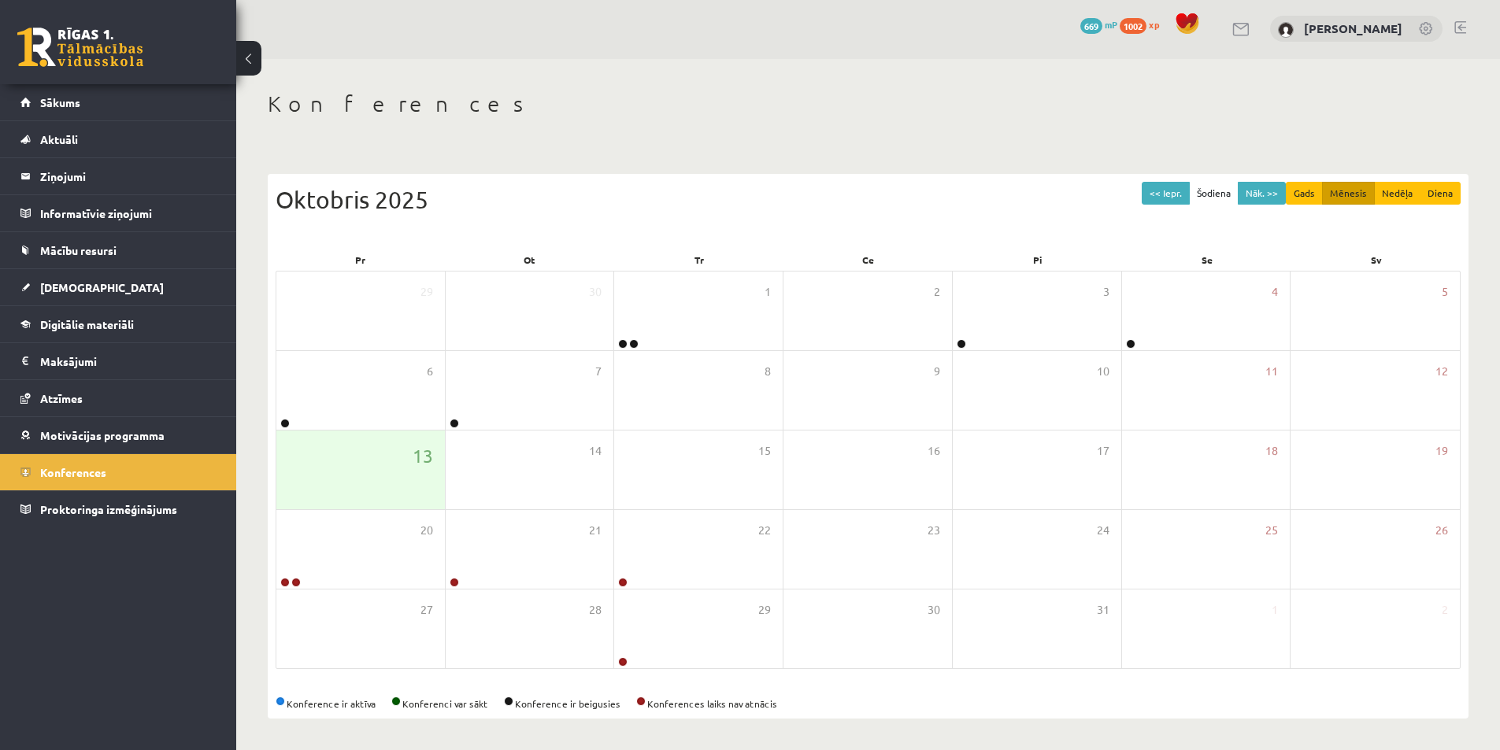
click at [954, 79] on div "Konferences << Iepr. Šodiena Nāk. >> Gads Mēnesis Nedēļa Diena Oktobris 2025 Pr…" at bounding box center [868, 404] width 1264 height 691
click at [79, 102] on span "Sākums" at bounding box center [60, 102] width 40 height 14
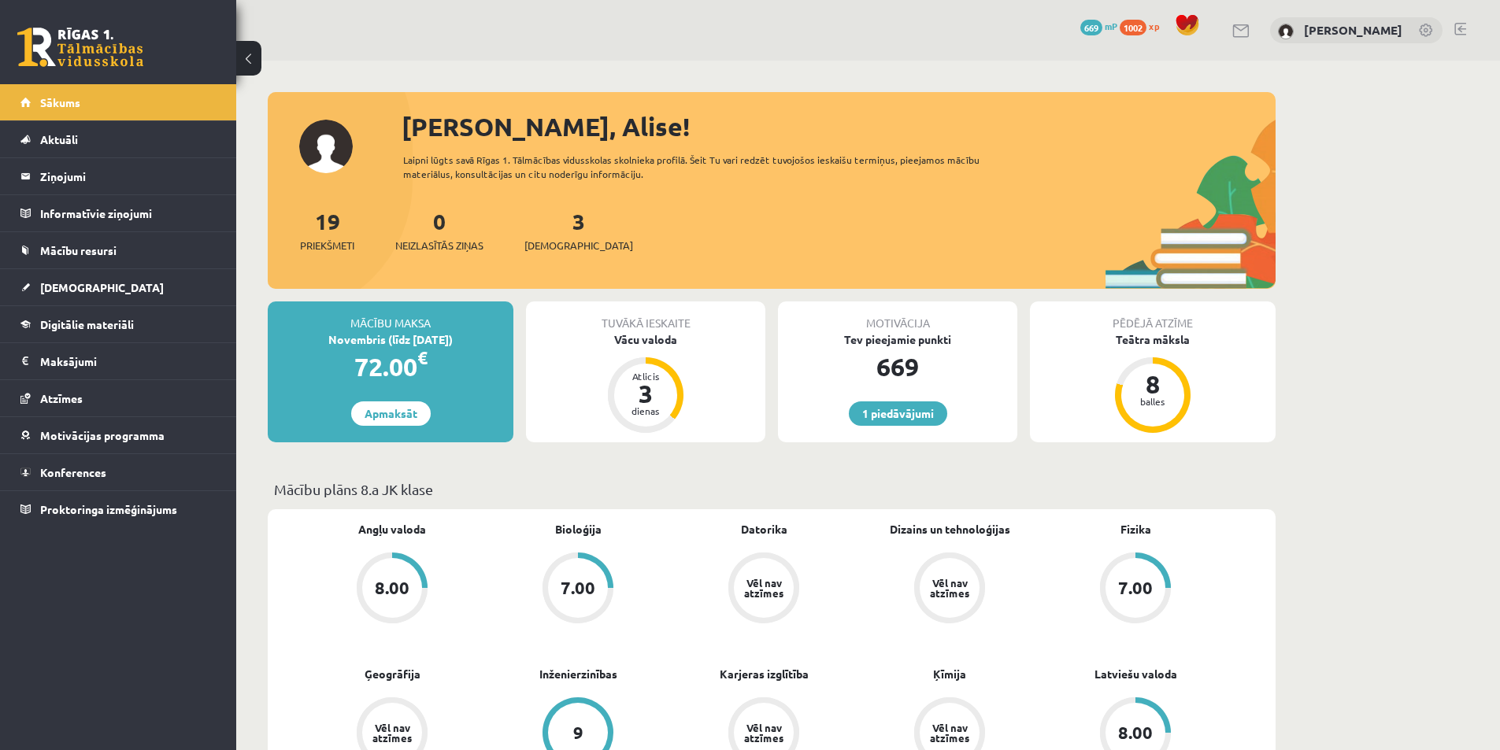
click at [1460, 24] on link at bounding box center [1461, 29] width 12 height 13
